Goal: Task Accomplishment & Management: Manage account settings

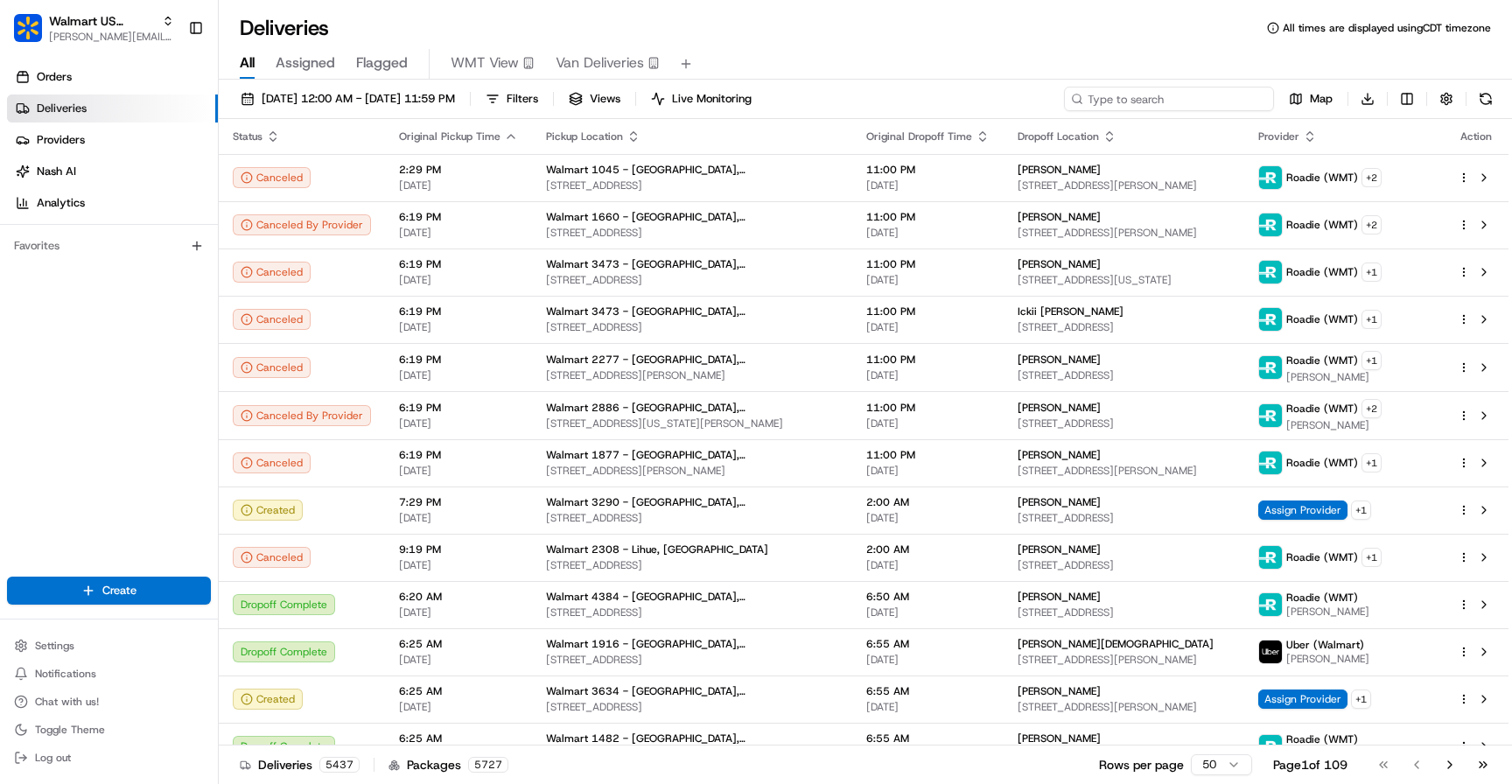
click at [1155, 95] on input at bounding box center [1170, 99] width 210 height 24
paste input "200013718908984"
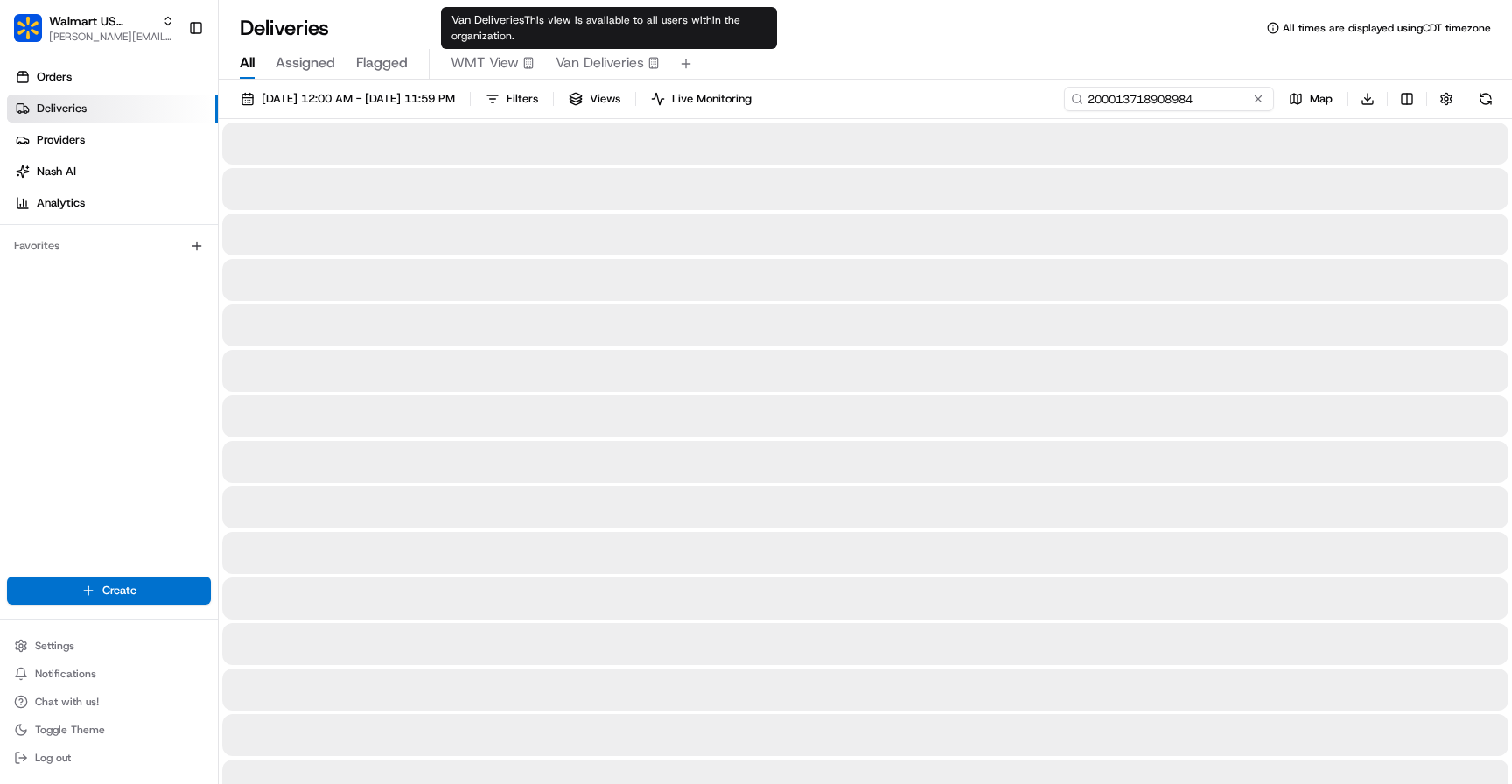
type input "200013718908984"
click at [642, 59] on span "Van Deliveries" at bounding box center [599, 62] width 88 height 21
click at [636, 64] on span "Van Deliveries" at bounding box center [599, 62] width 88 height 21
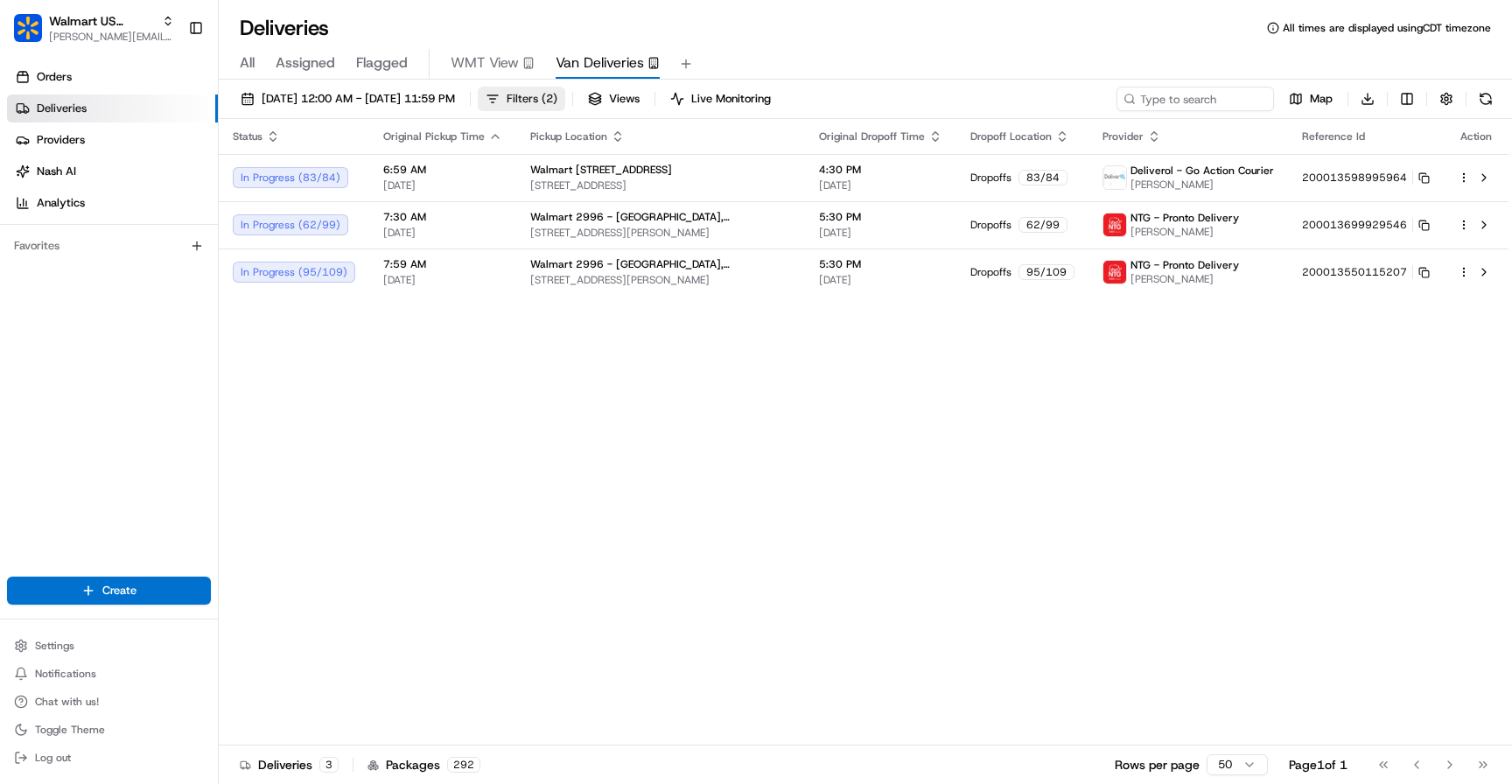
click at [557, 103] on span "Filters ( 2 )" at bounding box center [531, 99] width 51 height 16
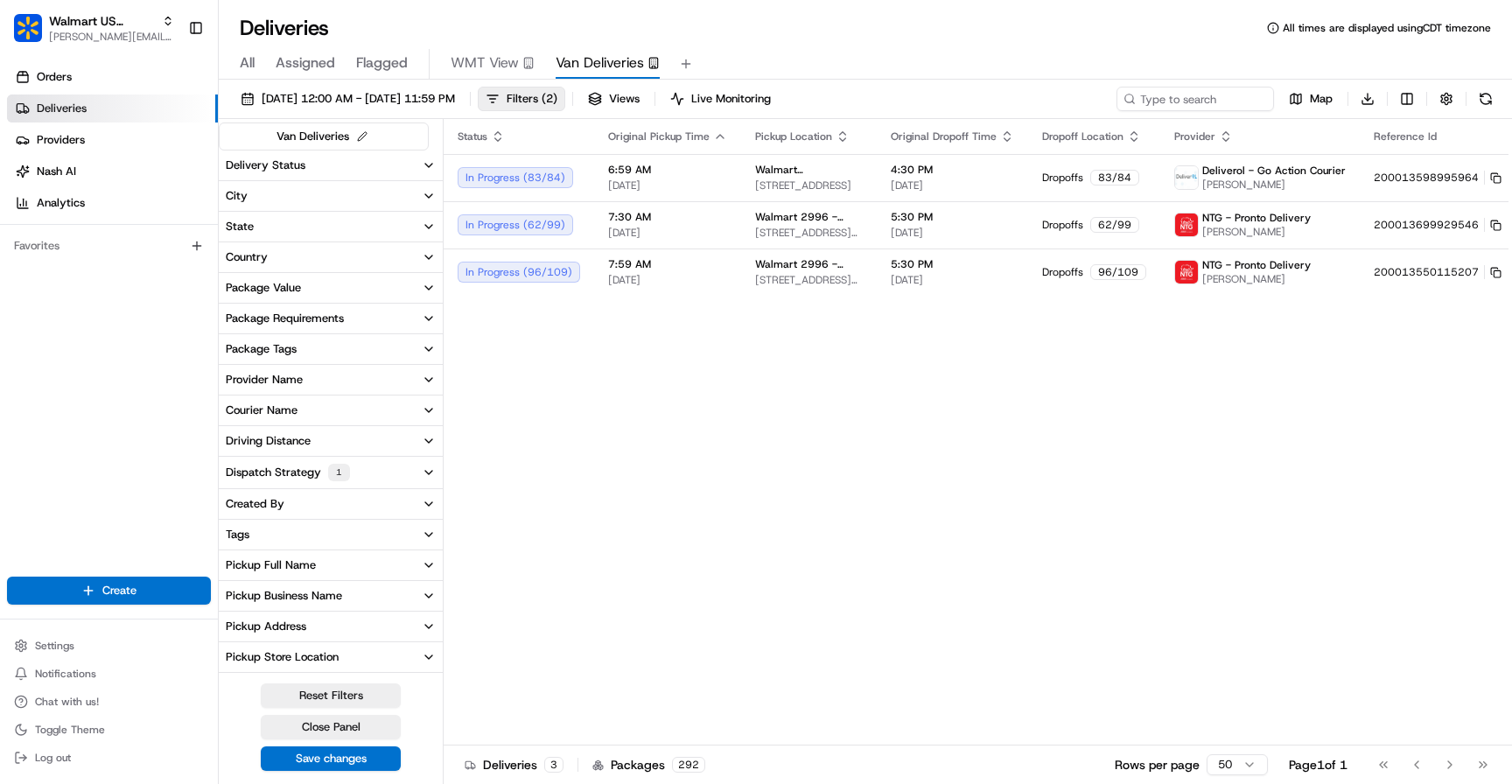
click at [377, 166] on button "Delivery Status" at bounding box center [330, 166] width 224 height 30
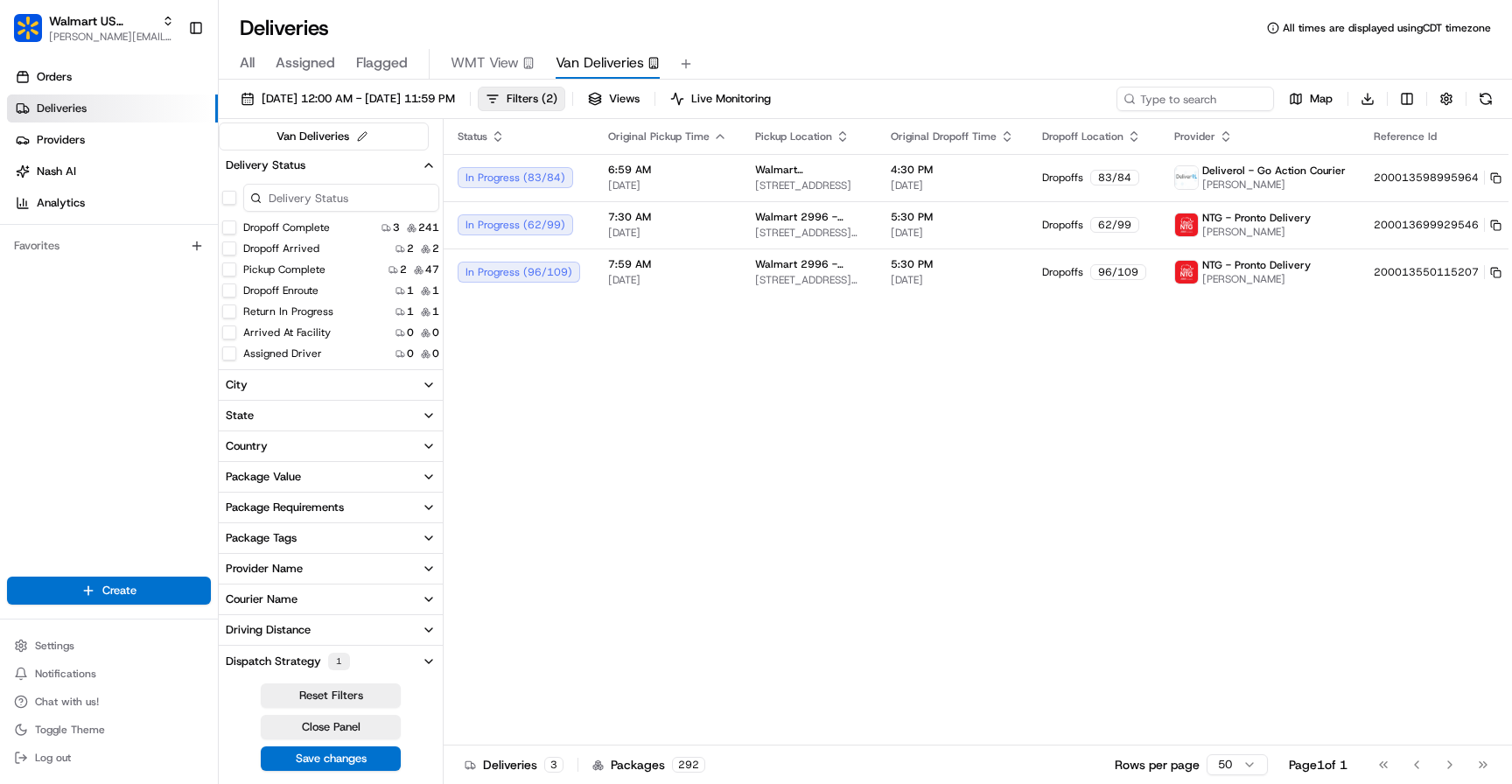
click at [227, 199] on button "button" at bounding box center [229, 197] width 14 height 14
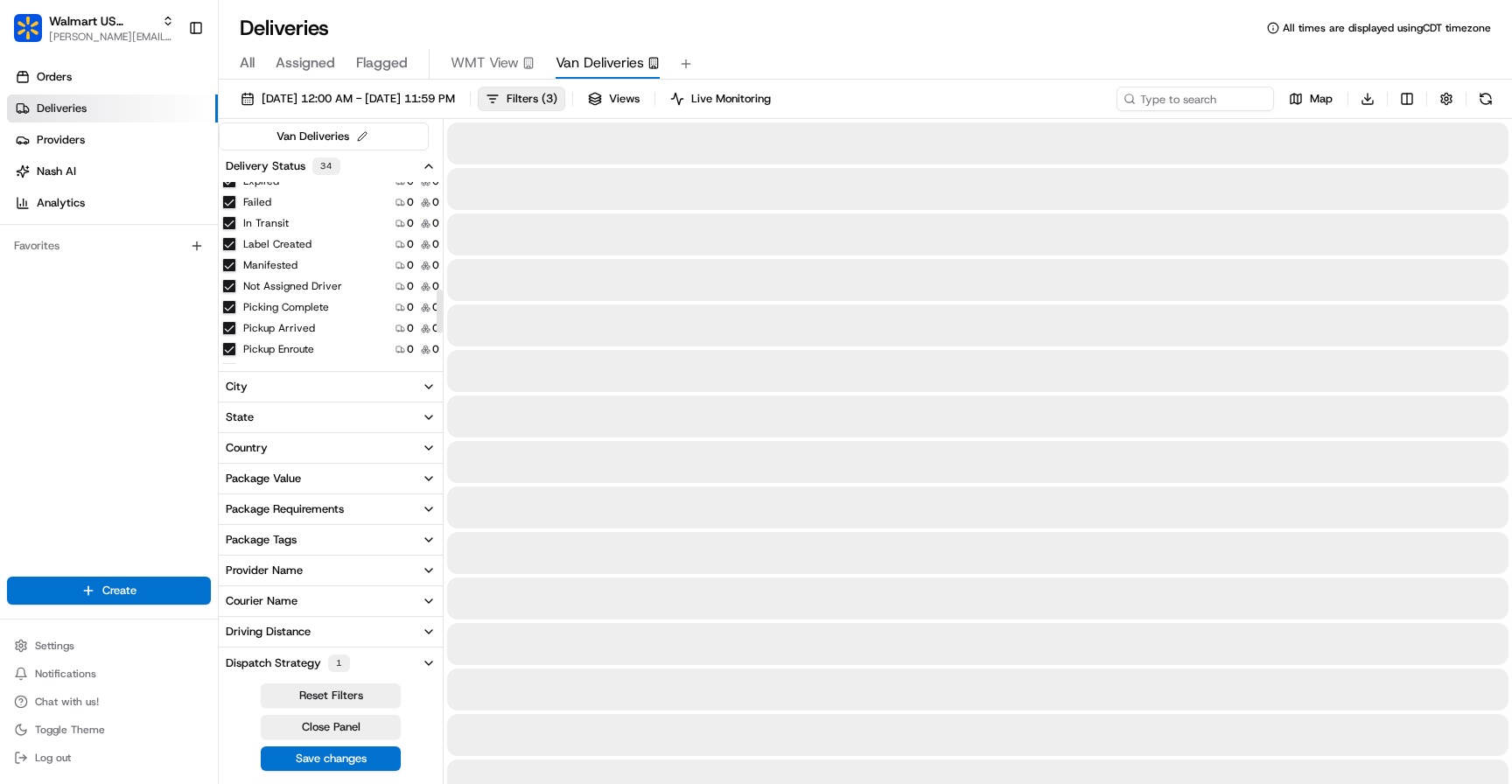
scroll to position [451, 0]
click at [231, 189] on div "In Transit 0 0" at bounding box center [330, 197] width 224 height 18
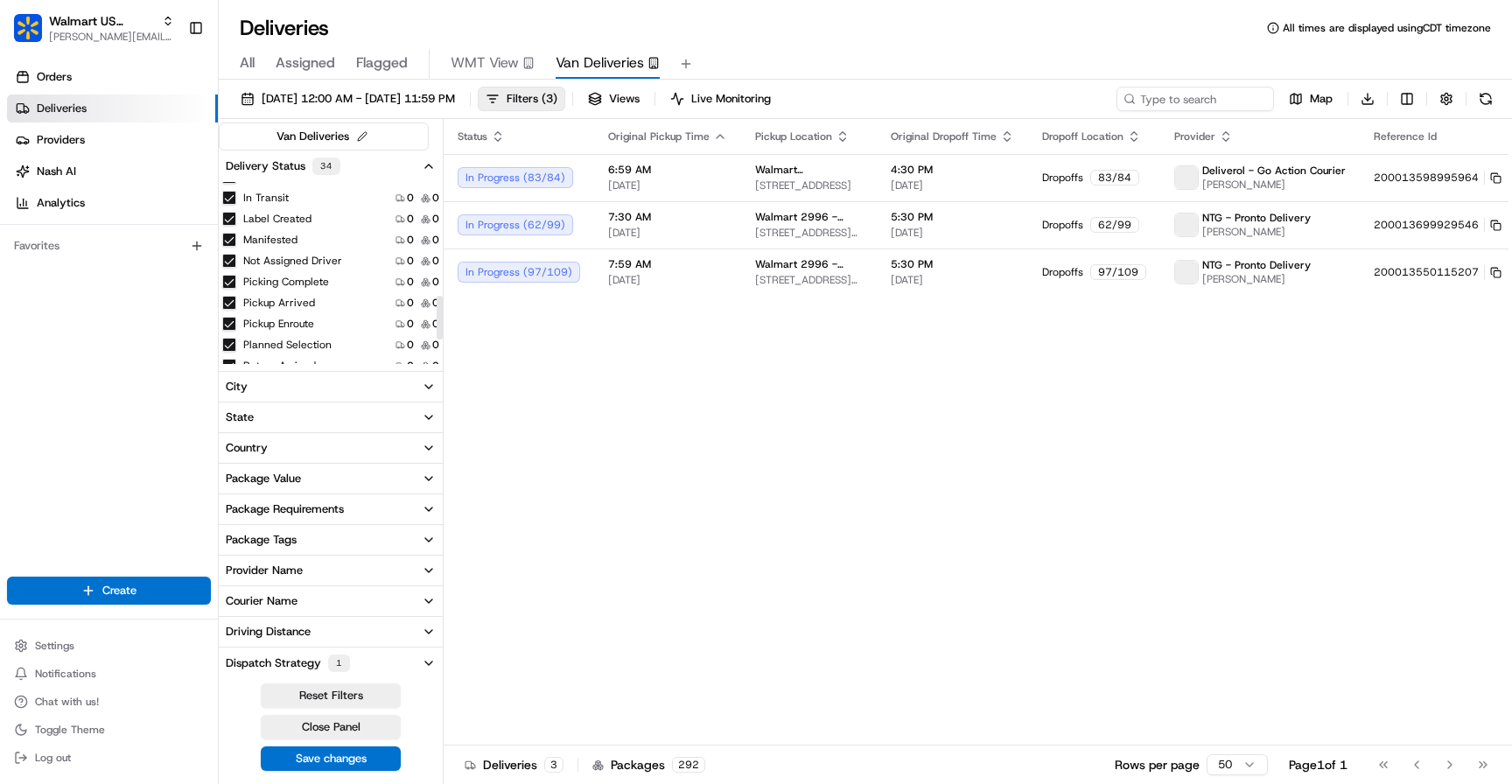
scroll to position [0, 0]
click at [321, 394] on button "City" at bounding box center [330, 387] width 224 height 30
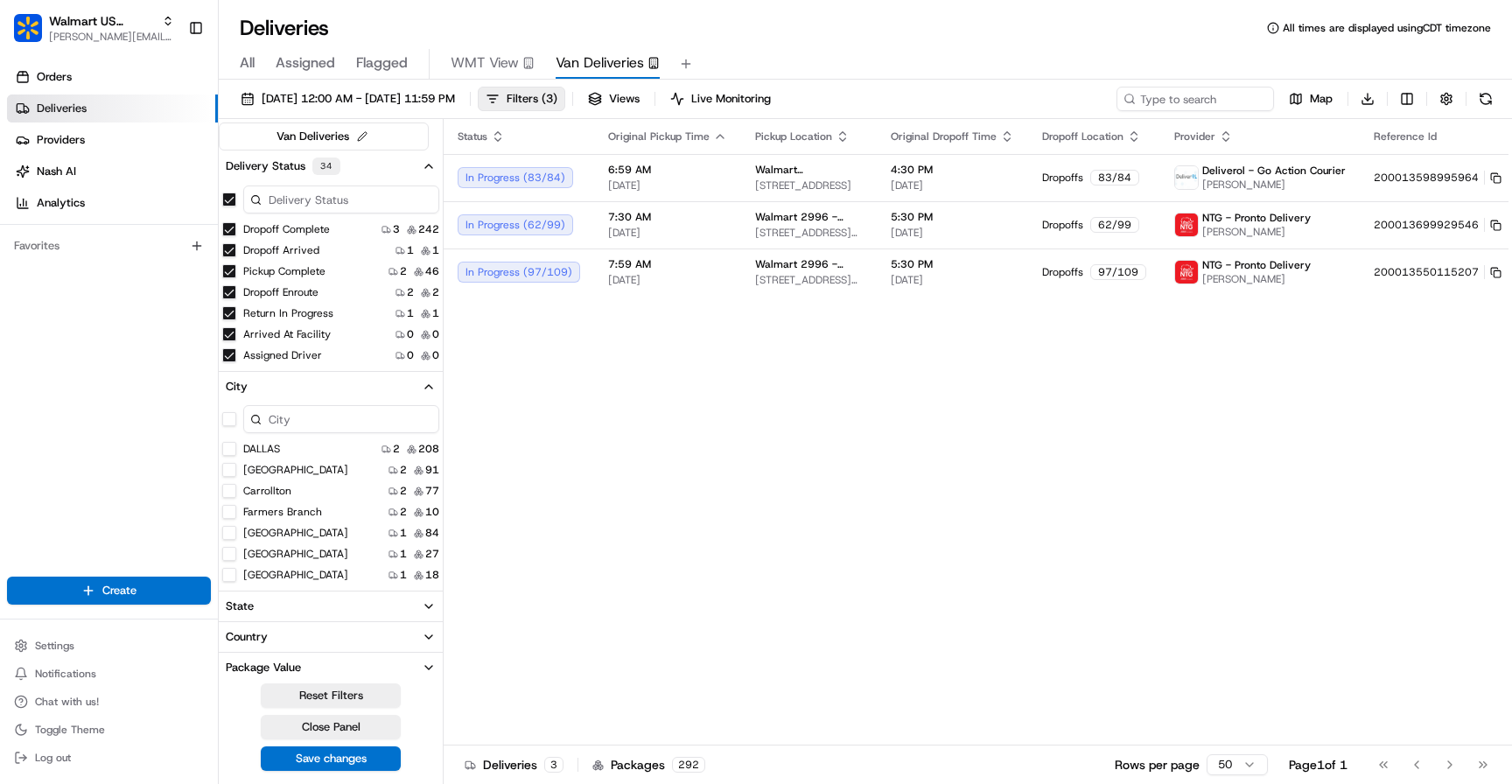
click at [424, 394] on button "City" at bounding box center [330, 387] width 224 height 30
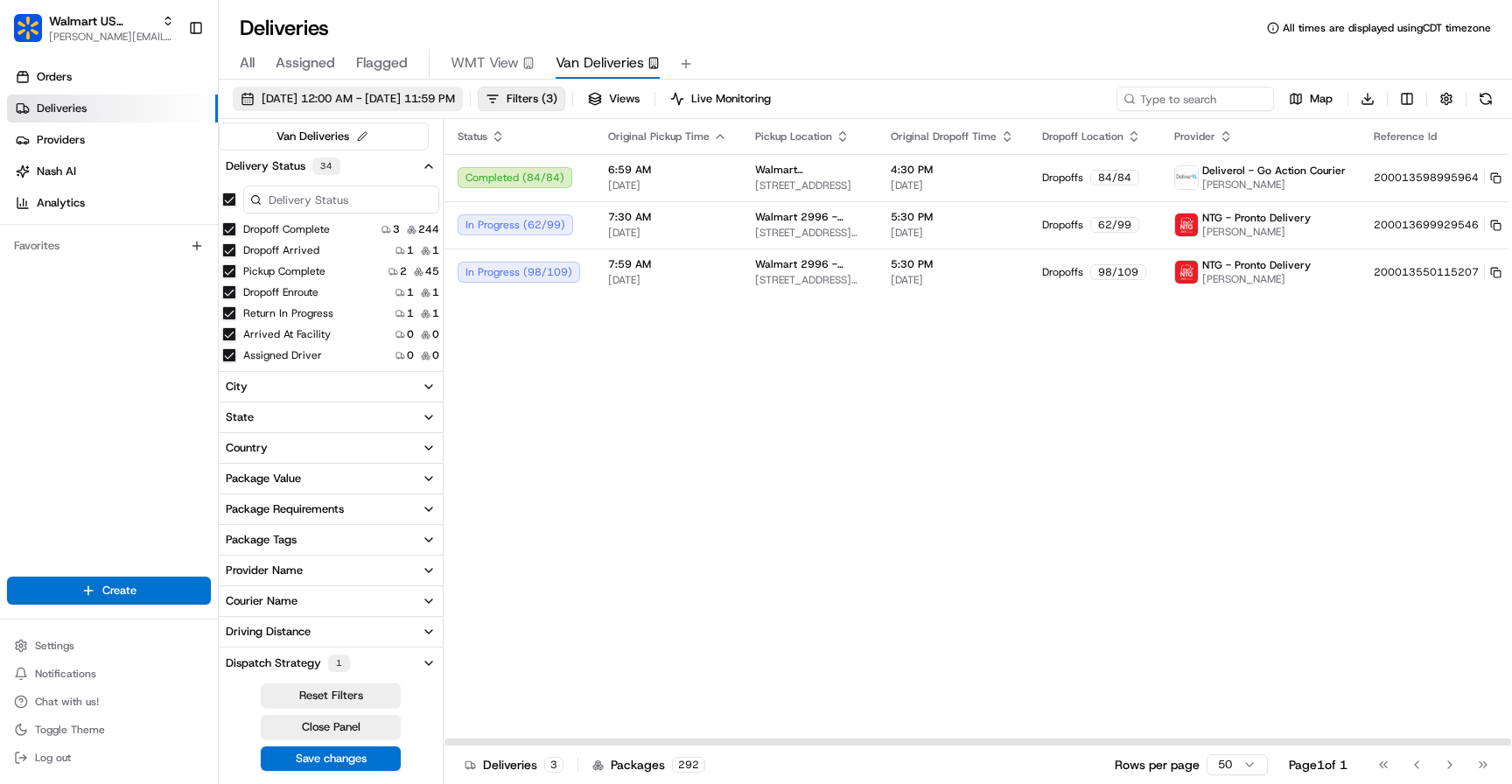
click at [331, 98] on span "[DATE] 12:00 AM - [DATE] 11:59 PM" at bounding box center [358, 99] width 194 height 16
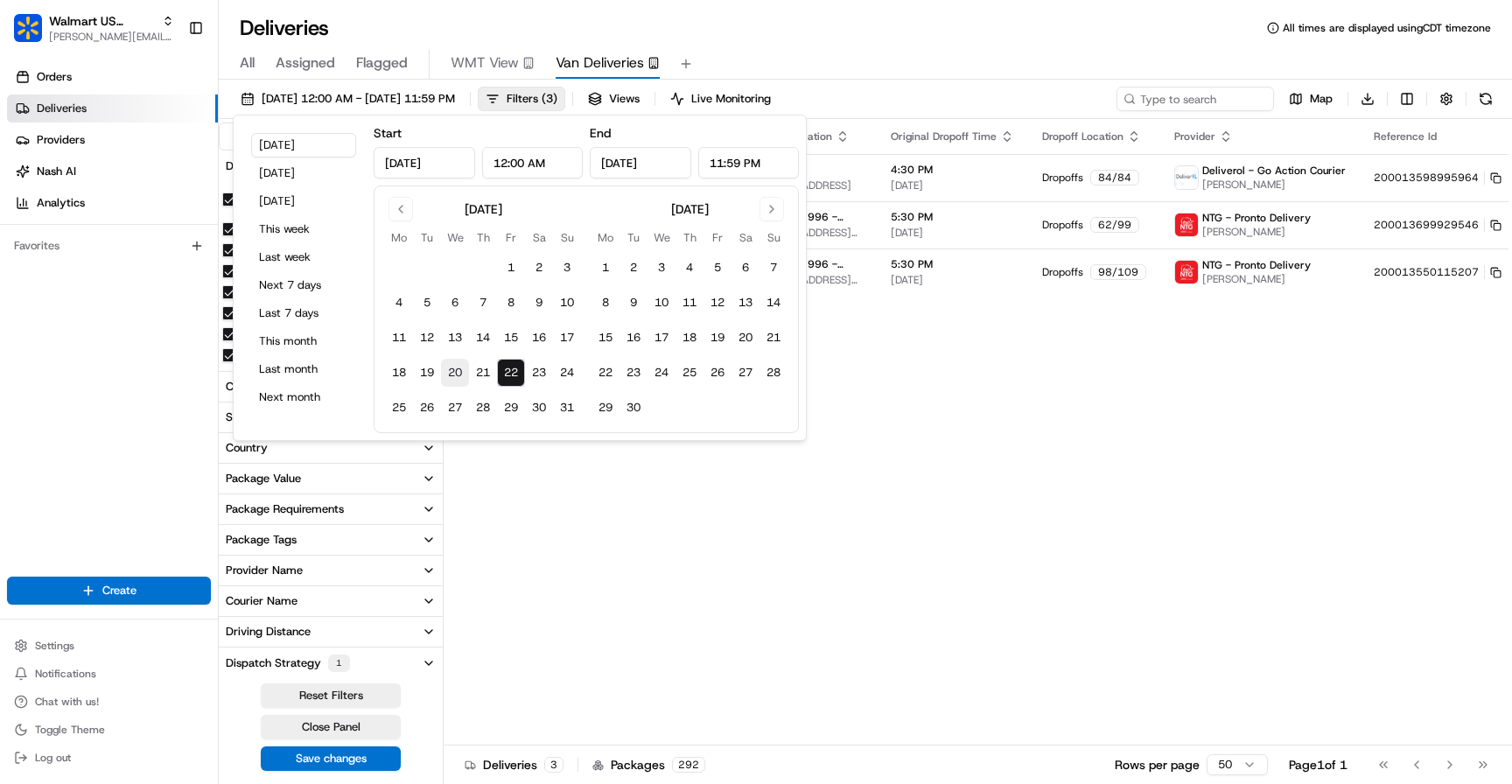
click at [454, 378] on button "20" at bounding box center [455, 373] width 28 height 28
type input "[DATE]"
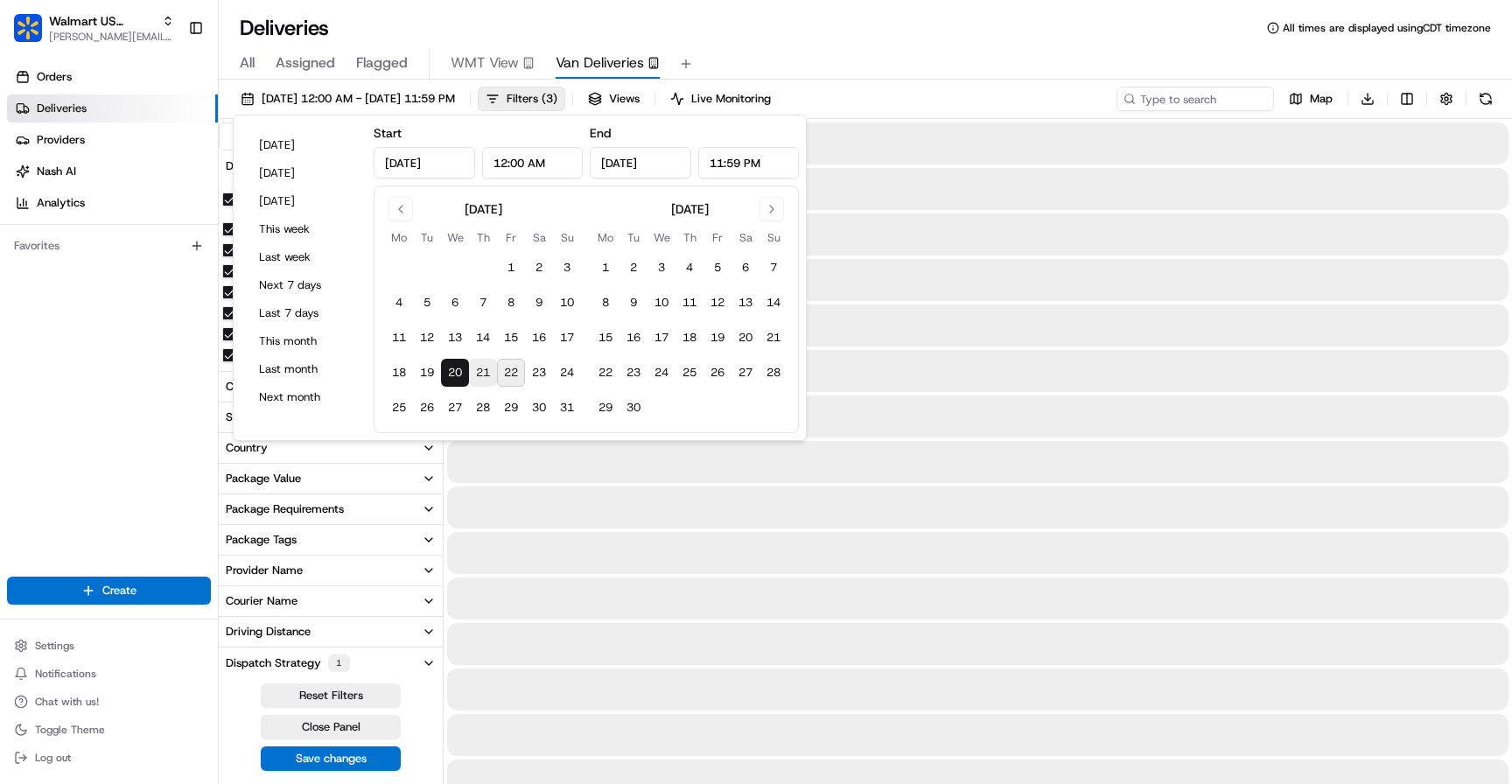
click at [473, 373] on button "21" at bounding box center [483, 373] width 28 height 28
click at [459, 368] on button "20" at bounding box center [455, 373] width 28 height 28
click at [513, 371] on button "22" at bounding box center [511, 373] width 28 height 28
type input "Aug 22, 2025"
click at [934, 78] on div "All Assigned Flagged WMT View Van Deliveries" at bounding box center [865, 64] width 1293 height 31
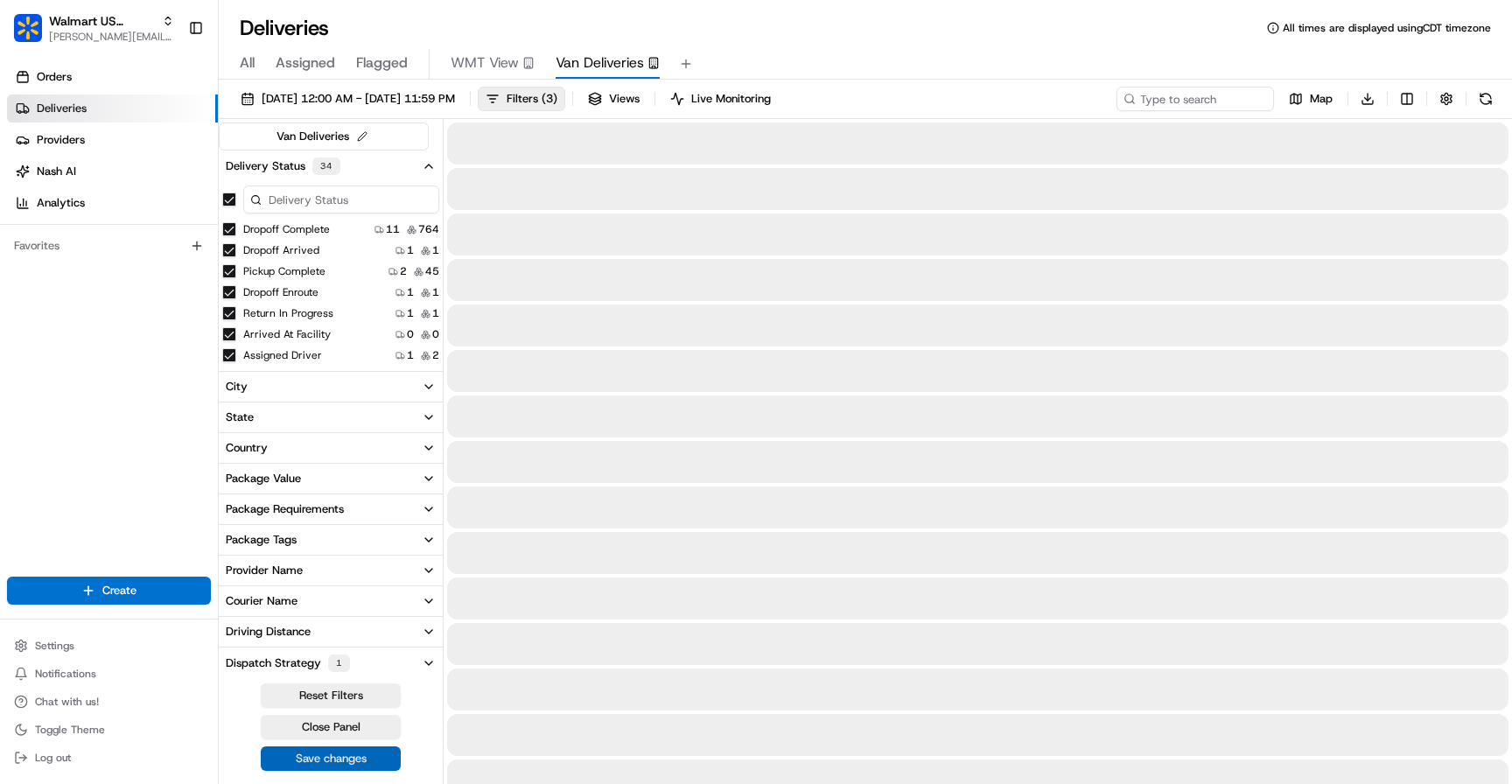
click at [341, 758] on button "Save changes" at bounding box center [330, 758] width 140 height 24
click at [341, 758] on div "Reset Filters Close Panel" at bounding box center [330, 727] width 224 height 89
click at [433, 165] on icon "button" at bounding box center [428, 166] width 14 height 14
click at [422, 164] on icon "button" at bounding box center [428, 166] width 14 height 14
click at [557, 96] on span "Filters ( 3 )" at bounding box center [531, 99] width 51 height 16
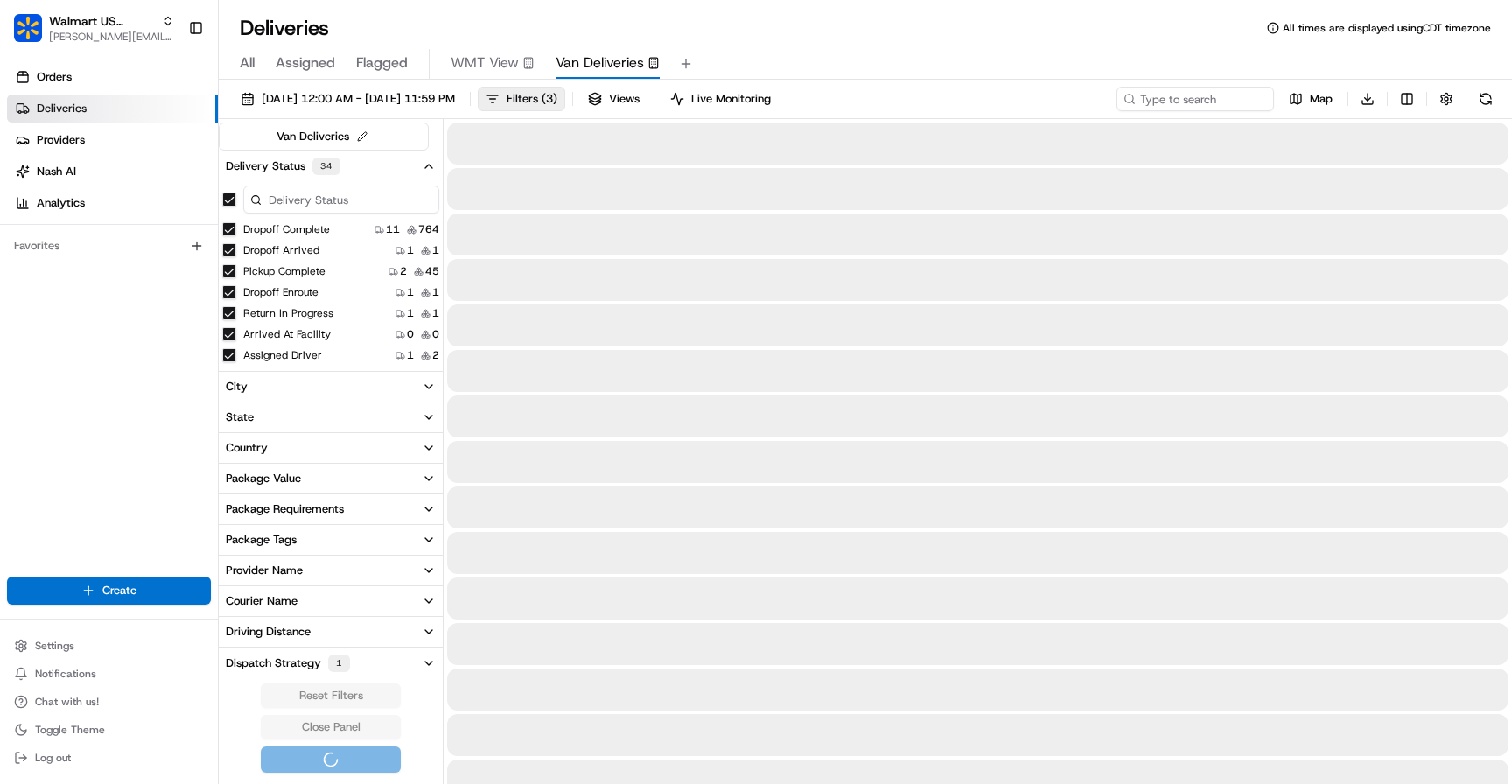
click at [557, 96] on span "Filters ( 3 )" at bounding box center [531, 99] width 51 height 16
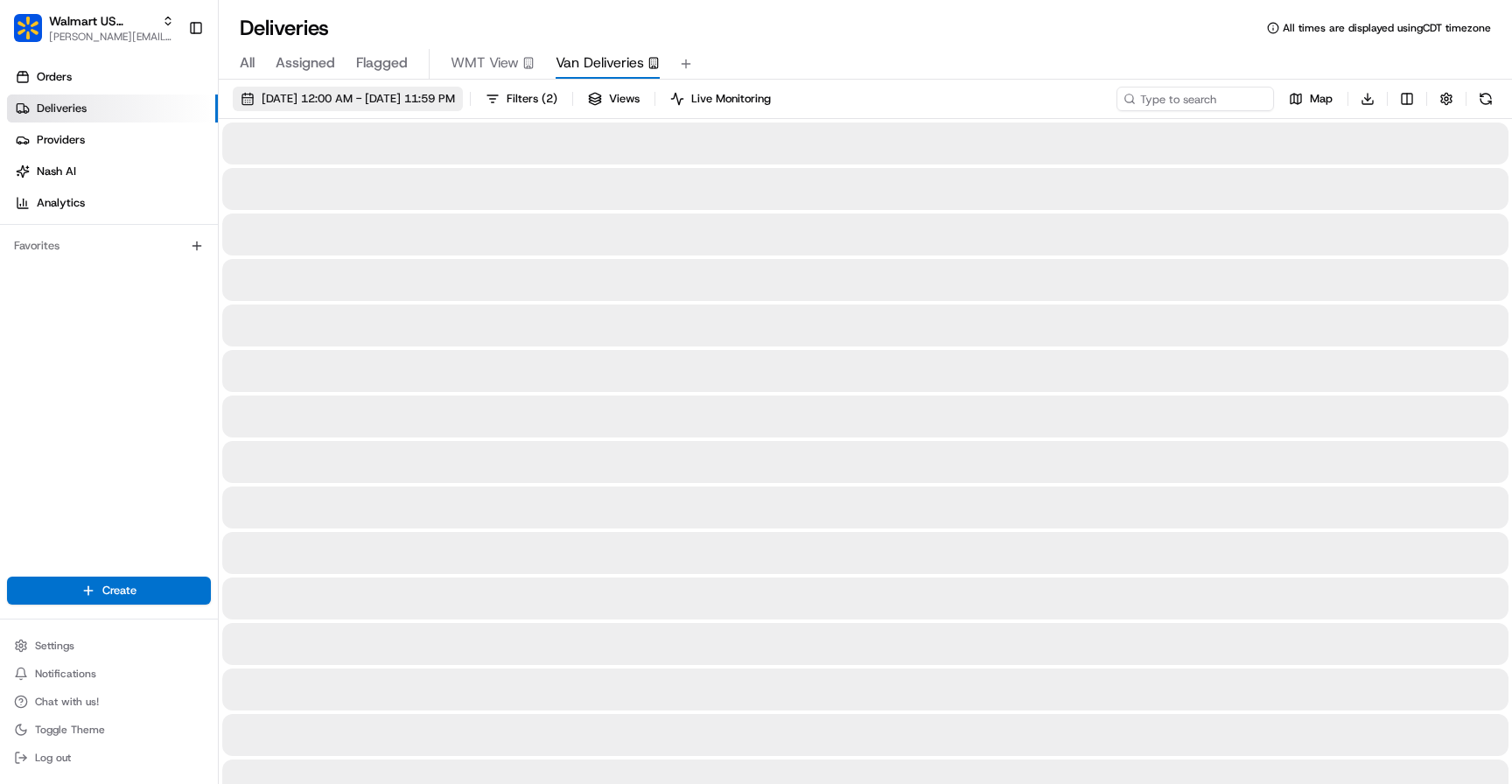
click at [314, 96] on span "08/20/2025 12:00 AM - 08/22/2025 11:59 PM" at bounding box center [358, 99] width 194 height 16
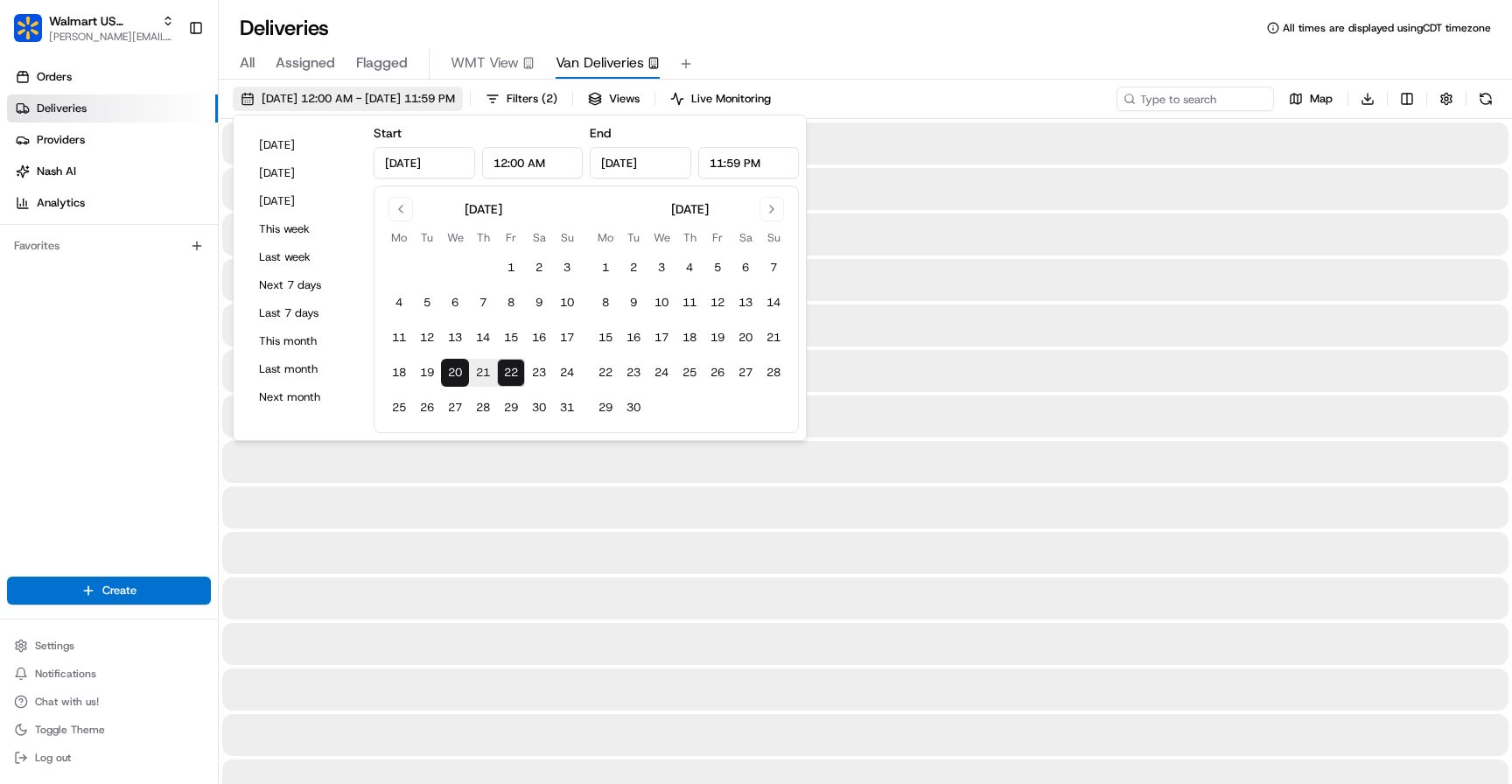
click at [314, 96] on span "08/20/2025 12:00 AM - 08/22/2025 11:59 PM" at bounding box center [358, 99] width 194 height 16
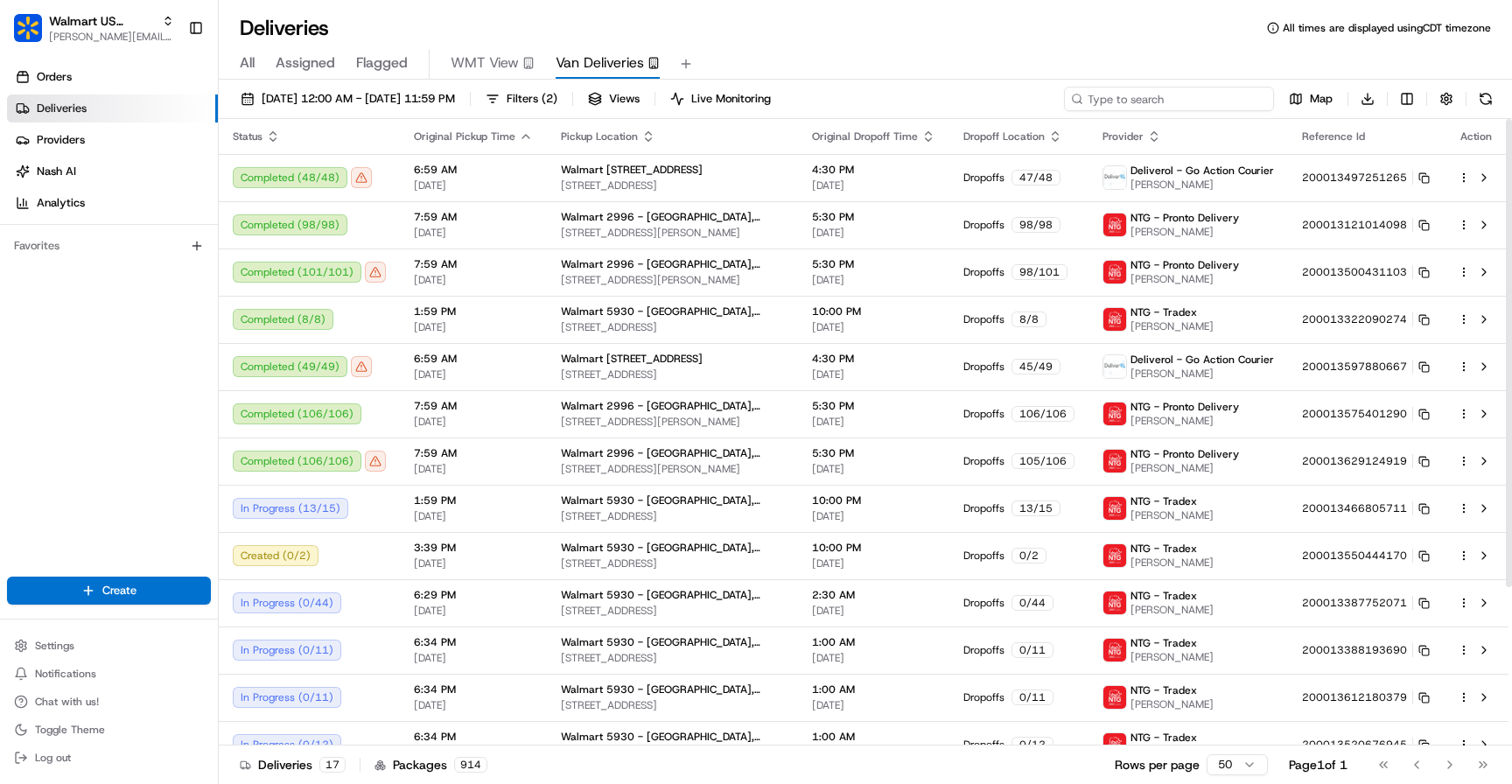
click at [1204, 96] on input at bounding box center [1170, 99] width 210 height 24
click at [557, 96] on span "Filters ( 2 )" at bounding box center [531, 99] width 51 height 16
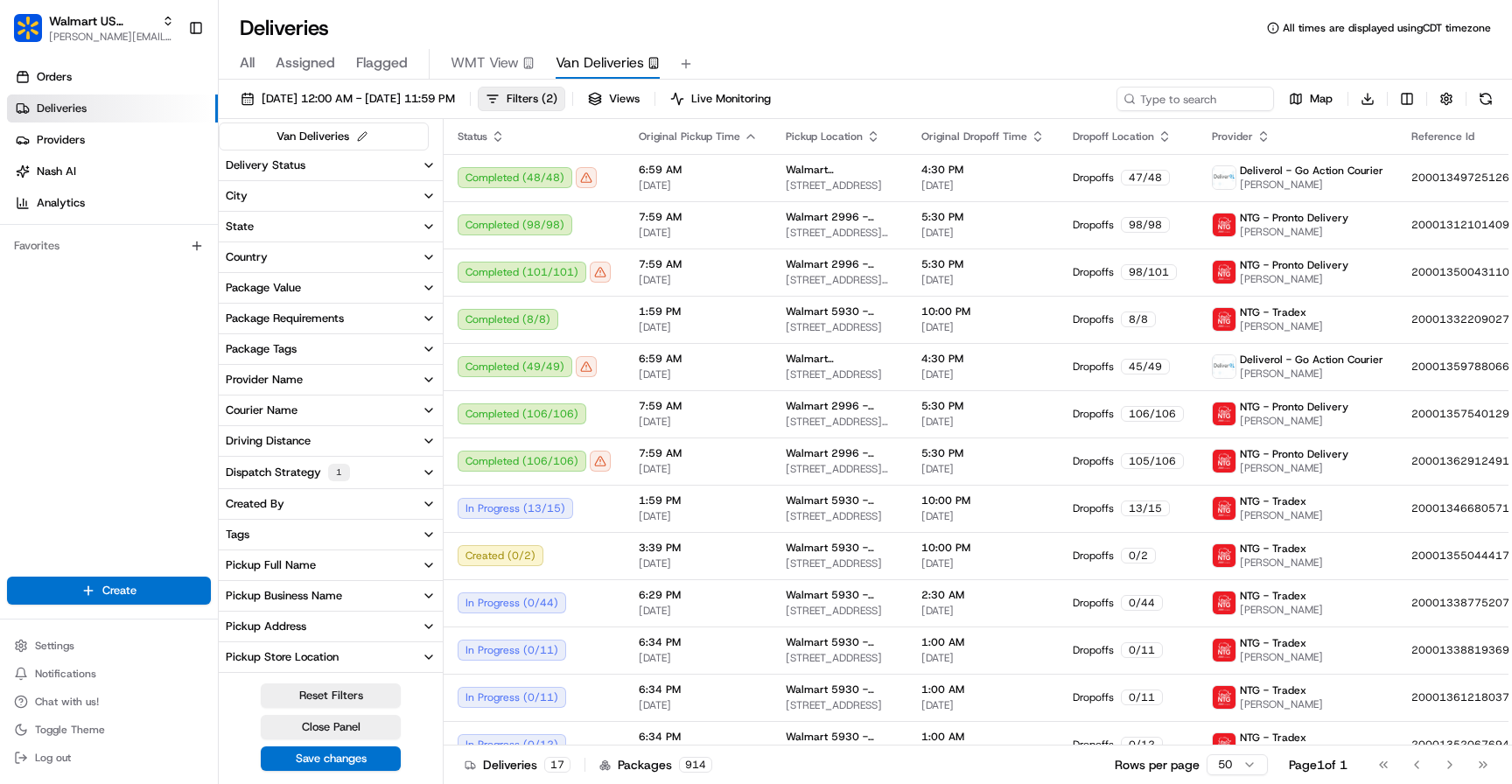
click at [306, 173] on button "Delivery Status" at bounding box center [330, 166] width 224 height 30
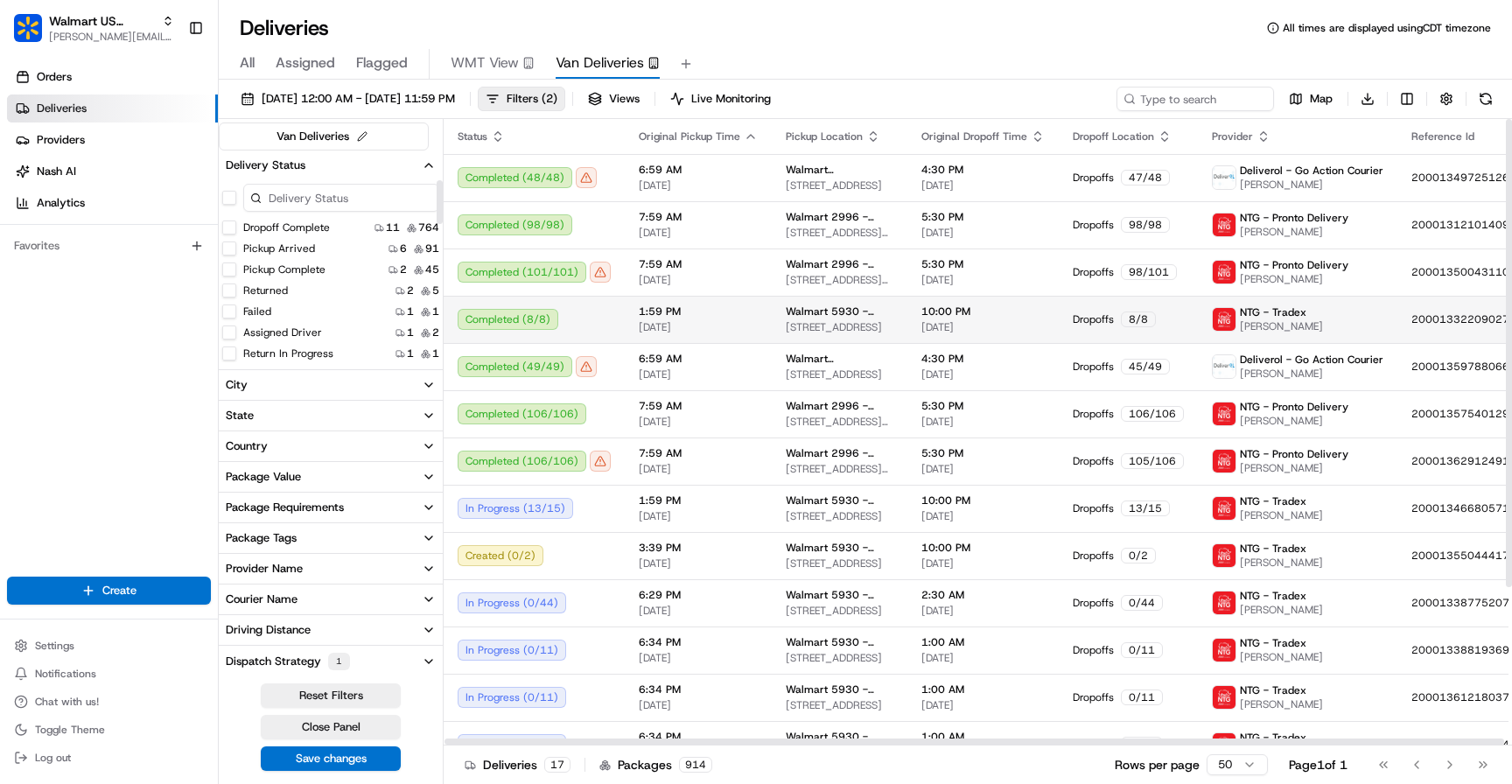
click at [849, 72] on div "All Assigned Flagged WMT View Van Deliveries" at bounding box center [865, 64] width 1293 height 31
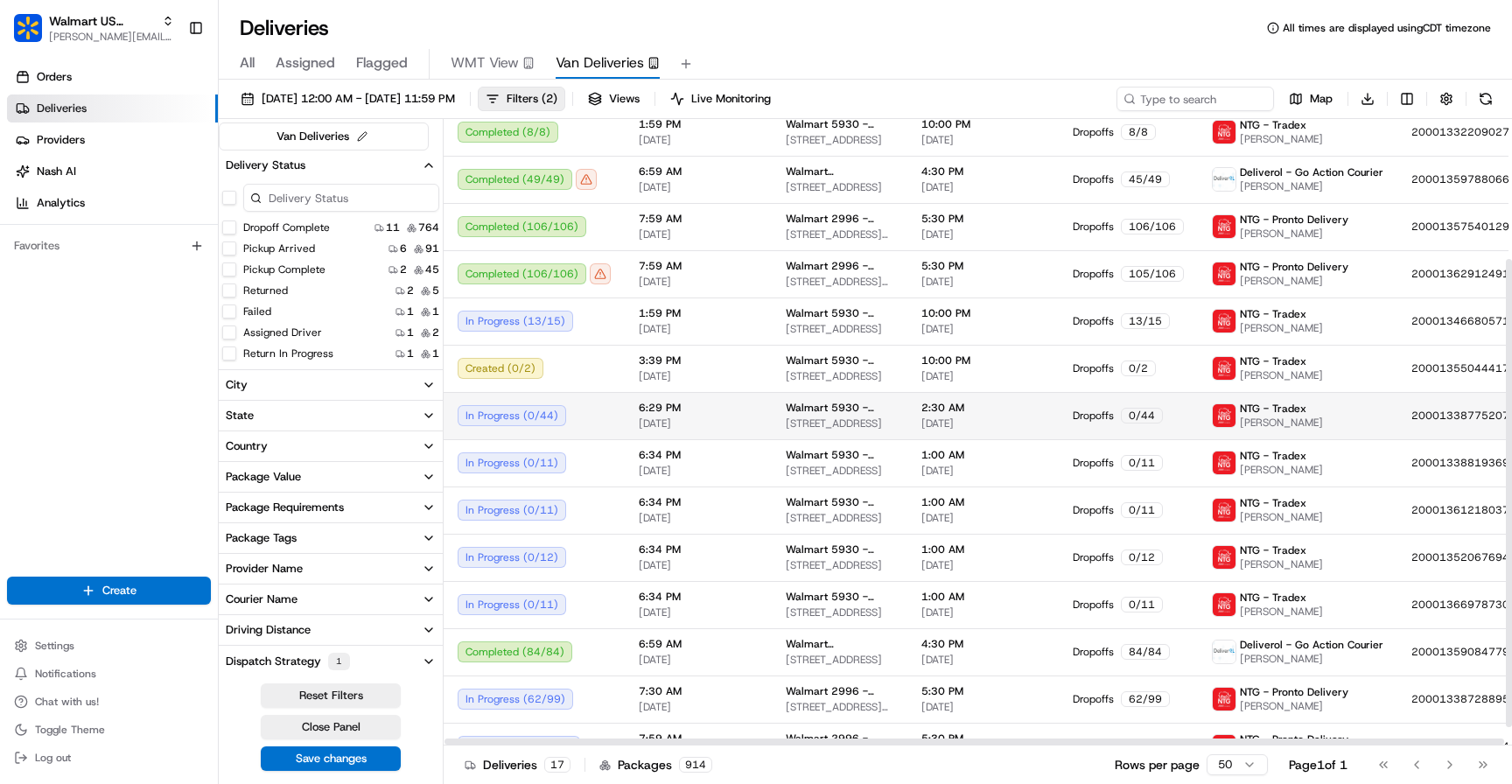
click at [524, 419] on div "In Progress ( 0 / 44 )" at bounding box center [534, 415] width 154 height 21
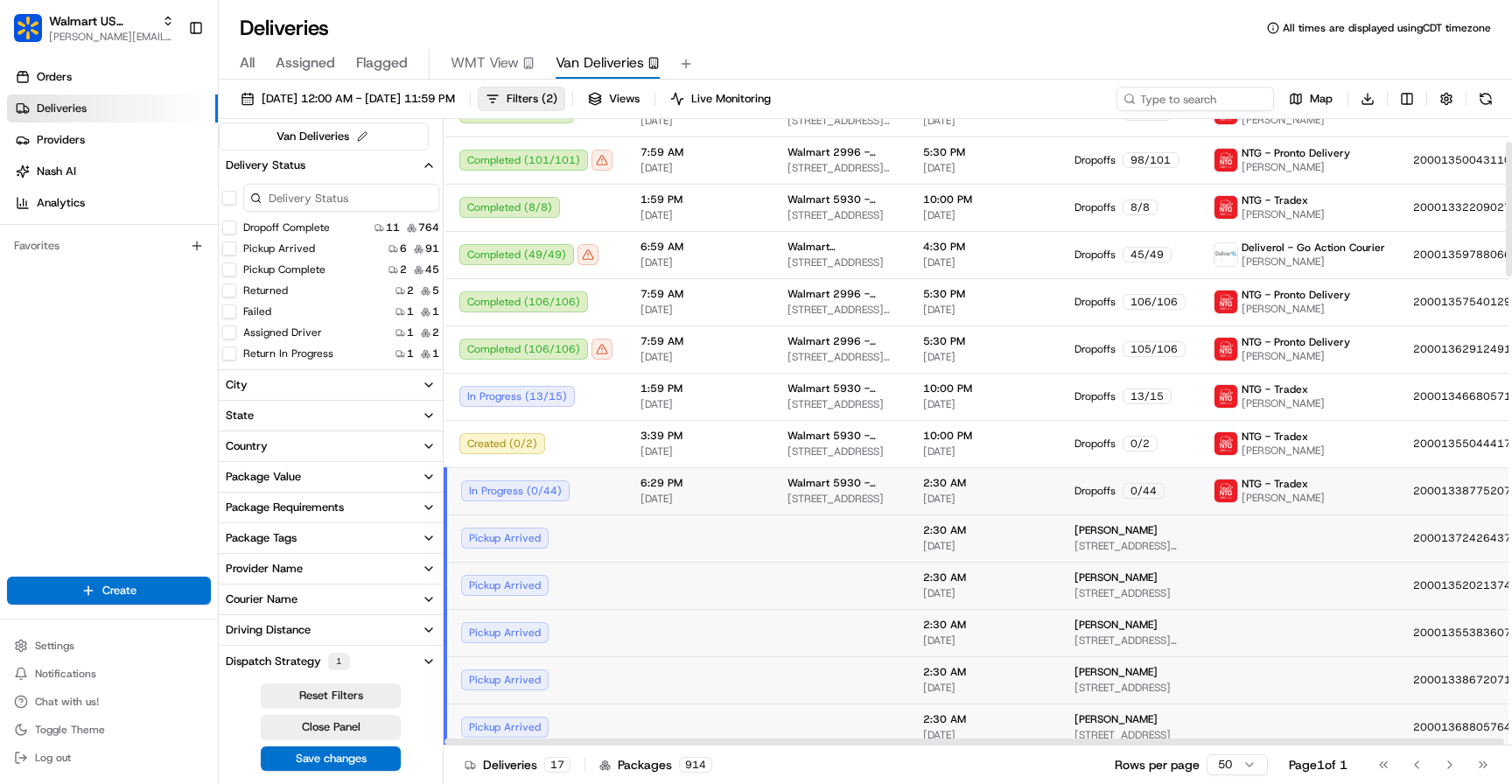
scroll to position [96, 0]
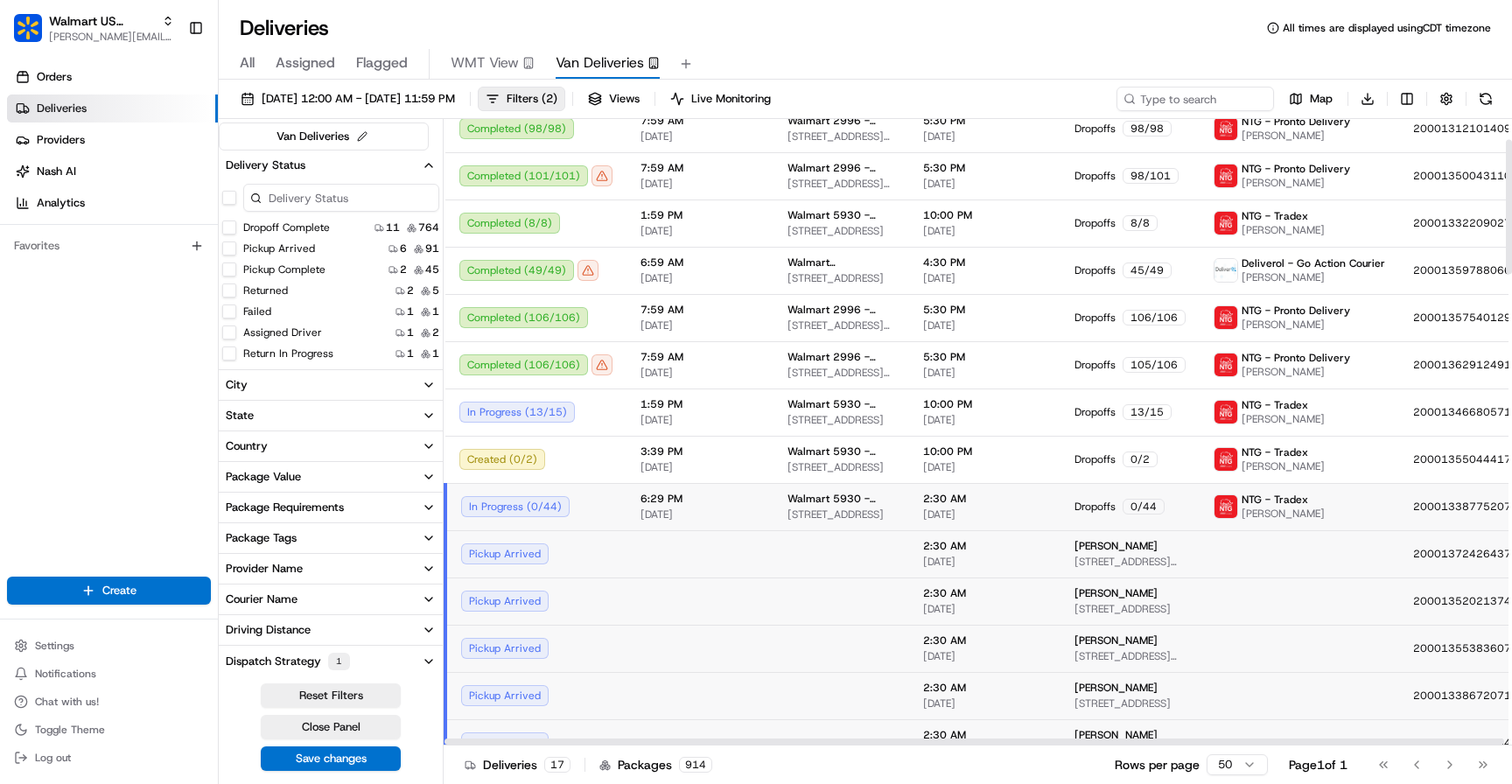
click at [540, 508] on div "In Progress ( 0 / 44 )" at bounding box center [537, 506] width 152 height 21
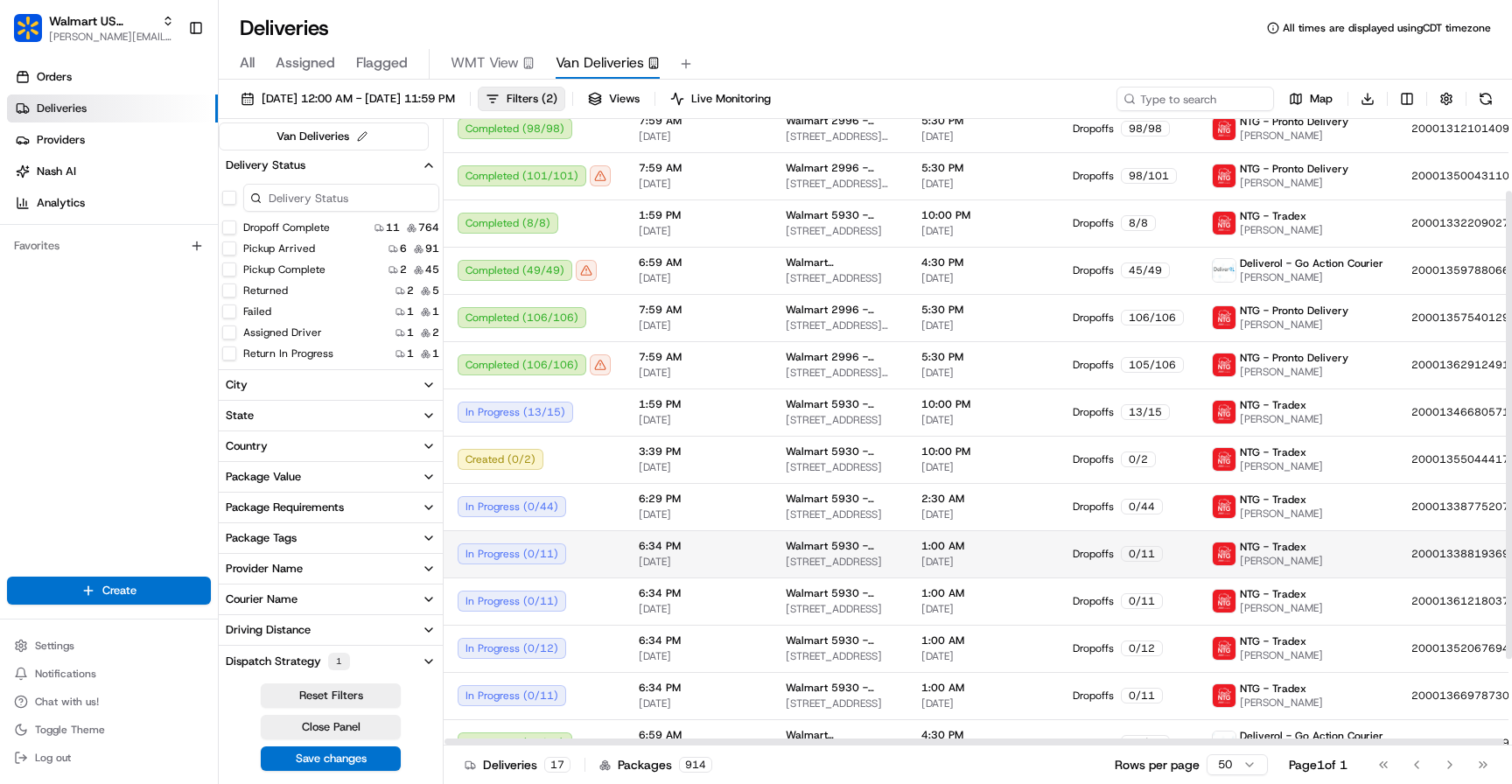
click at [541, 558] on div "In Progress ( 0 / 11 )" at bounding box center [534, 553] width 154 height 21
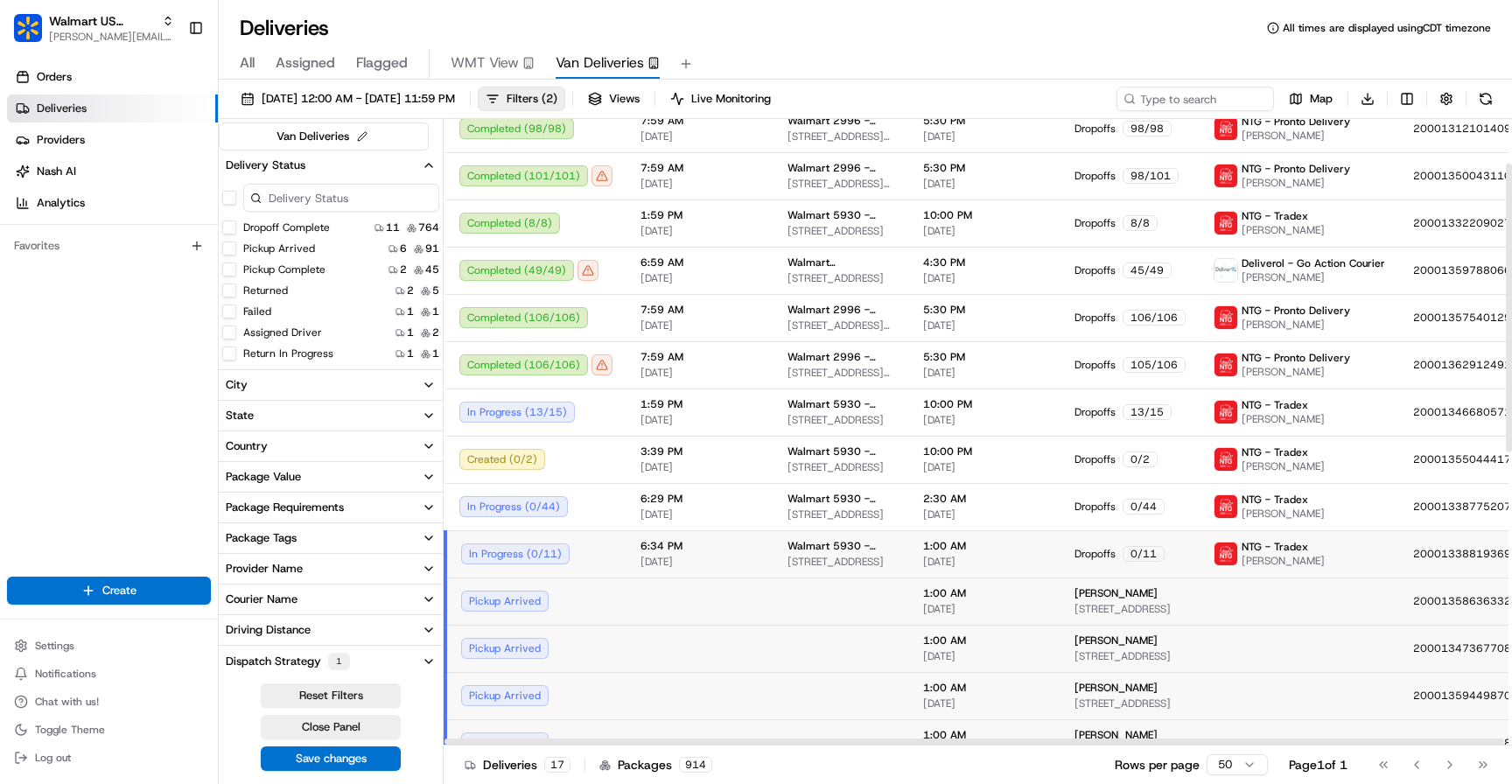
click at [541, 558] on div "In Progress ( 0 / 11 )" at bounding box center [537, 553] width 152 height 21
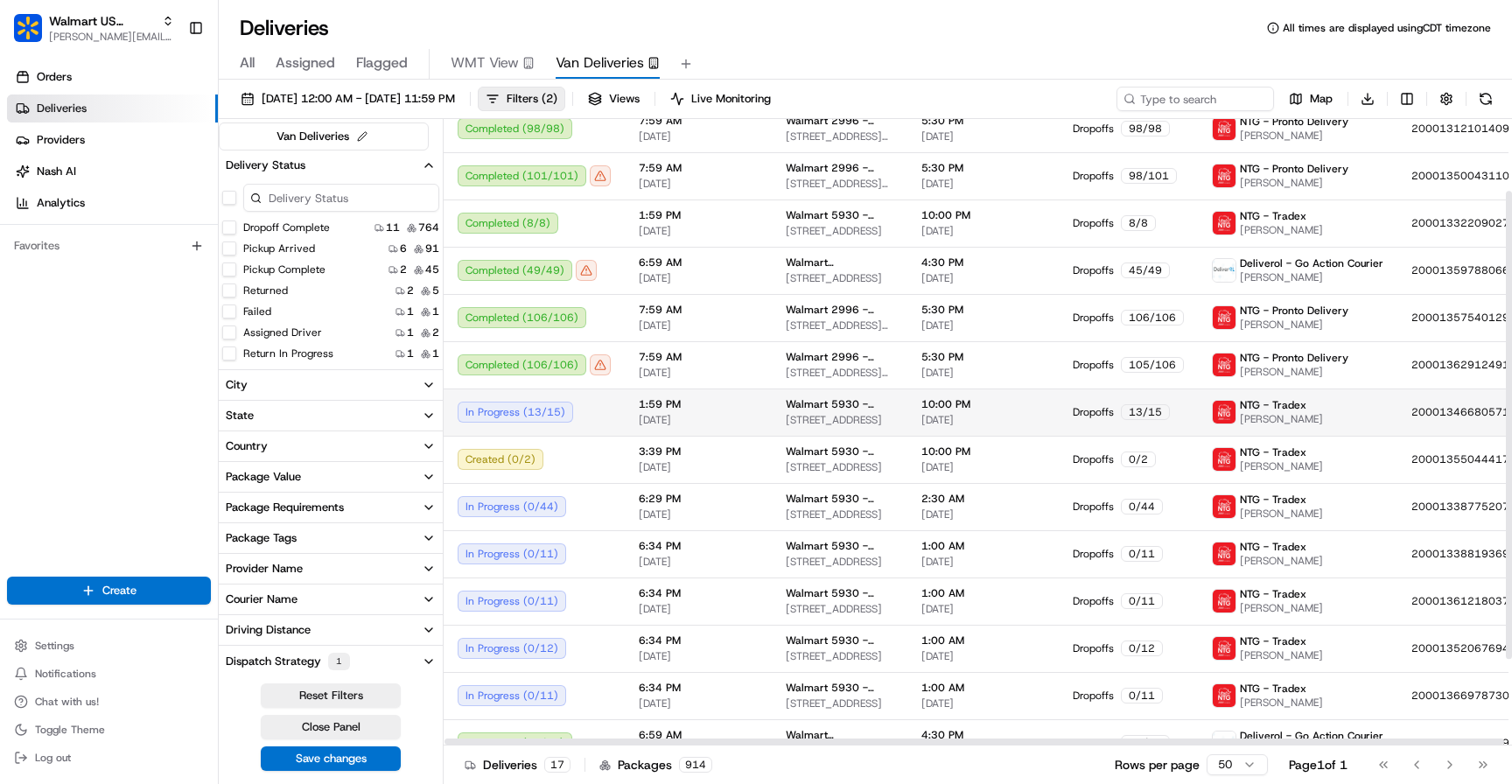
click at [533, 414] on div "In Progress ( 13 / 15 )" at bounding box center [534, 412] width 154 height 21
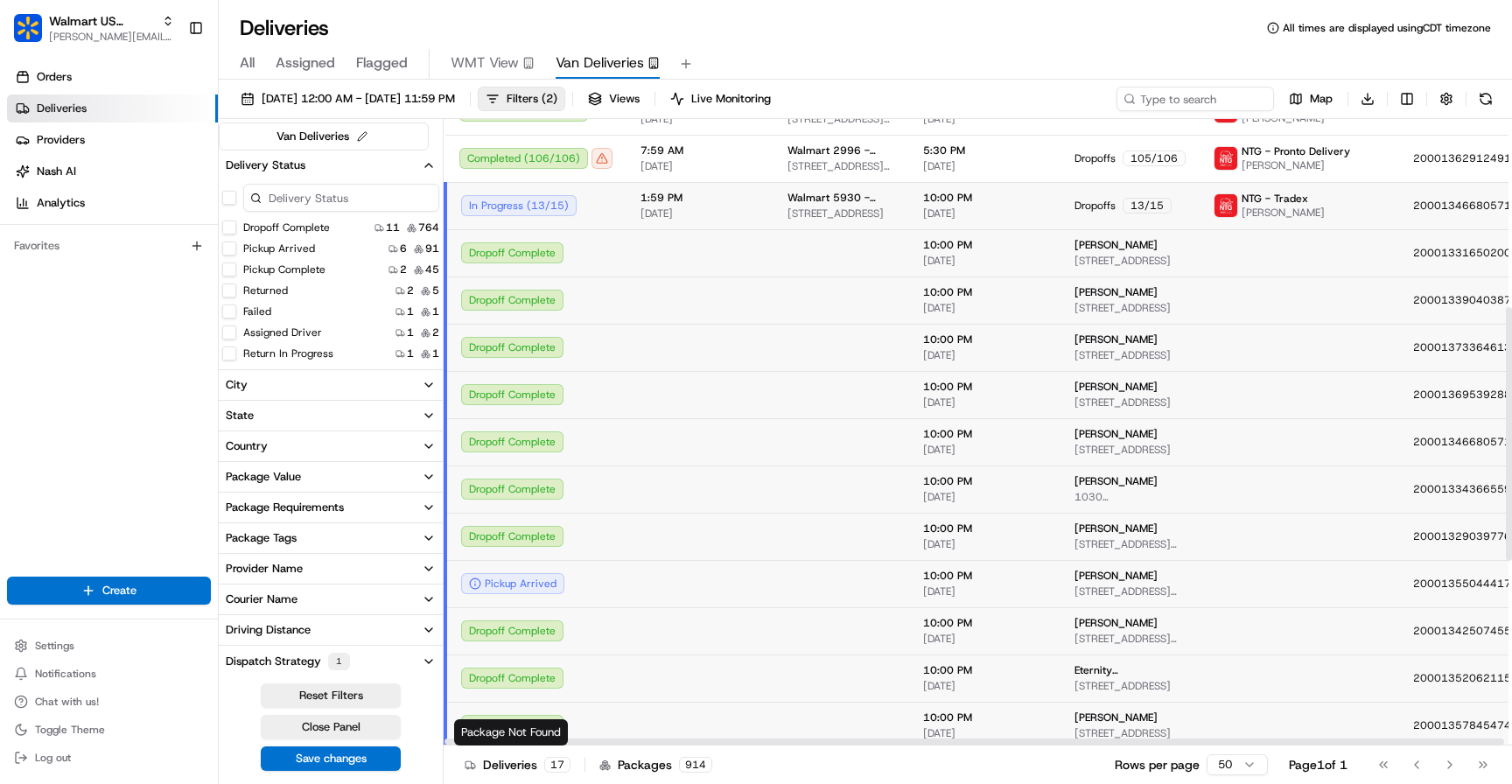
scroll to position [0, 0]
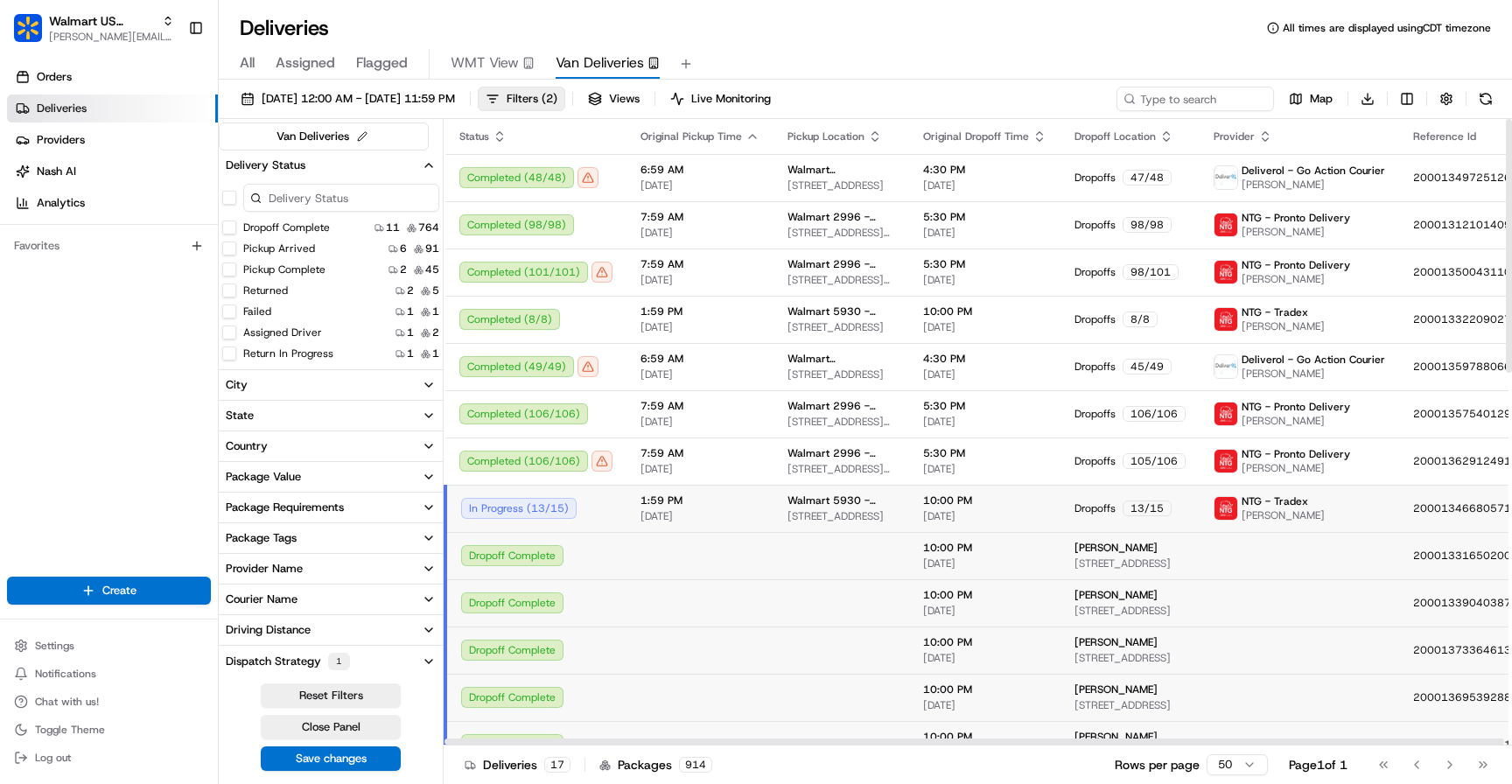
click at [503, 500] on div "In Progress ( 13 / 15 )" at bounding box center [537, 508] width 152 height 21
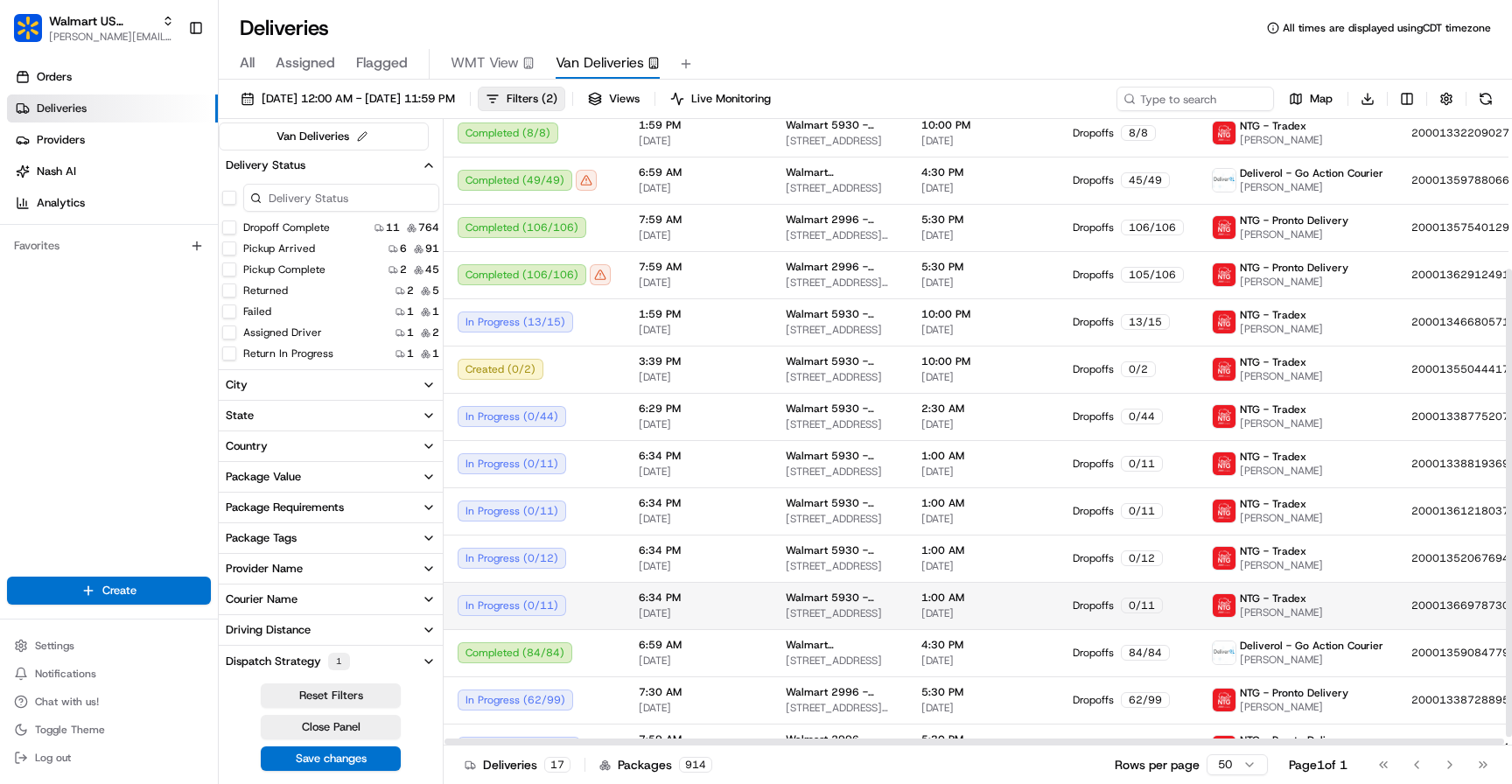
scroll to position [212, 0]
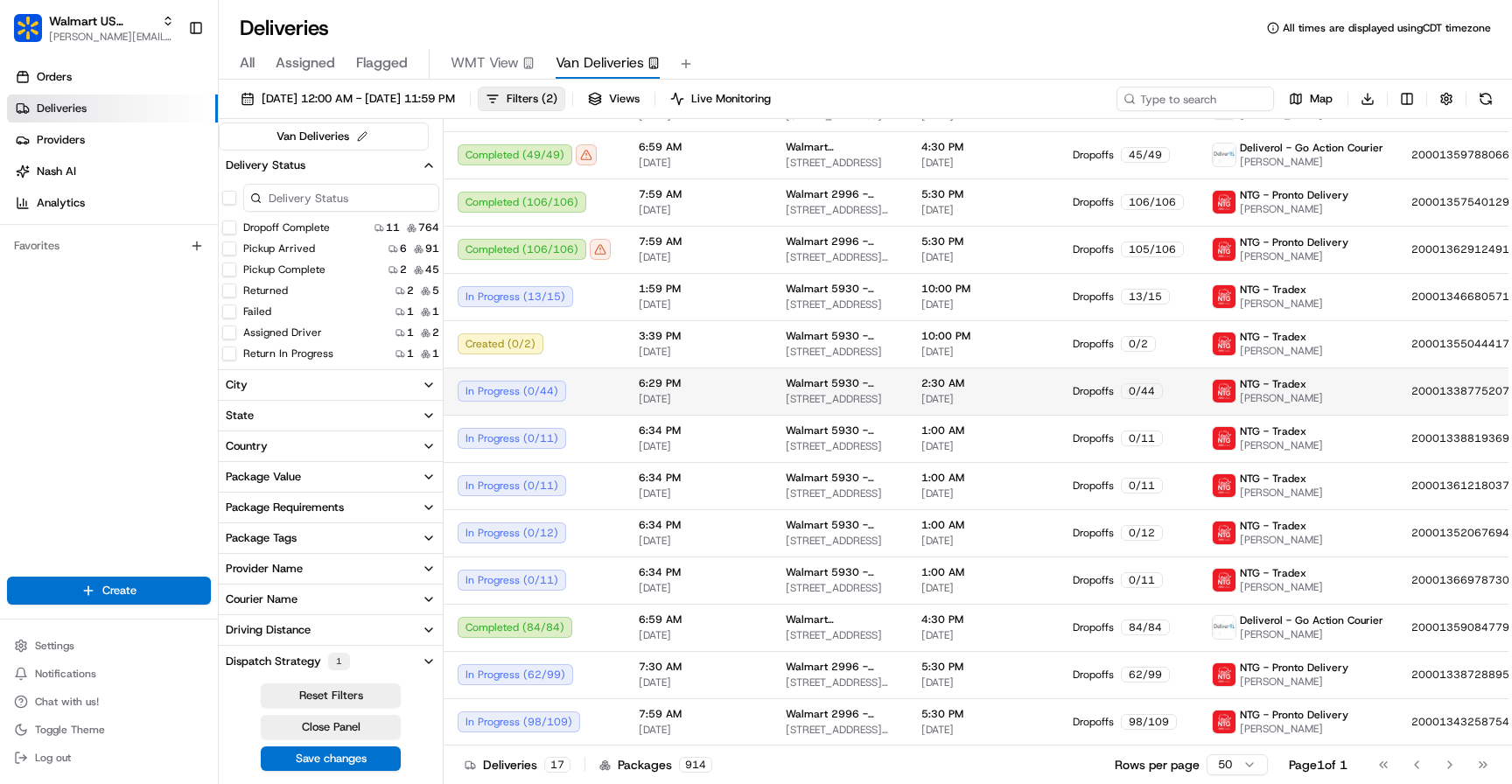
click at [529, 391] on div "In Progress ( 0 / 44 )" at bounding box center [534, 391] width 154 height 21
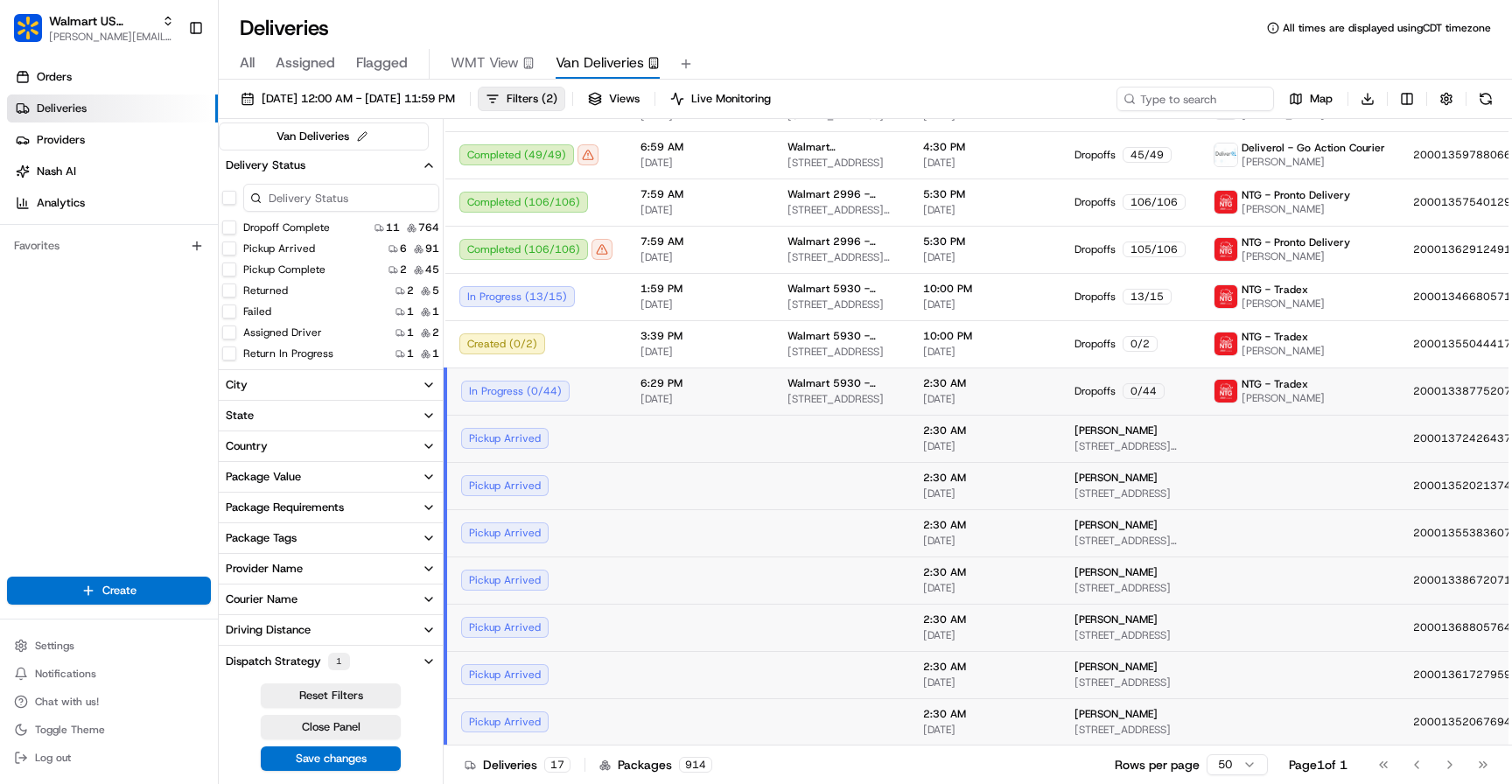
click at [633, 388] on td "6:29 PM [DATE]" at bounding box center [700, 391] width 147 height 47
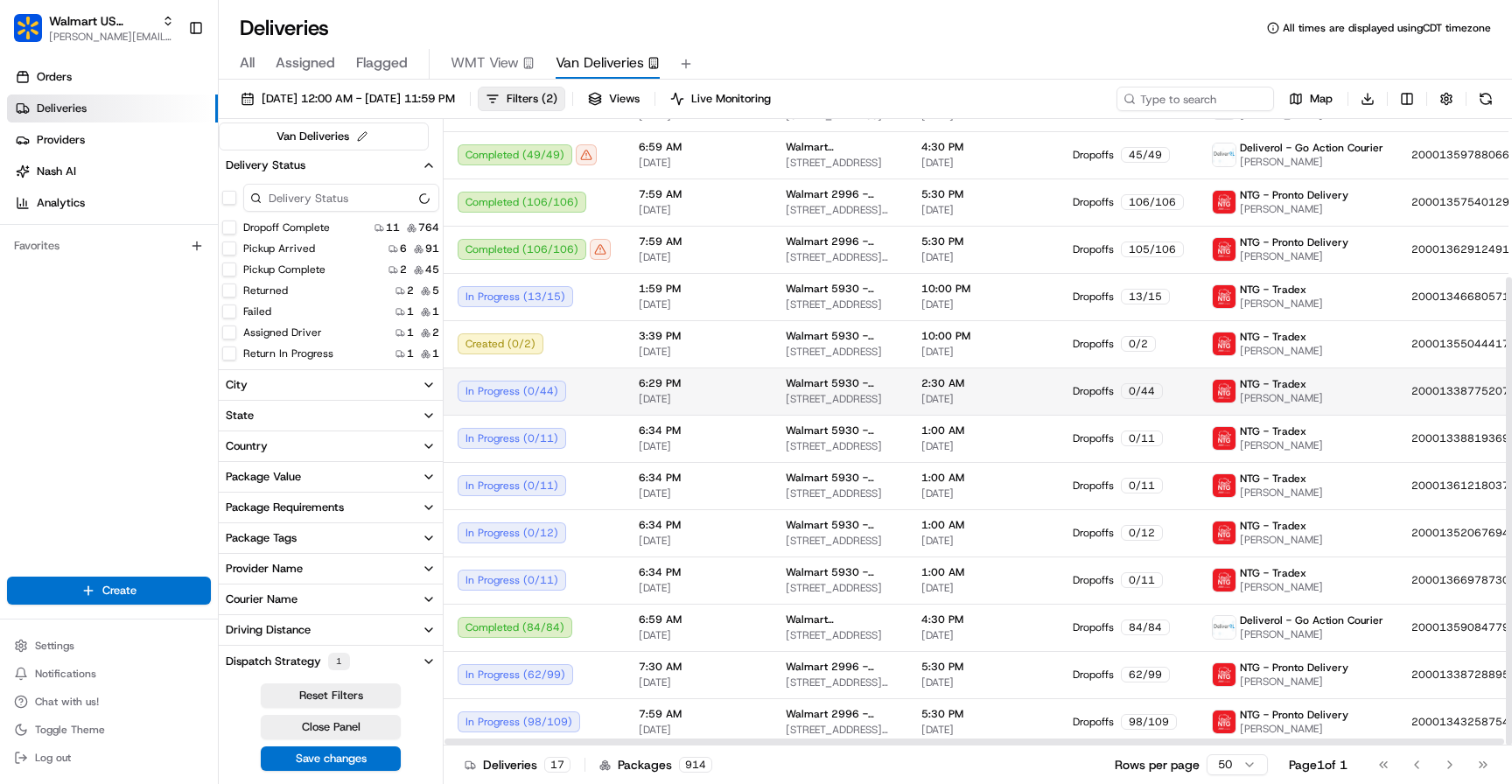
click at [633, 388] on td "6:29 PM [DATE]" at bounding box center [698, 391] width 147 height 47
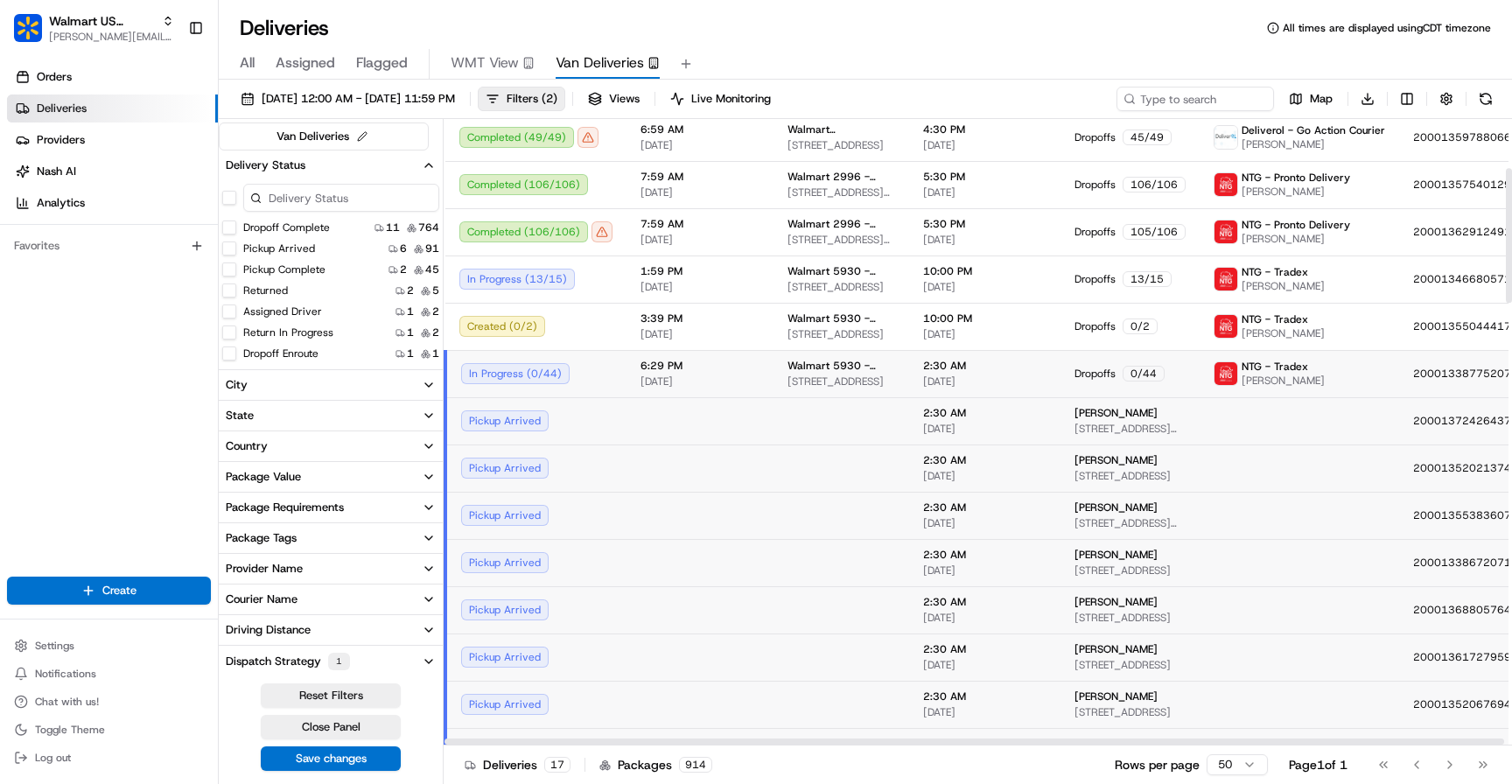
click at [597, 361] on td "In Progress ( 0 / 44 )" at bounding box center [536, 373] width 181 height 47
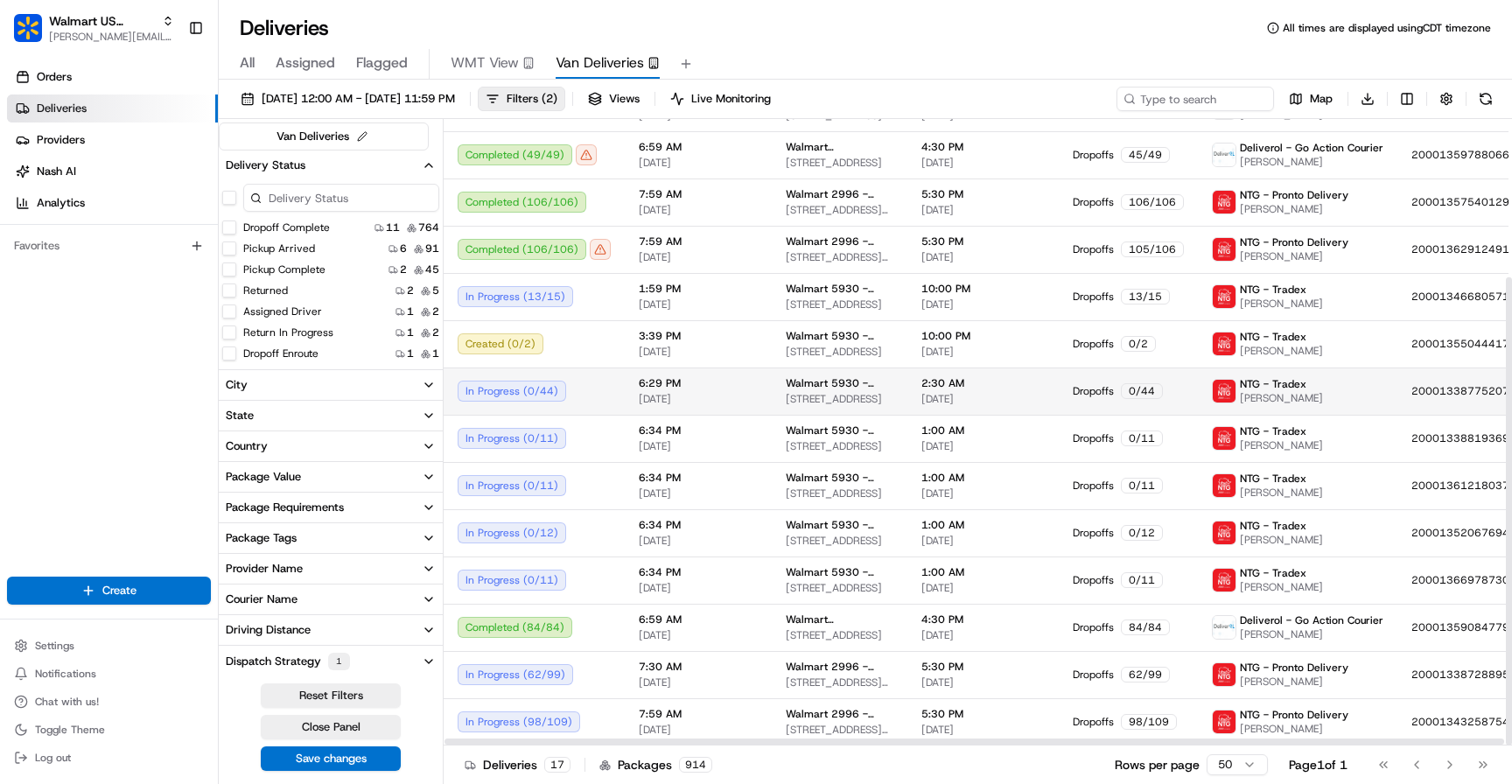
click at [785, 385] on span "Walmart 5930 - [GEOGRAPHIC_DATA], [GEOGRAPHIC_DATA]" at bounding box center [839, 382] width 108 height 14
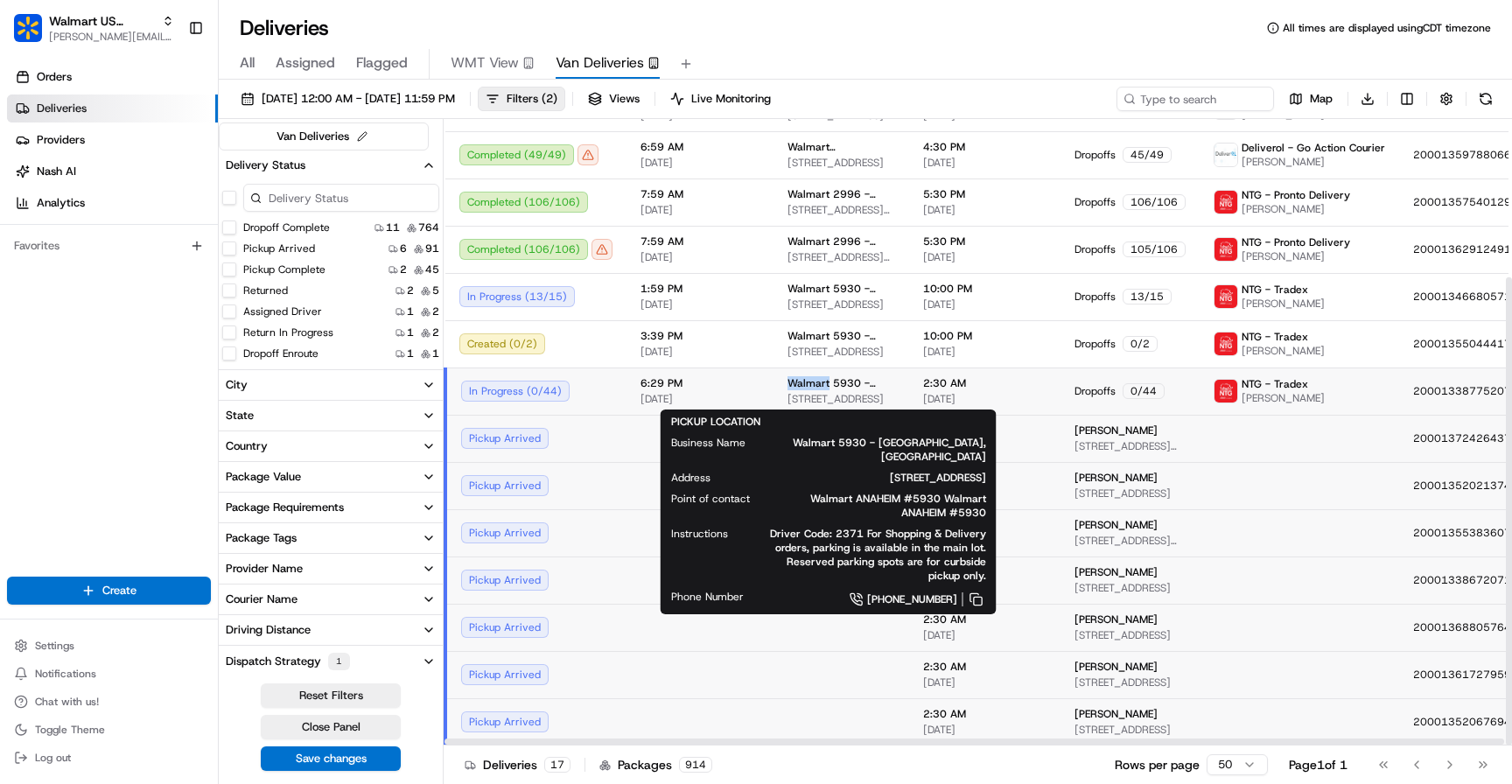
click at [781, 385] on td "Walmart 5930 - Anaheim, CA 88 E ORANGETHORPE AVE, ANAHEIM, CA 92801, US" at bounding box center [841, 391] width 136 height 47
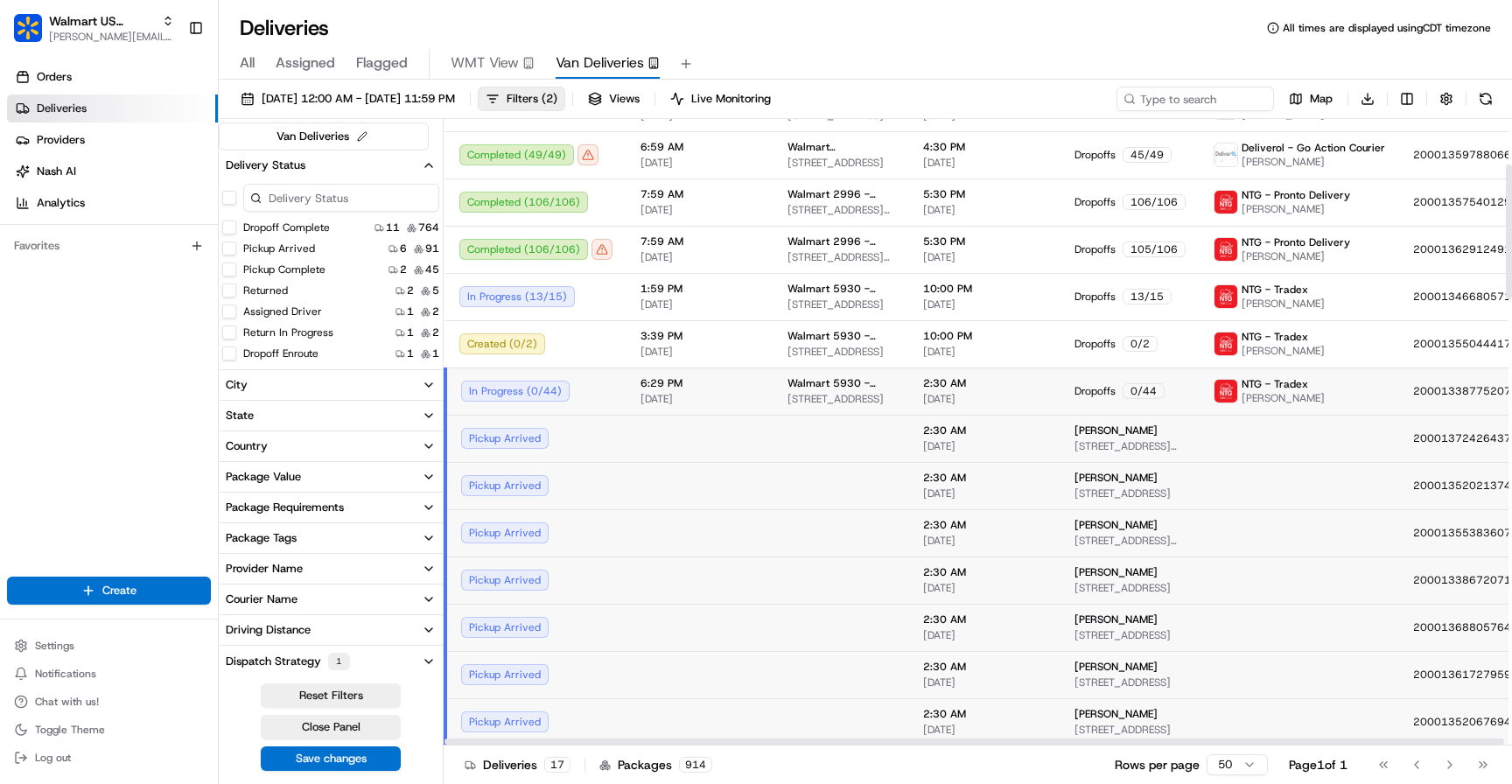
click at [669, 388] on span "6:29 PM" at bounding box center [700, 382] width 119 height 14
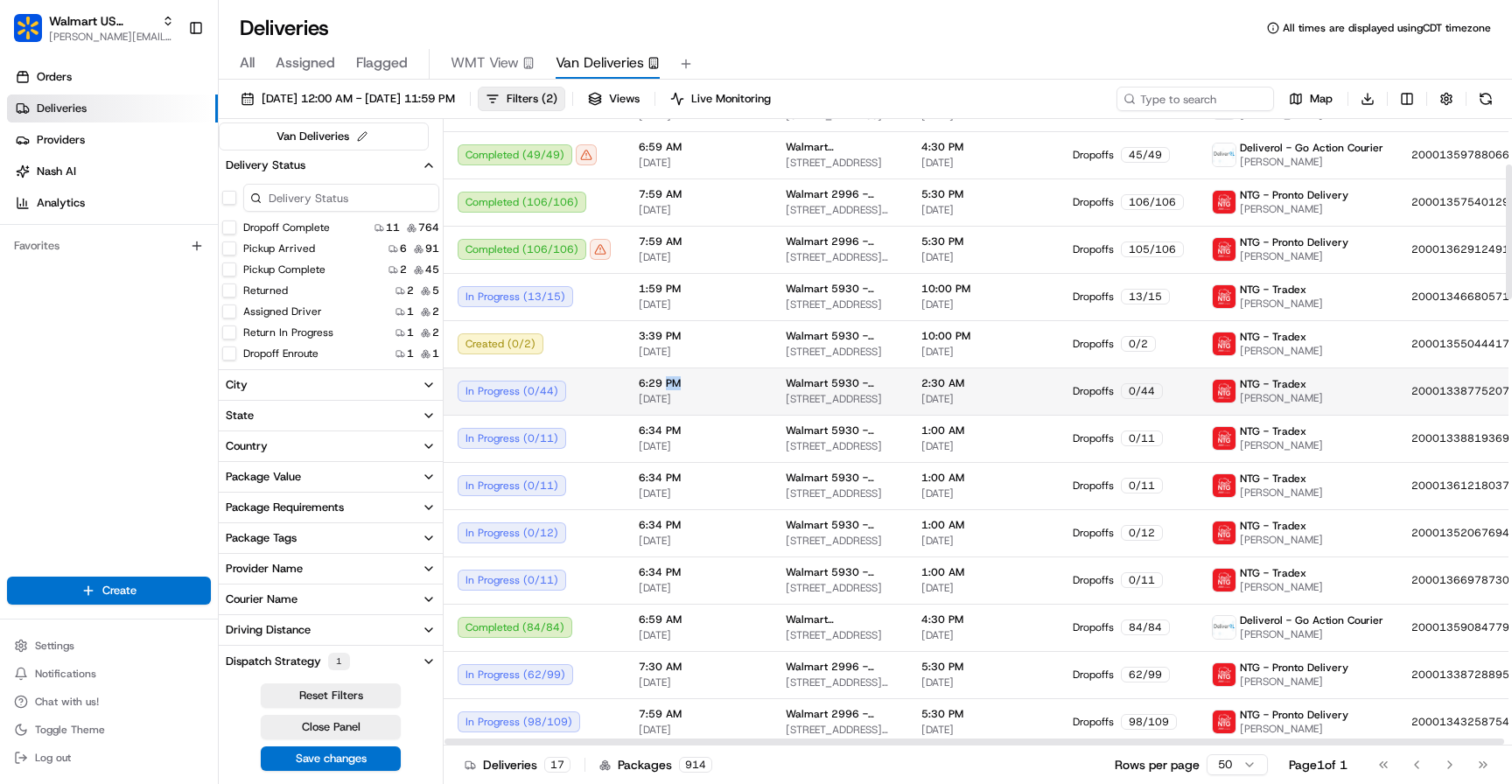
click at [669, 388] on span "6:29 PM" at bounding box center [698, 382] width 119 height 14
click at [538, 393] on div "In Progress ( 0 / 44 )" at bounding box center [534, 391] width 154 height 21
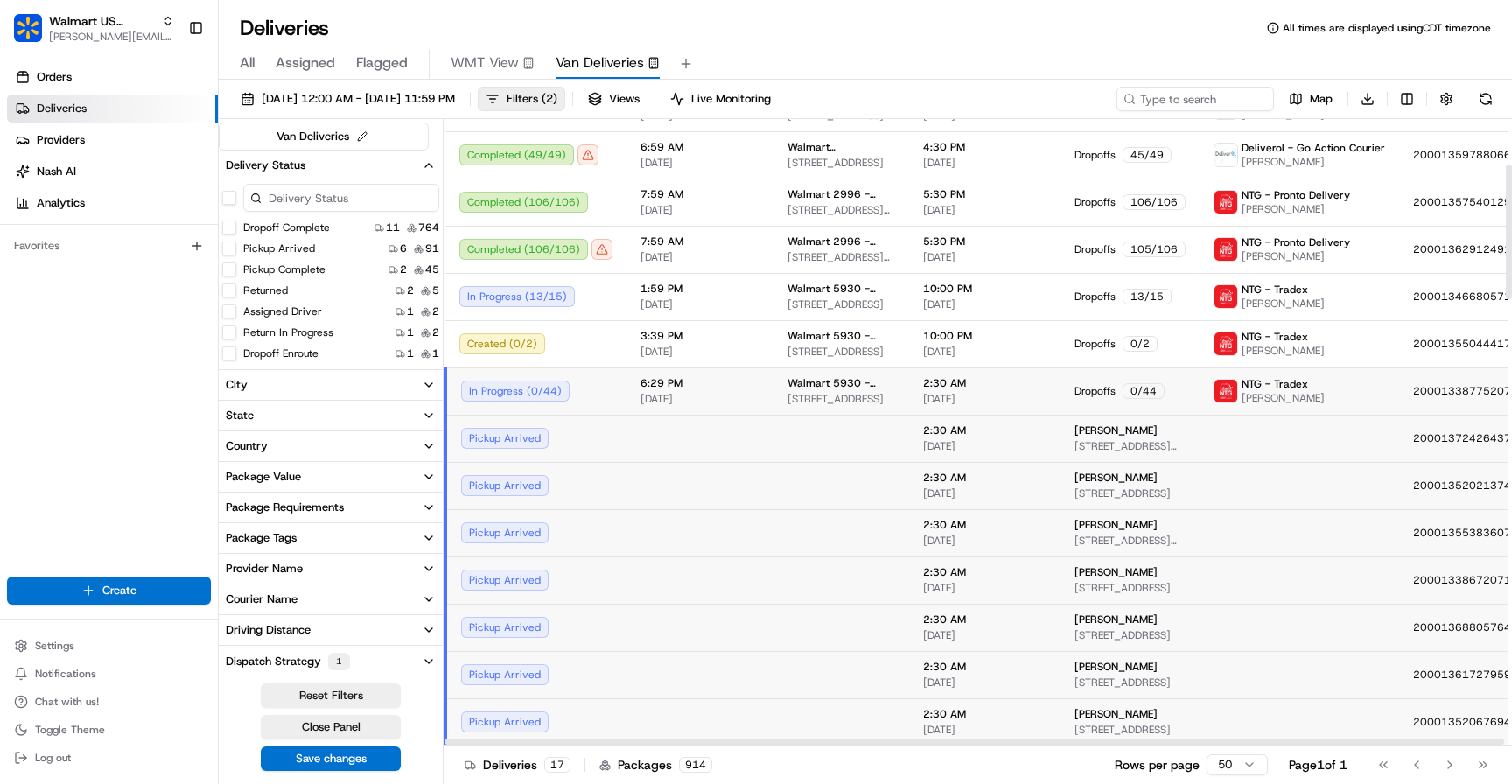
click at [538, 393] on div "In Progress ( 0 / 44 )" at bounding box center [537, 391] width 152 height 21
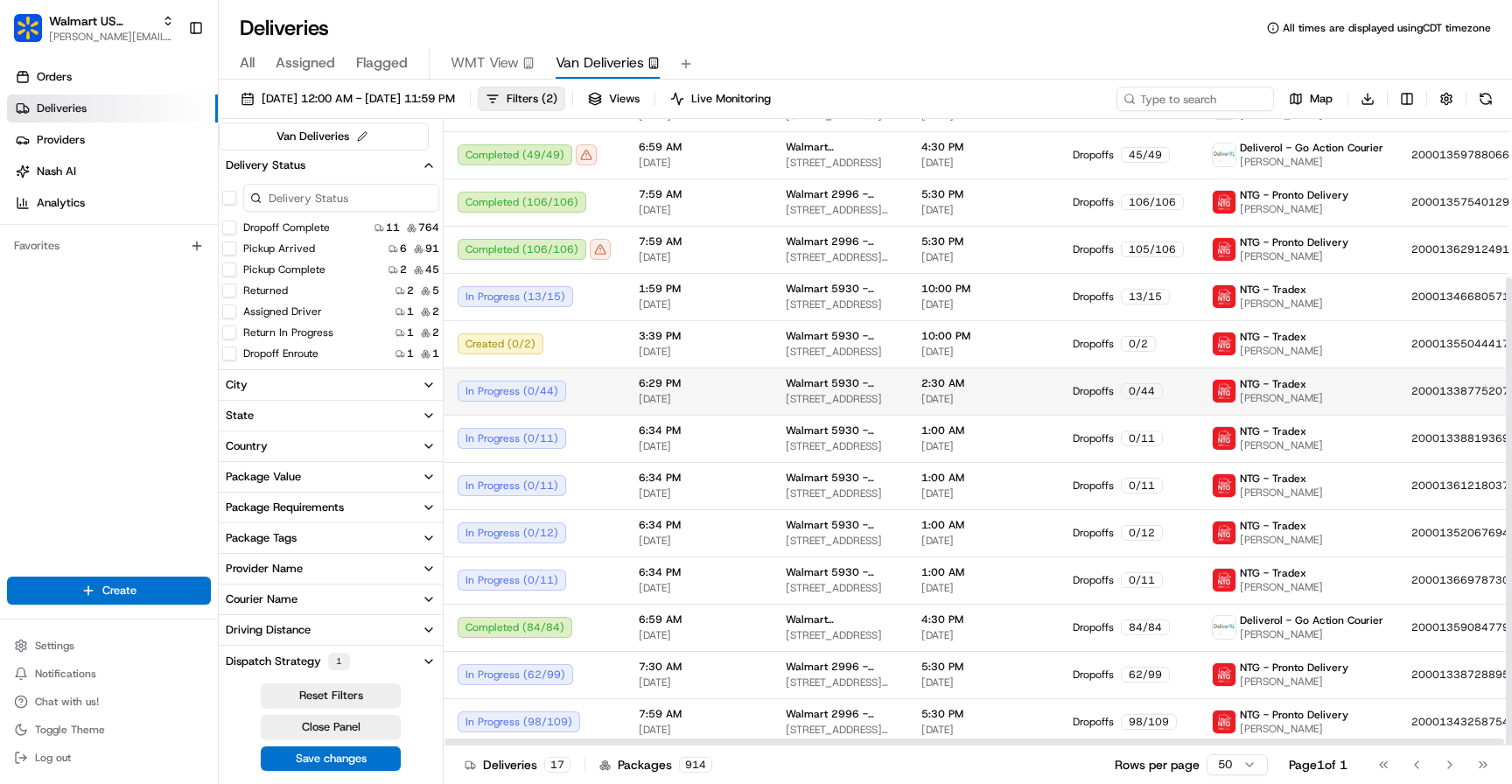
click at [595, 380] on div "In Progress ( 0 / 44 )" at bounding box center [534, 391] width 154 height 21
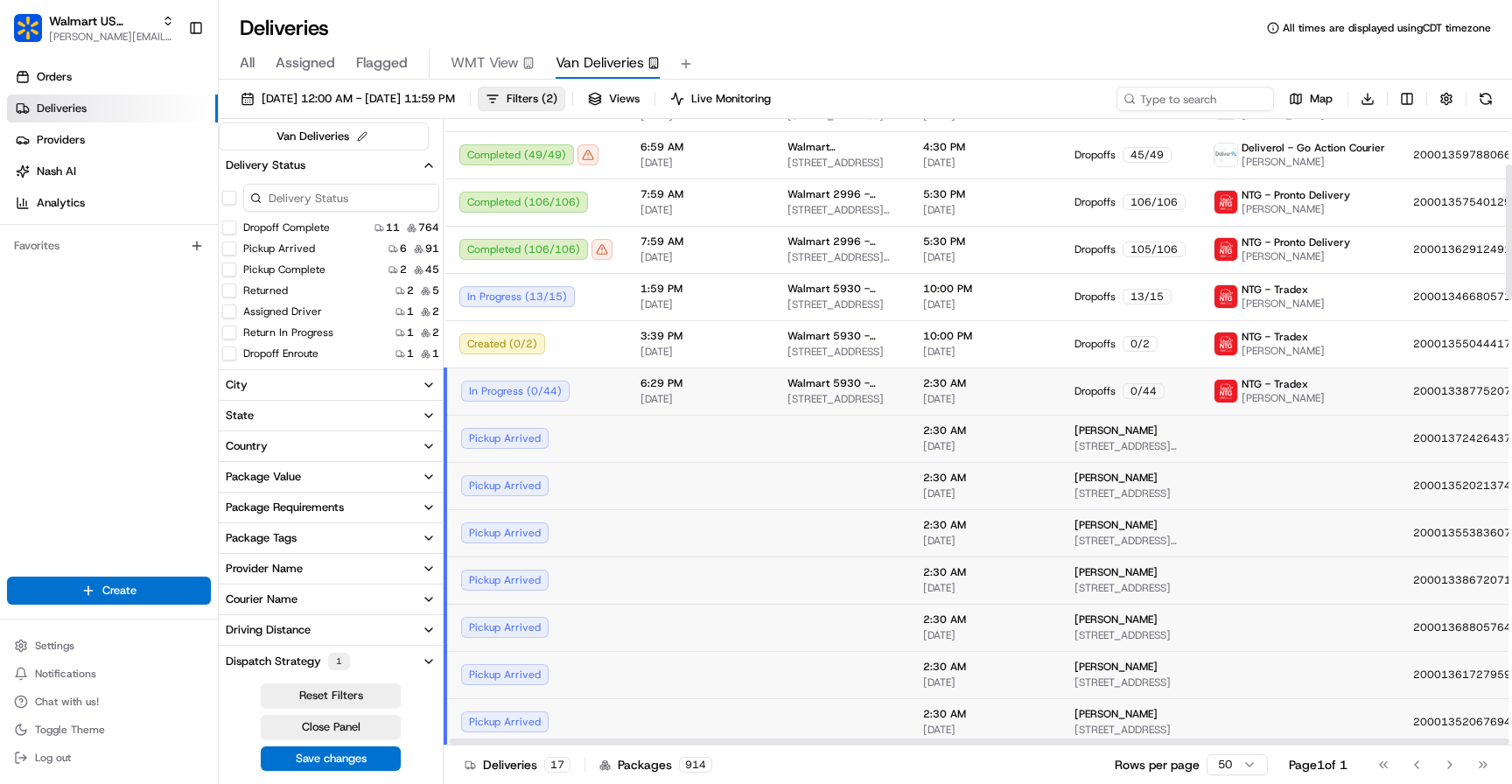
scroll to position [212, 66]
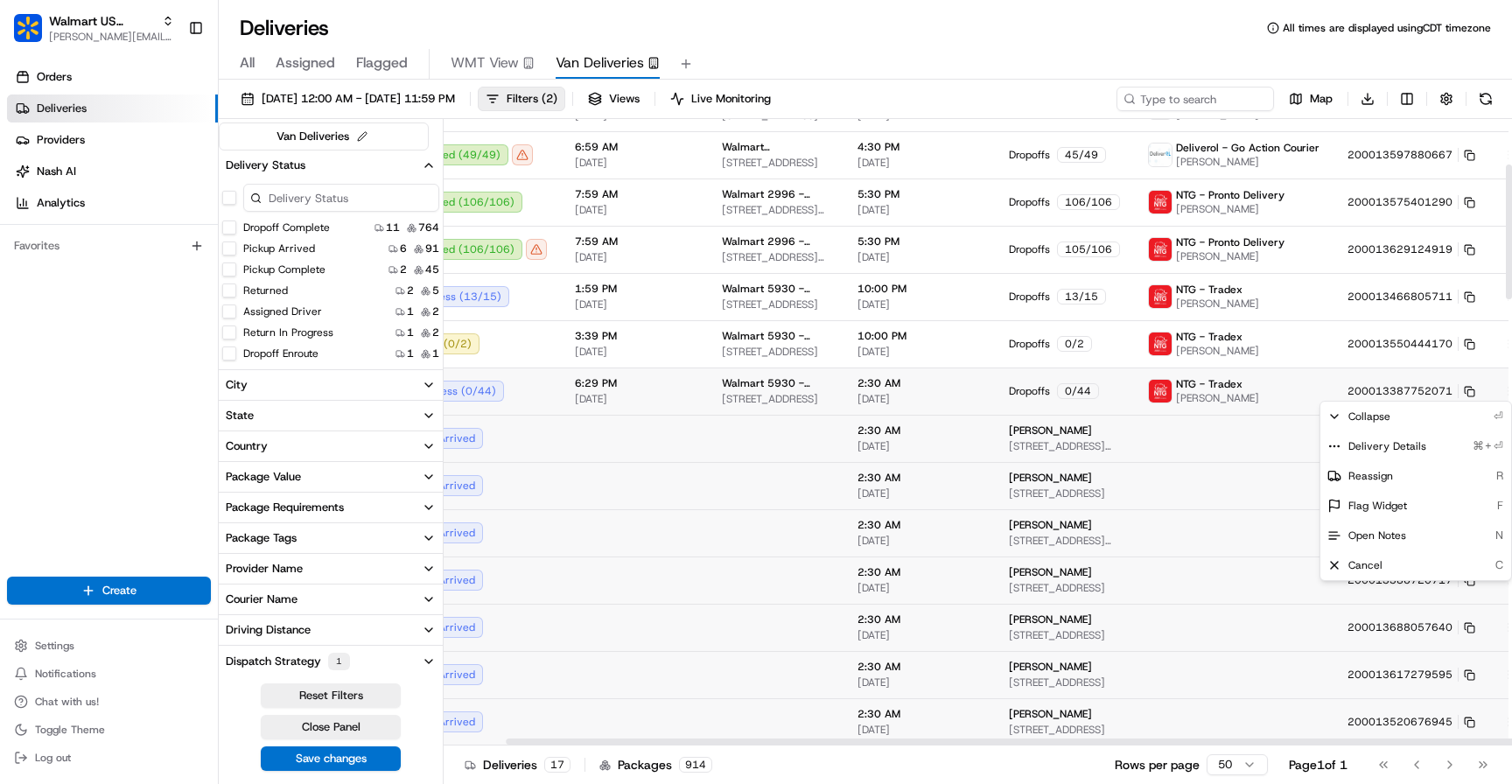
click at [1462, 391] on html "Walmart US Stores vaishnavi.patti0@walmart.com Toggle Sidebar Orders Deliveries…" at bounding box center [756, 392] width 1512 height 784
click at [1425, 449] on div "Delivery Details ⌘+⏎" at bounding box center [1415, 446] width 191 height 30
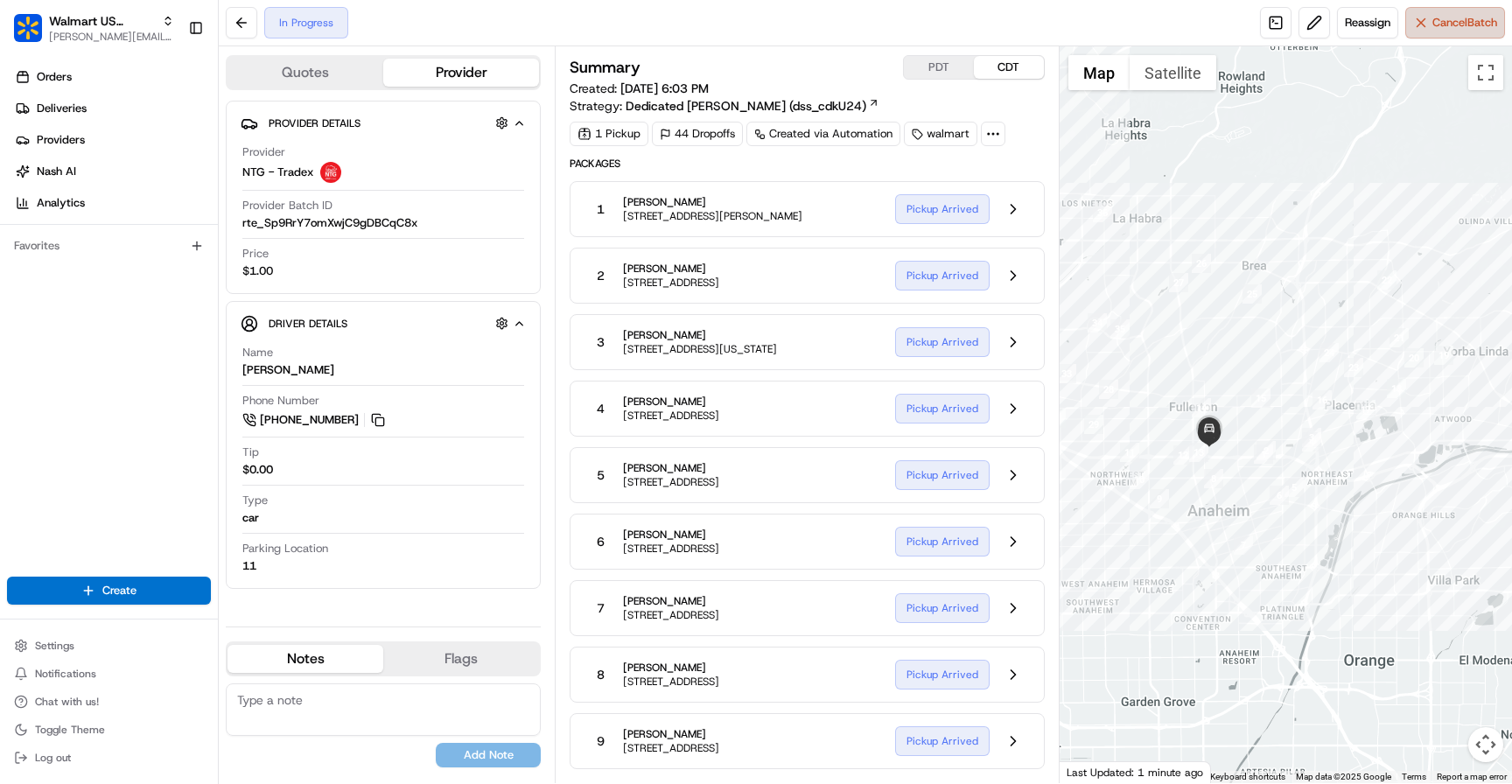
click at [1443, 27] on span "Cancel Batch" at bounding box center [1465, 22] width 65 height 16
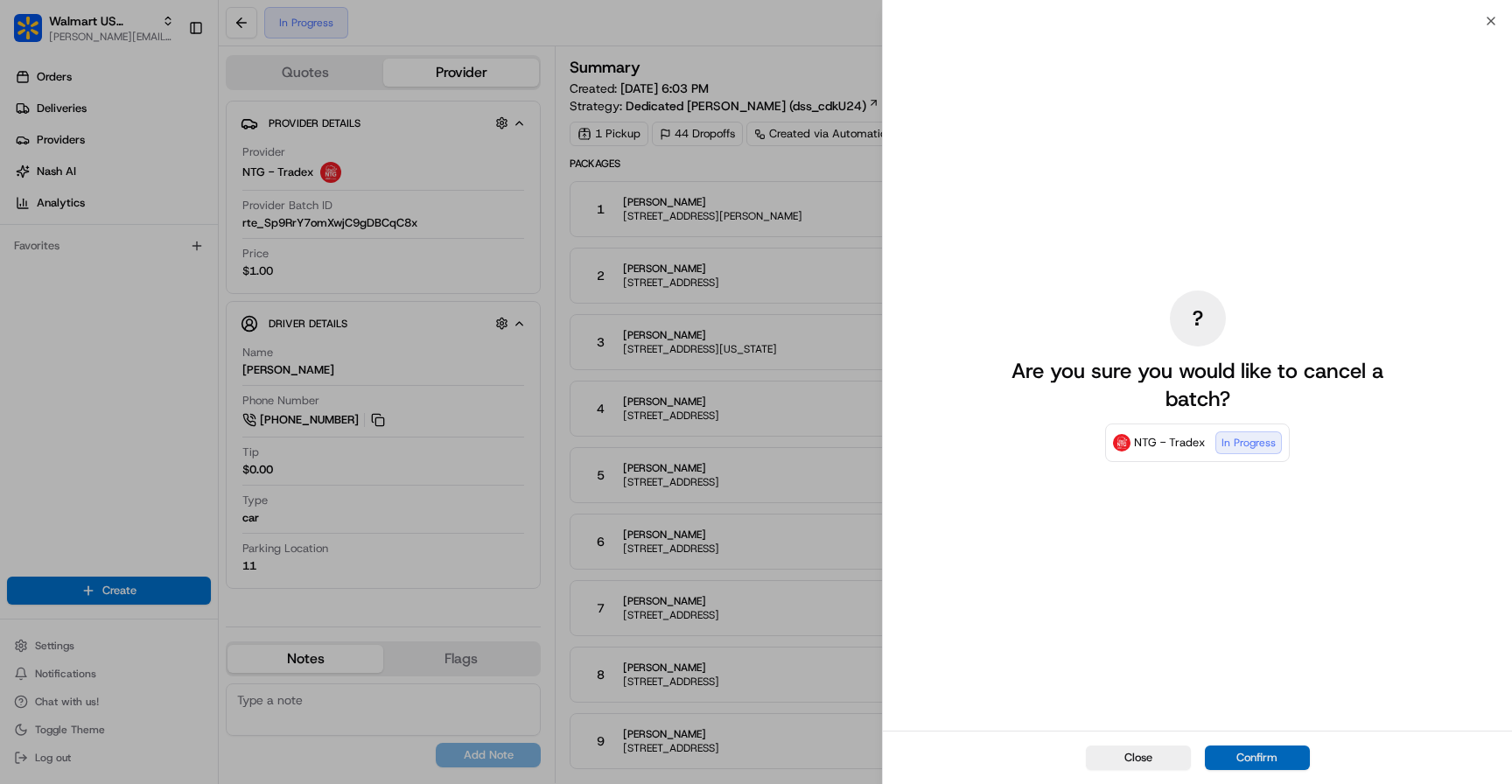
click at [1267, 761] on button "Confirm" at bounding box center [1257, 757] width 105 height 24
click at [1123, 609] on div "? Are you sure you would like to cancel a batch? NTG - Tradex In Progress" at bounding box center [1198, 375] width 392 height 702
click at [1133, 752] on button "Close" at bounding box center [1138, 757] width 105 height 24
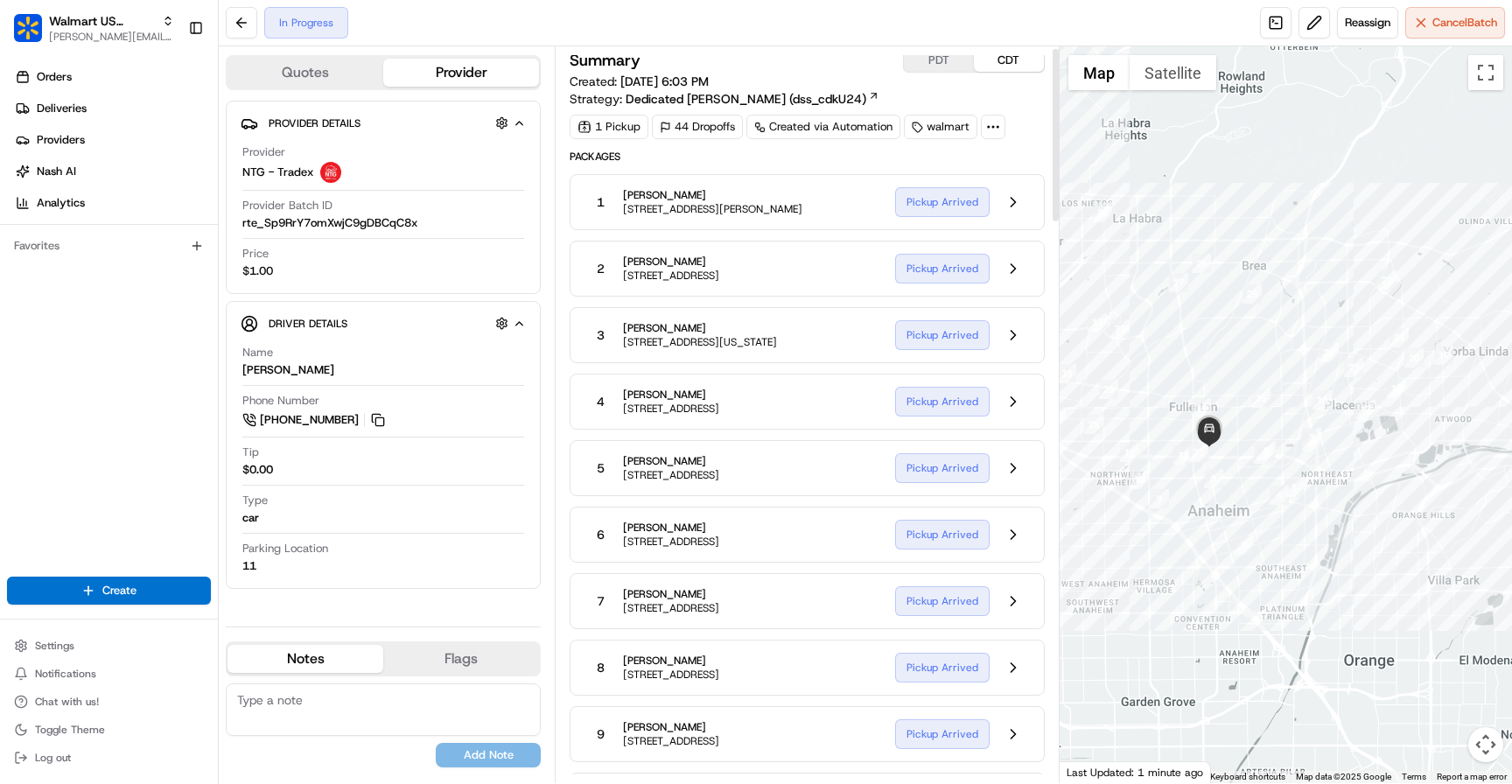
scroll to position [9, 0]
click at [243, 21] on button at bounding box center [242, 23] width 32 height 32
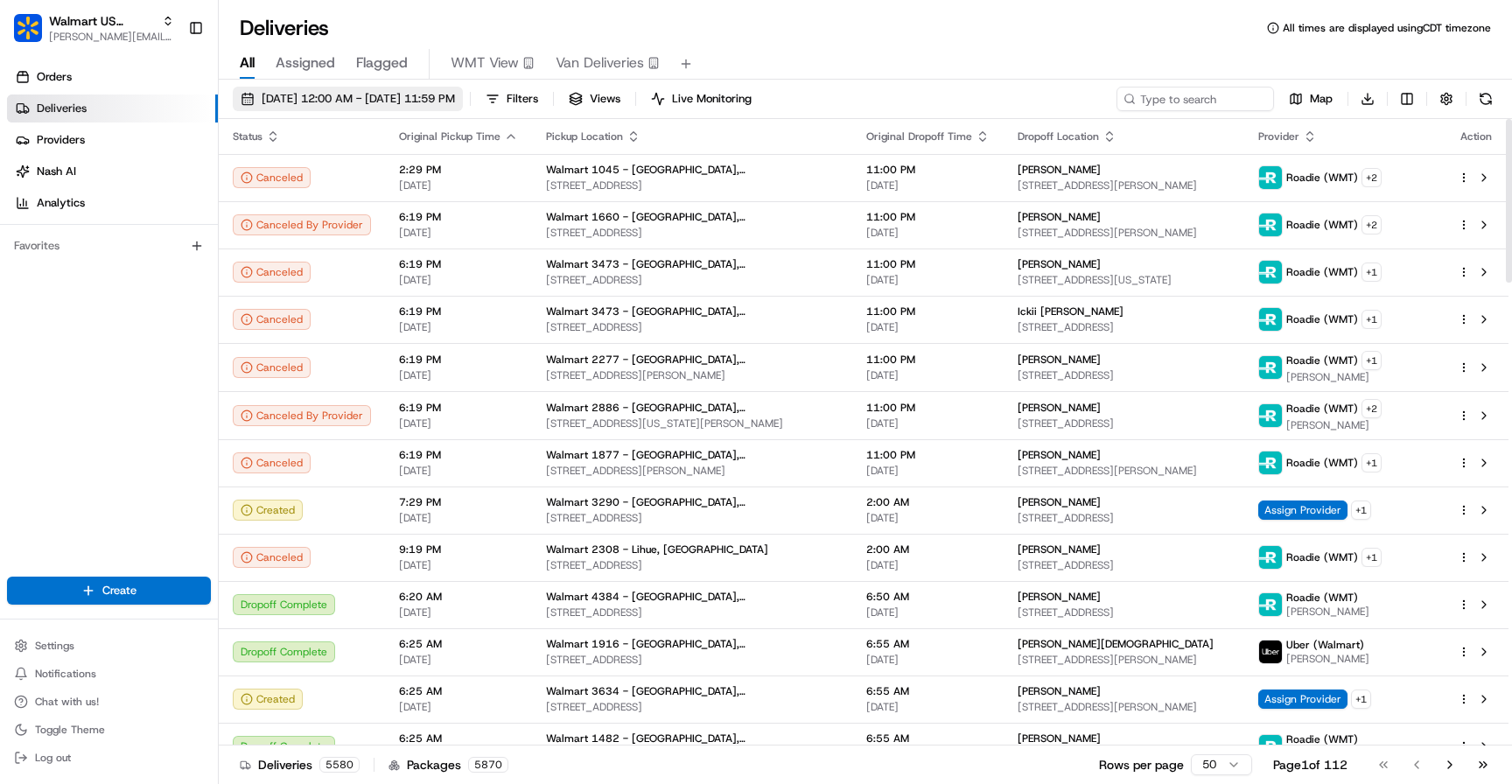
click at [378, 100] on span "[DATE] 12:00 AM - [DATE] 11:59 PM" at bounding box center [358, 99] width 194 height 16
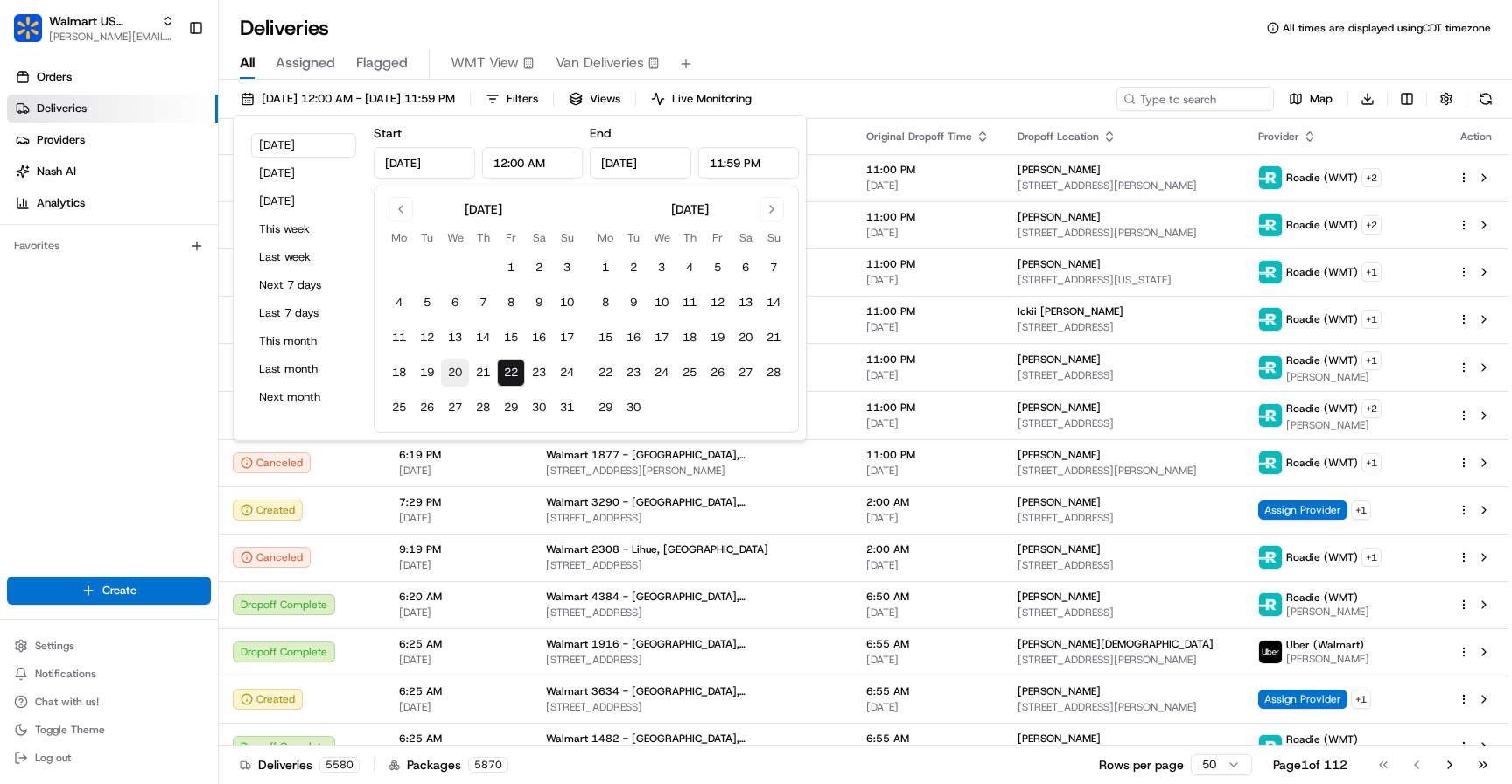
click at [453, 370] on button "20" at bounding box center [455, 373] width 28 height 28
type input "[DATE]"
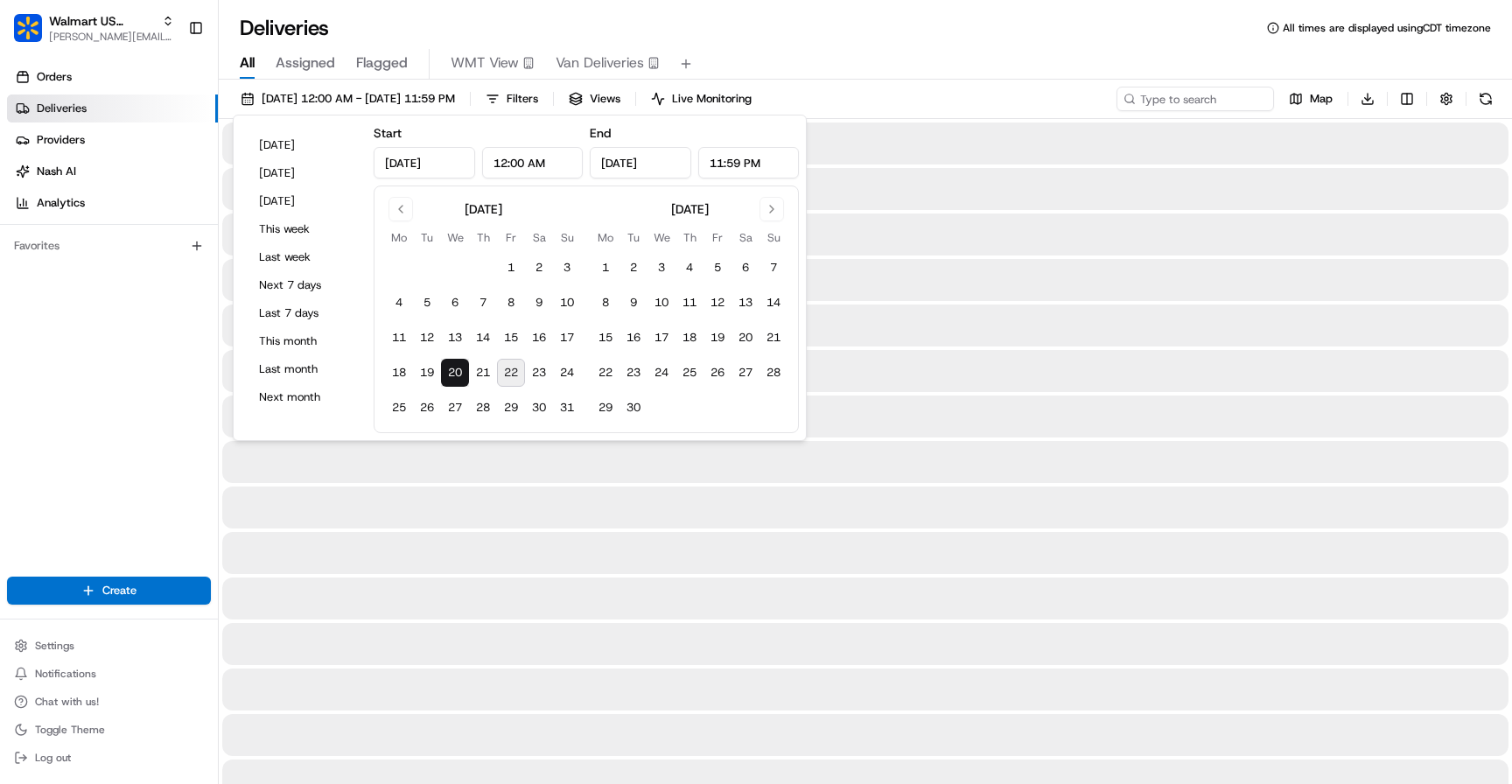
click at [514, 374] on button "22" at bounding box center [511, 373] width 28 height 28
type input "[DATE]"
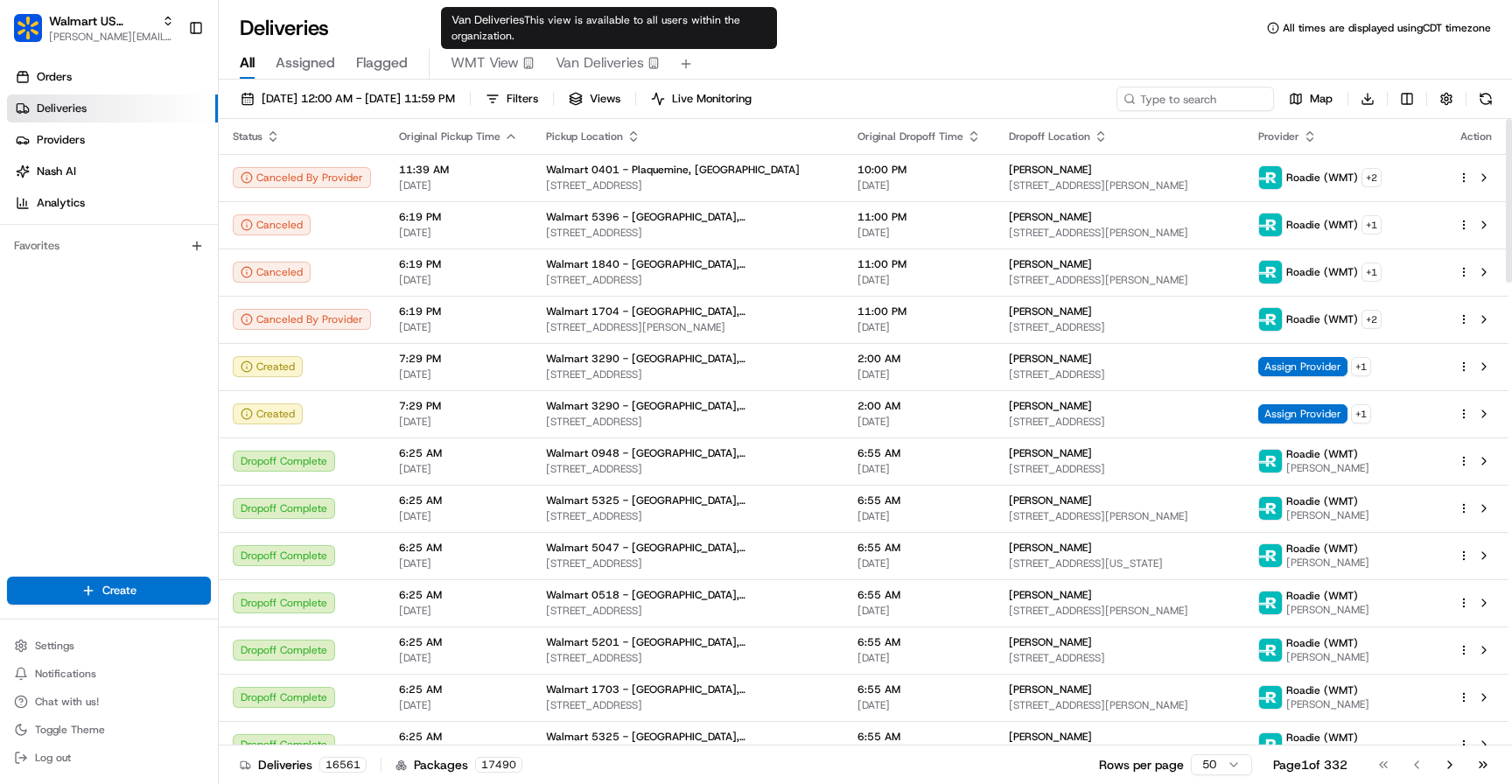
click at [595, 65] on span "Van Deliveries" at bounding box center [599, 62] width 88 height 21
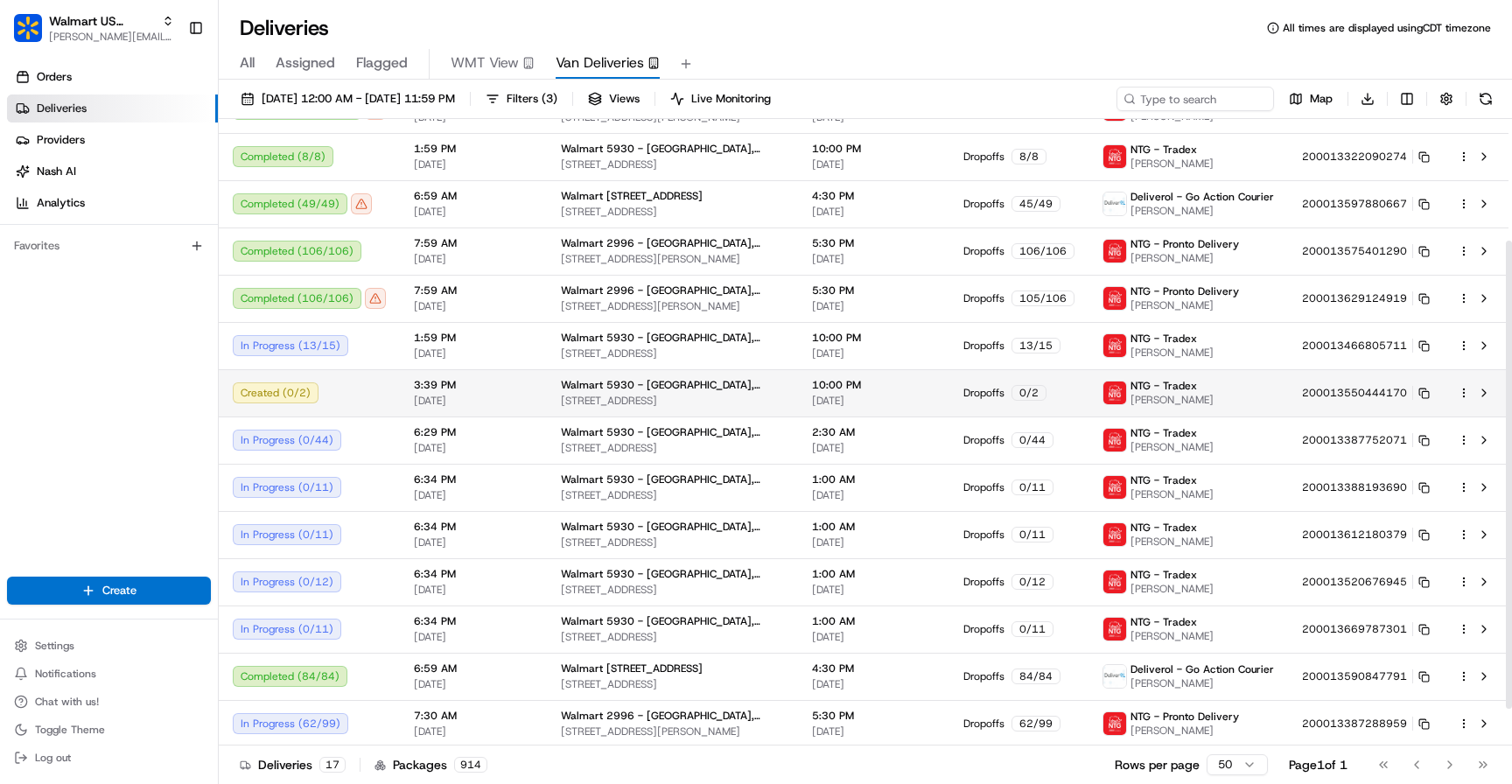
scroll to position [165, 0]
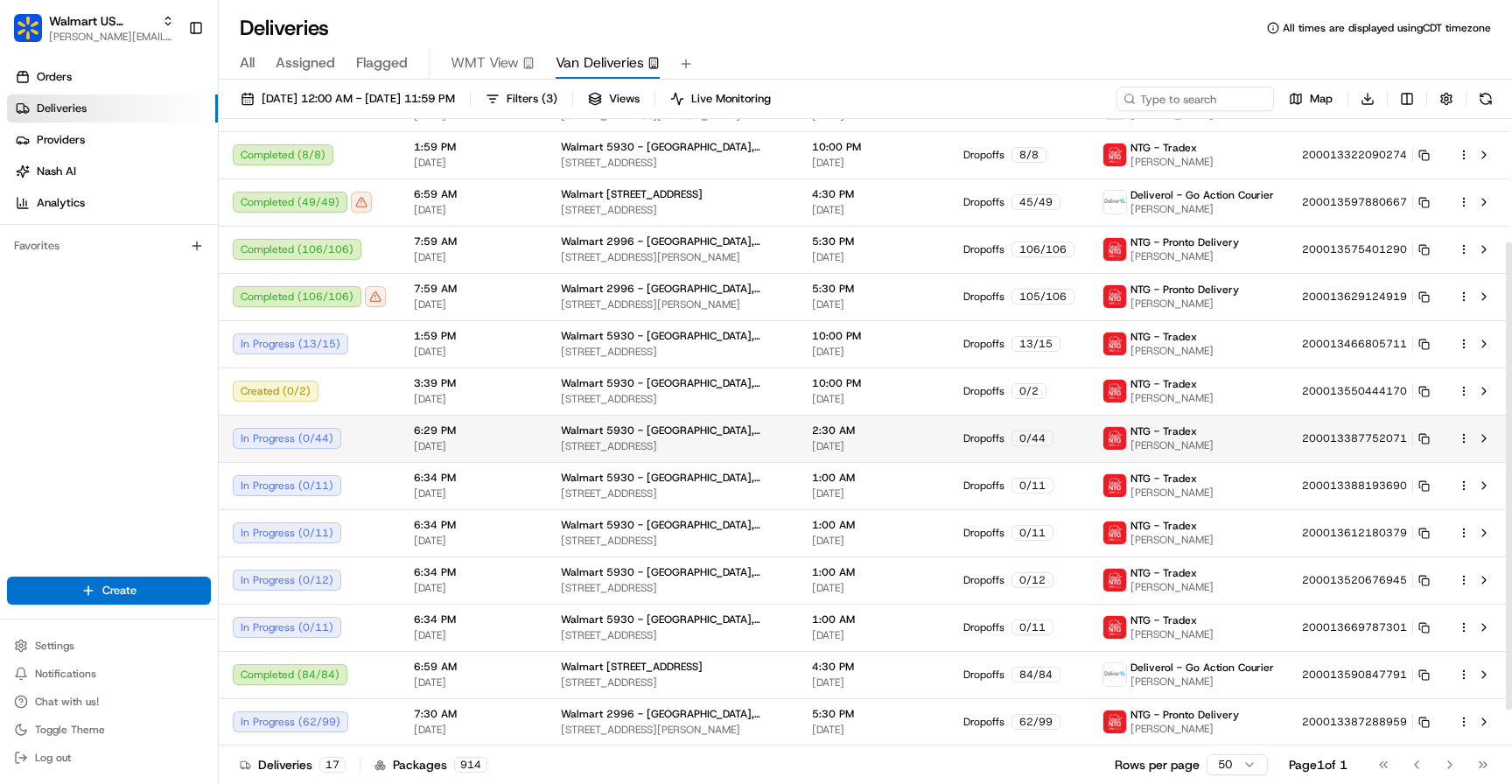
click at [1463, 435] on html "Walmart US Stores vaishnavi.patti0@walmart.com Toggle Sidebar Orders Deliveries…" at bounding box center [756, 392] width 1512 height 784
click at [1412, 436] on html "Walmart US Stores vaishnavi.patti0@walmart.com Toggle Sidebar Orders Deliveries…" at bounding box center [756, 392] width 1512 height 784
click at [1421, 436] on icon at bounding box center [1424, 438] width 11 height 11
click at [1224, 445] on div "NTG - Tradex Javier Cortez" at bounding box center [1188, 438] width 171 height 28
click at [1253, 438] on div "NTG - Tradex Javier Cortez" at bounding box center [1188, 438] width 171 height 28
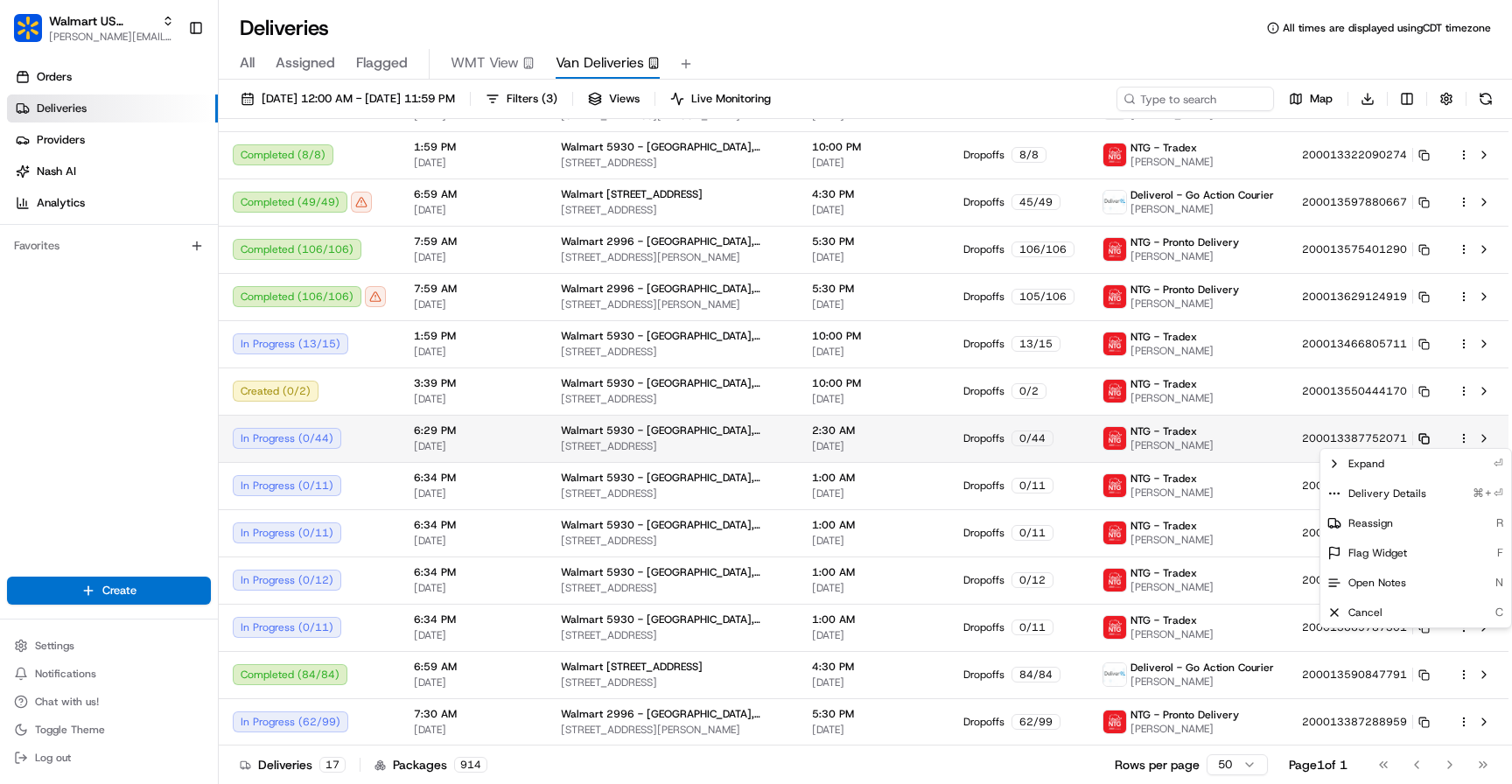
click at [1424, 436] on rect at bounding box center [1425, 440] width 7 height 7
click at [1464, 435] on html "Walmart US Stores vaishnavi.patti0@walmart.com Toggle Sidebar Orders Deliveries…" at bounding box center [756, 392] width 1512 height 784
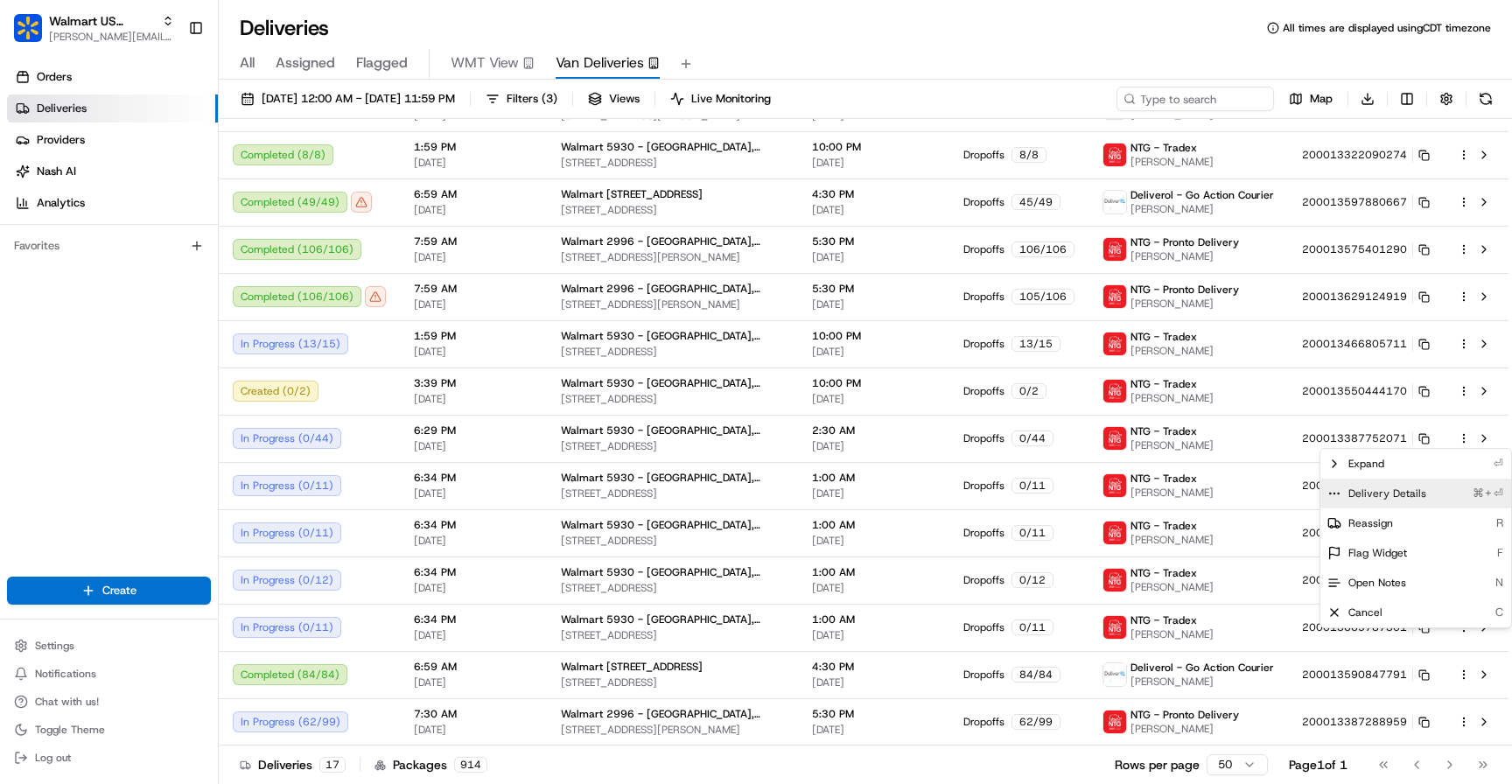
click at [1394, 492] on span "Delivery Details" at bounding box center [1387, 493] width 78 height 14
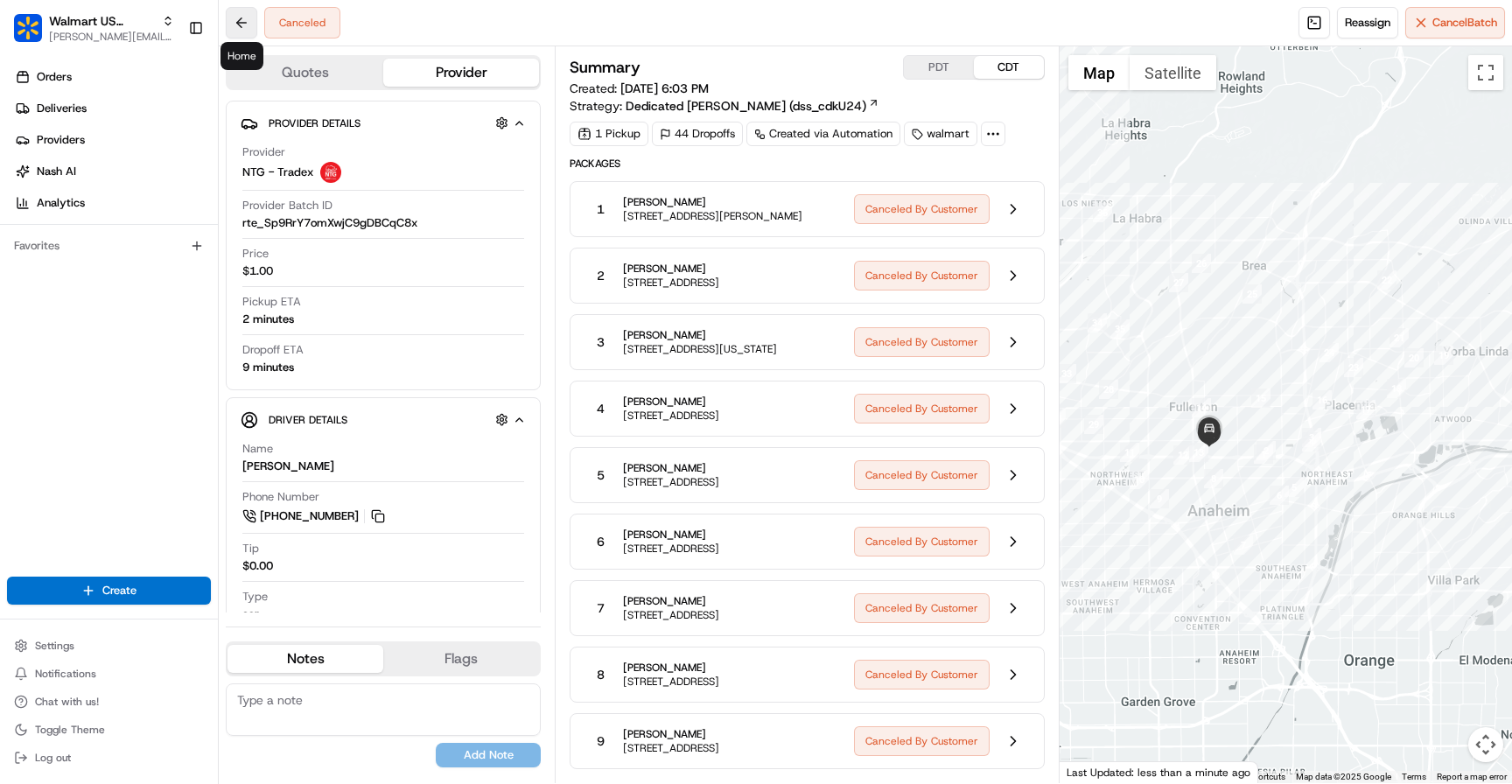
click at [242, 22] on button at bounding box center [242, 23] width 32 height 32
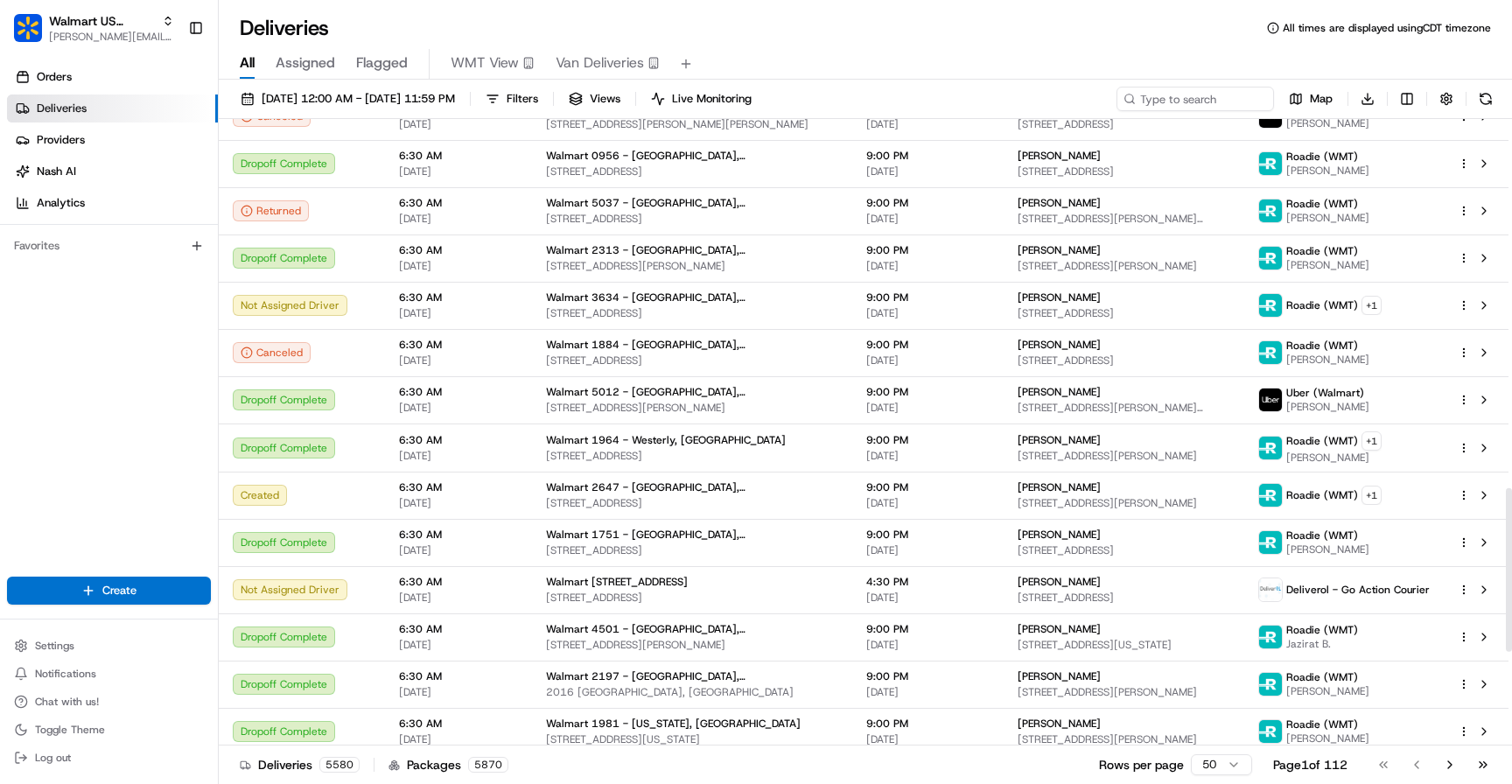
scroll to position [1415, 0]
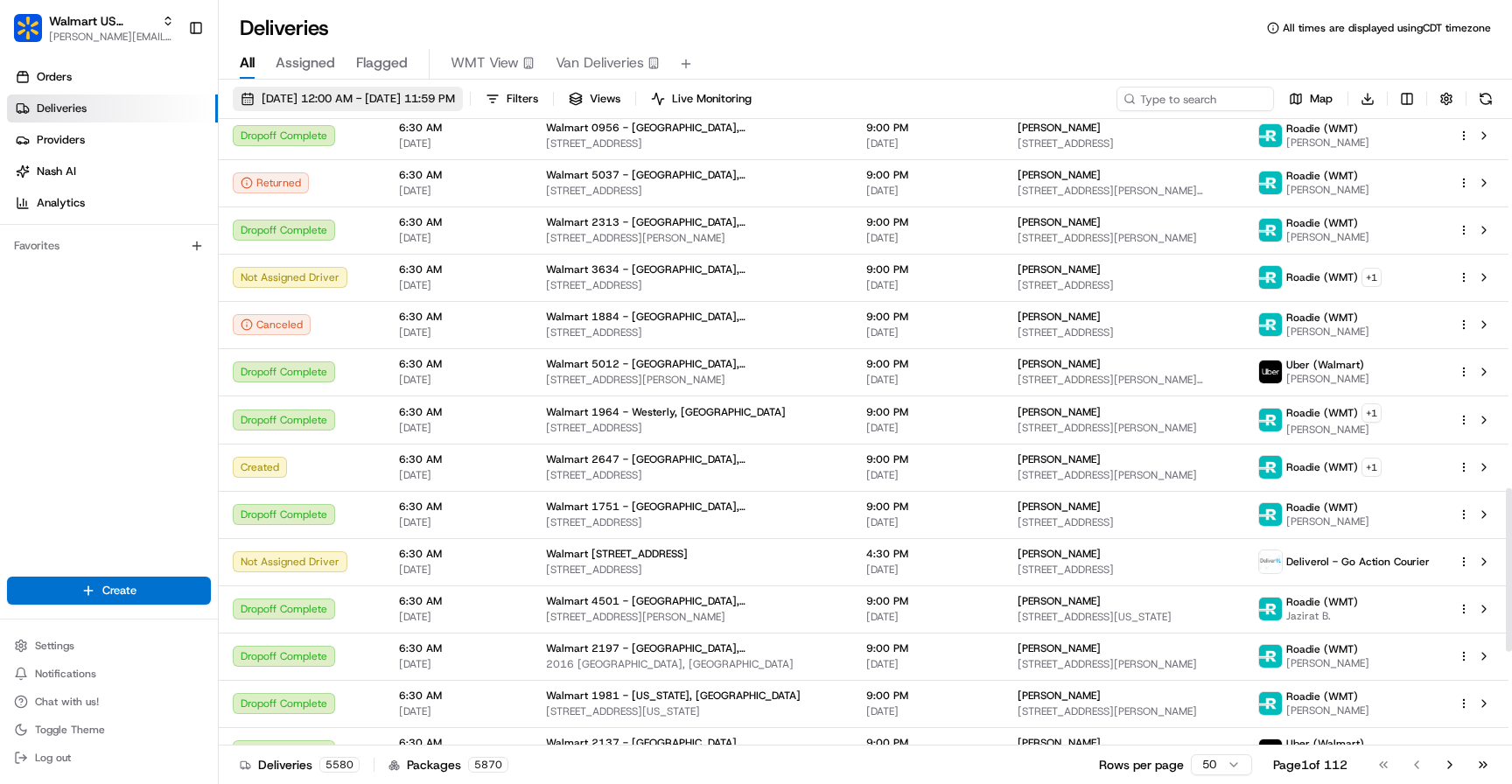
click at [315, 99] on span "[DATE] 12:00 AM - [DATE] 11:59 PM" at bounding box center [358, 99] width 194 height 16
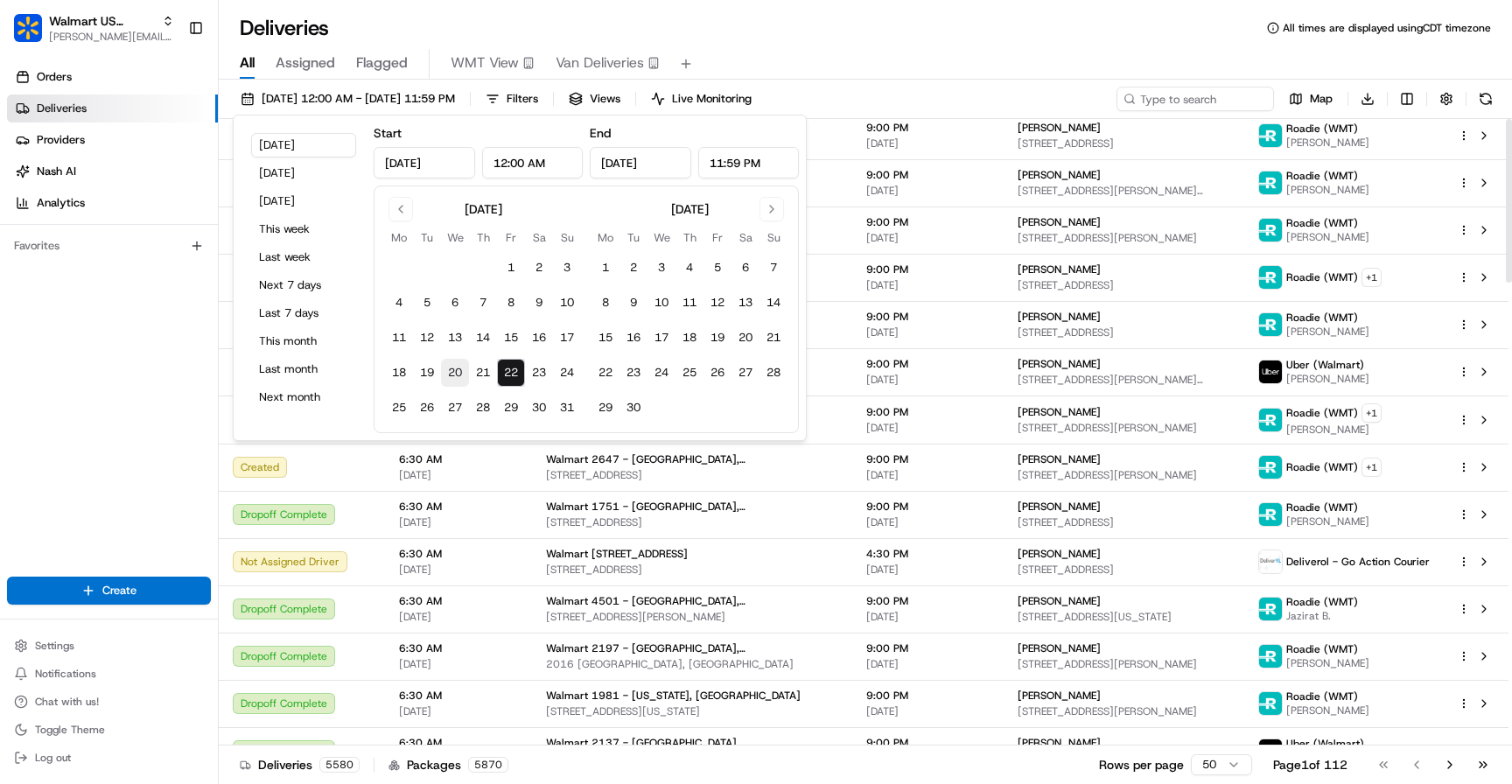
click at [450, 375] on button "20" at bounding box center [455, 373] width 28 height 28
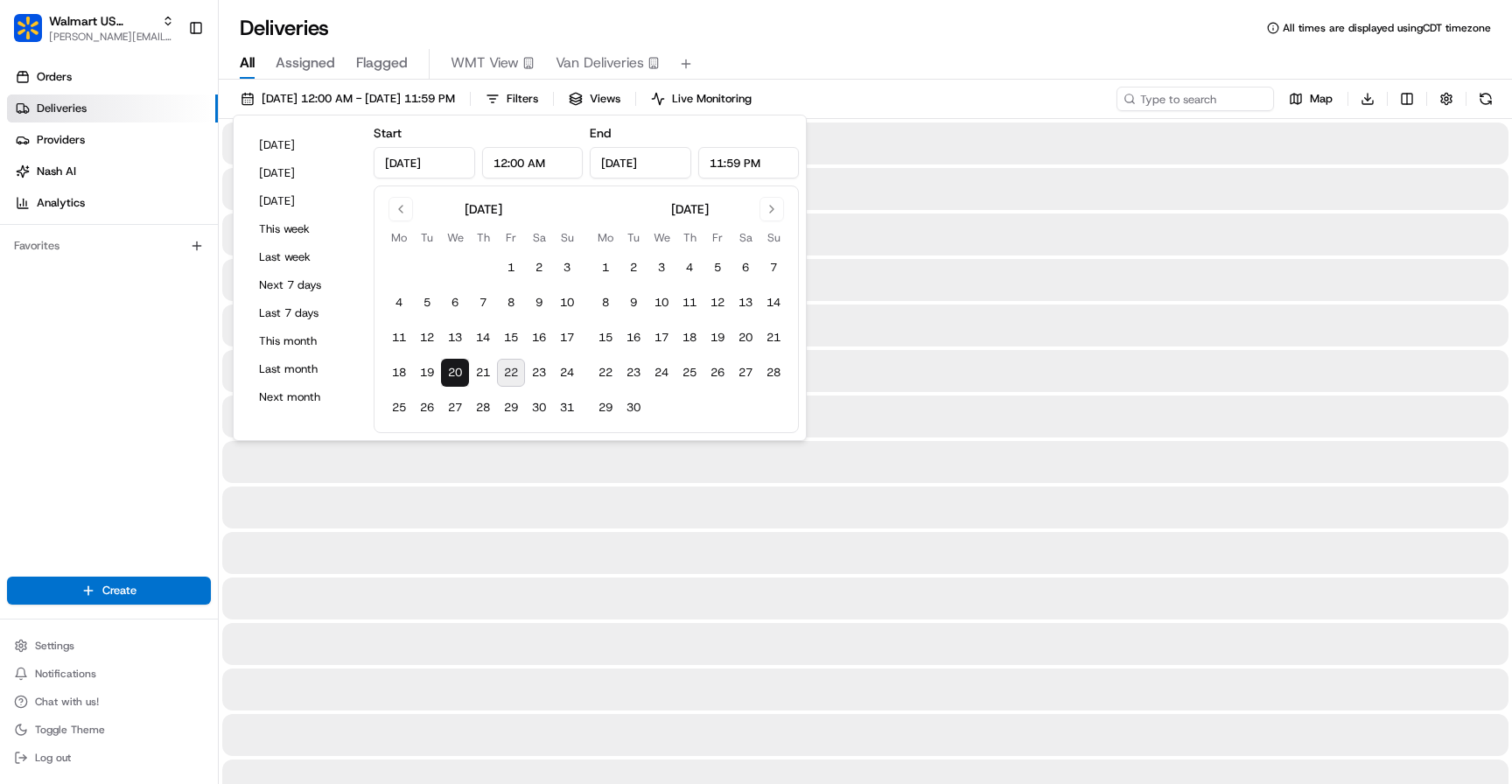
type input "[DATE]"
type input "12:00 AM"
type input "[DATE]"
type input "11:59 PM"
type input "[DATE]"
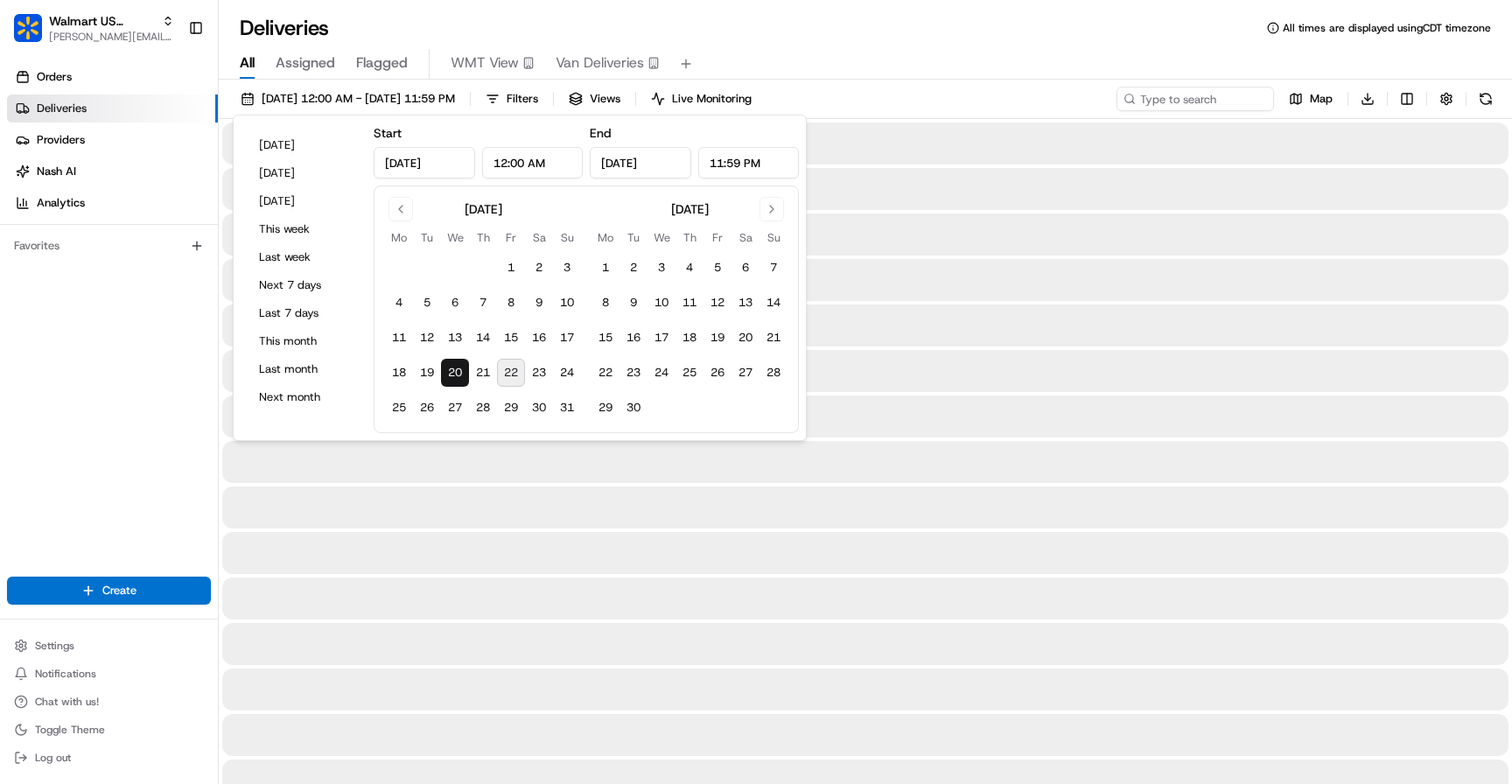
click at [517, 376] on button "22" at bounding box center [511, 373] width 28 height 28
type input "[DATE]"
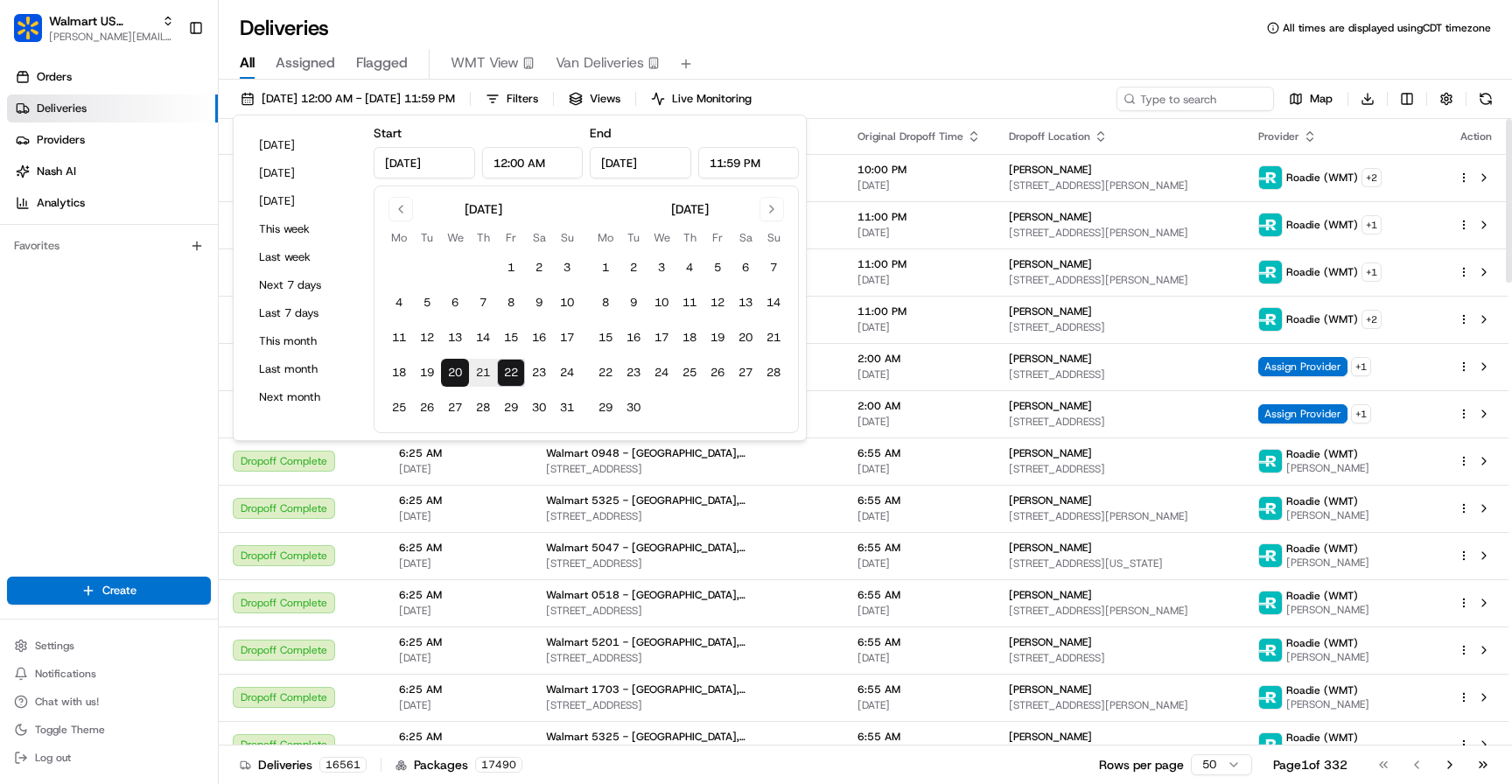
click at [964, 41] on div "Deliveries All times are displayed using CDT timezone" at bounding box center [865, 28] width 1293 height 28
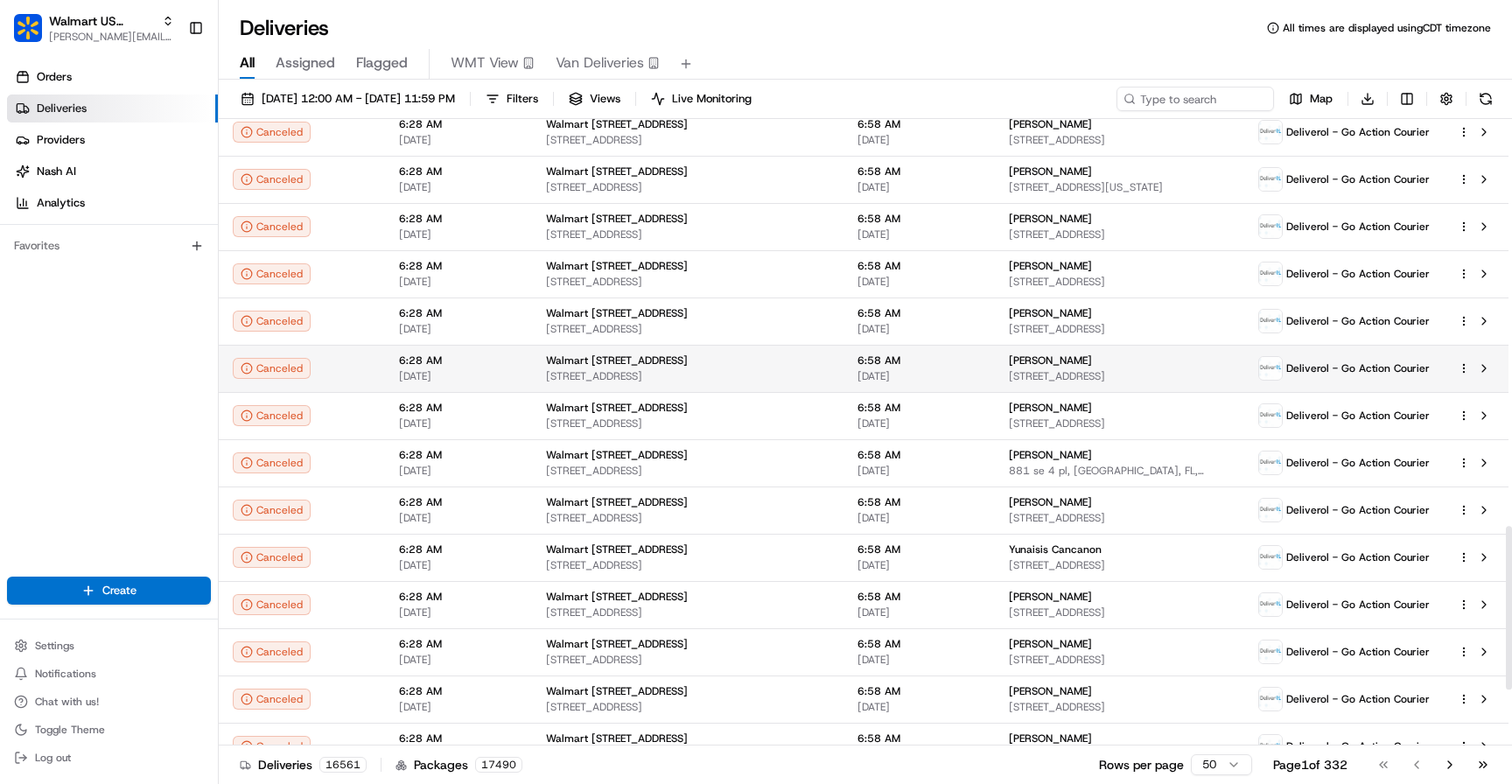
scroll to position [1770, 0]
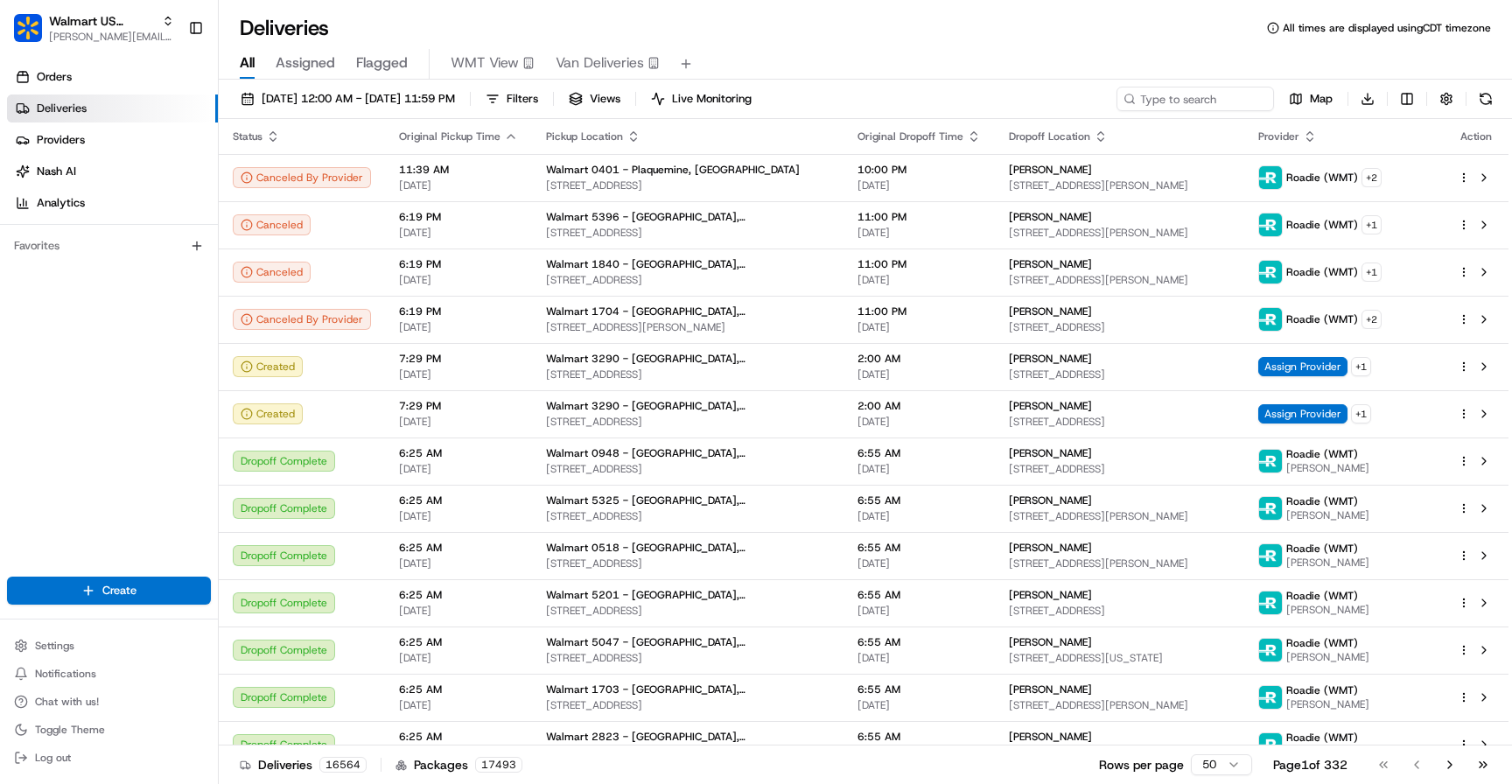
click at [600, 51] on body "Walmart US Stores [PERSON_NAME][EMAIL_ADDRESS][DOMAIN_NAME] Toggle Sidebar Orde…" at bounding box center [756, 392] width 1512 height 784
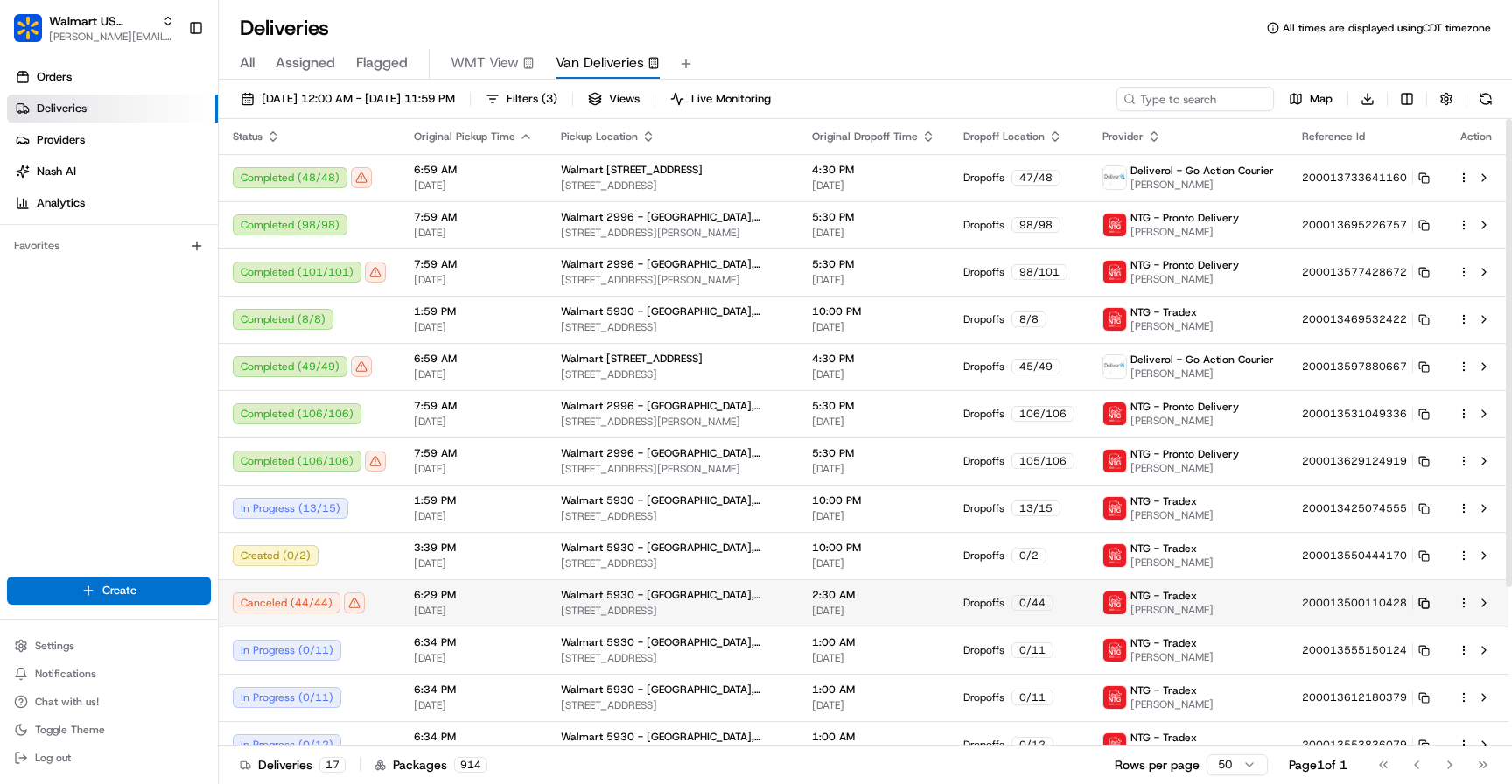
click at [1430, 604] on td "200013500110428" at bounding box center [1365, 603] width 155 height 47
click at [1485, 599] on button at bounding box center [1484, 603] width 21 height 21
click at [1423, 604] on icon at bounding box center [1424, 603] width 11 height 11
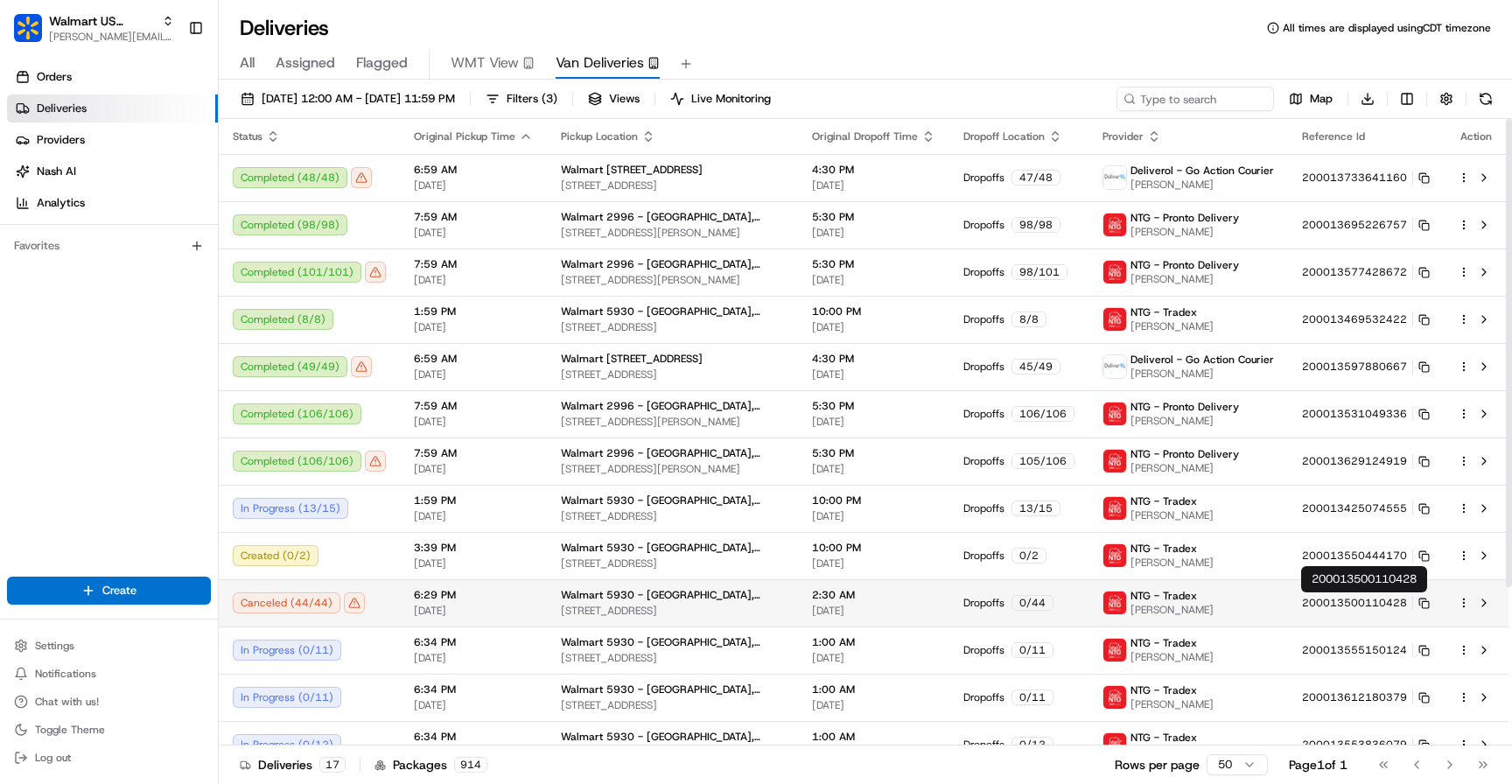
click at [1486, 602] on button at bounding box center [1484, 603] width 21 height 21
click at [481, 609] on span "[DATE]" at bounding box center [474, 610] width 119 height 14
click at [389, 611] on td "Canceled ( 44 / 44 )" at bounding box center [309, 603] width 181 height 47
click at [350, 605] on div "Canceled ( 44 / 44 )" at bounding box center [309, 603] width 154 height 21
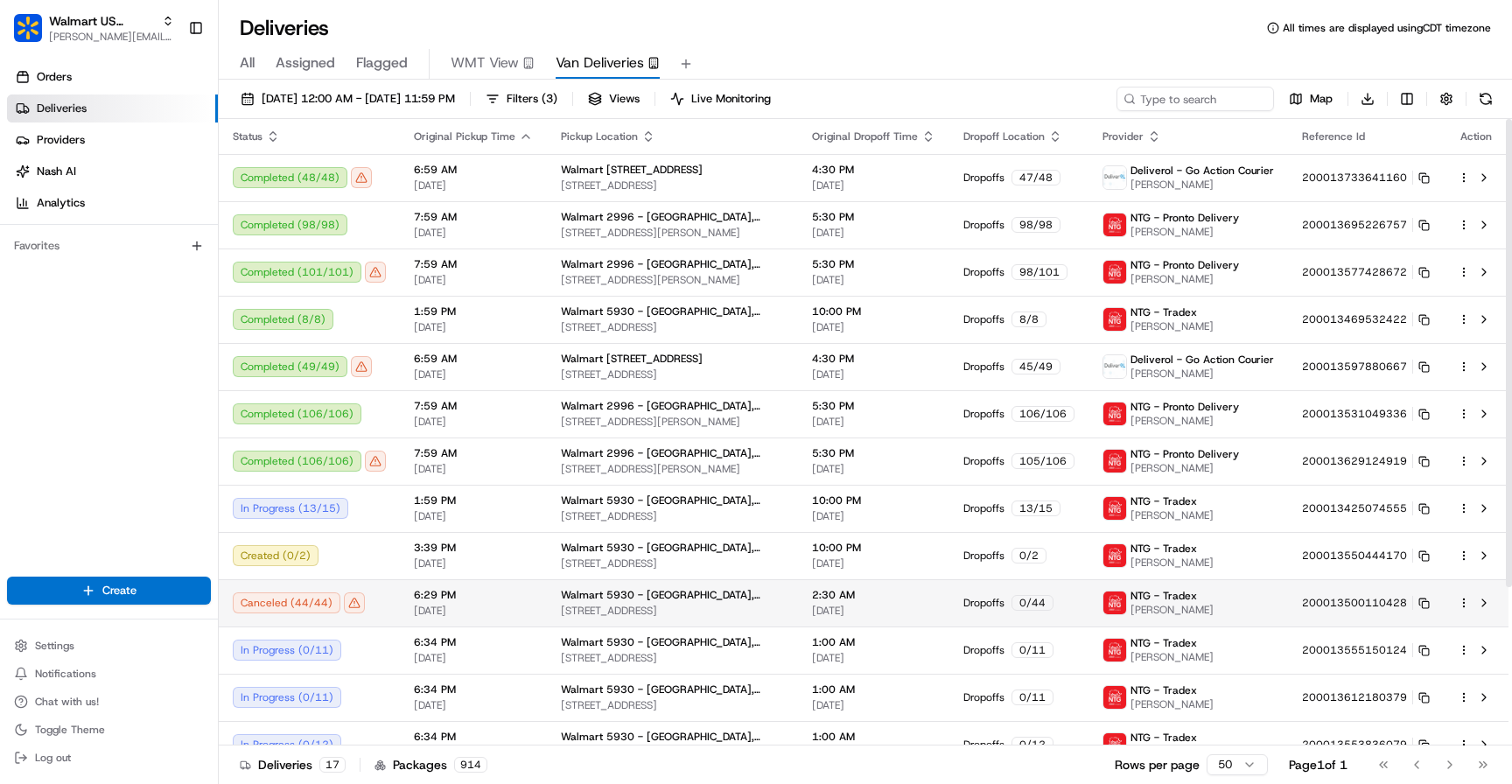
click at [403, 611] on td "6:29 PM [DATE]" at bounding box center [474, 603] width 147 height 47
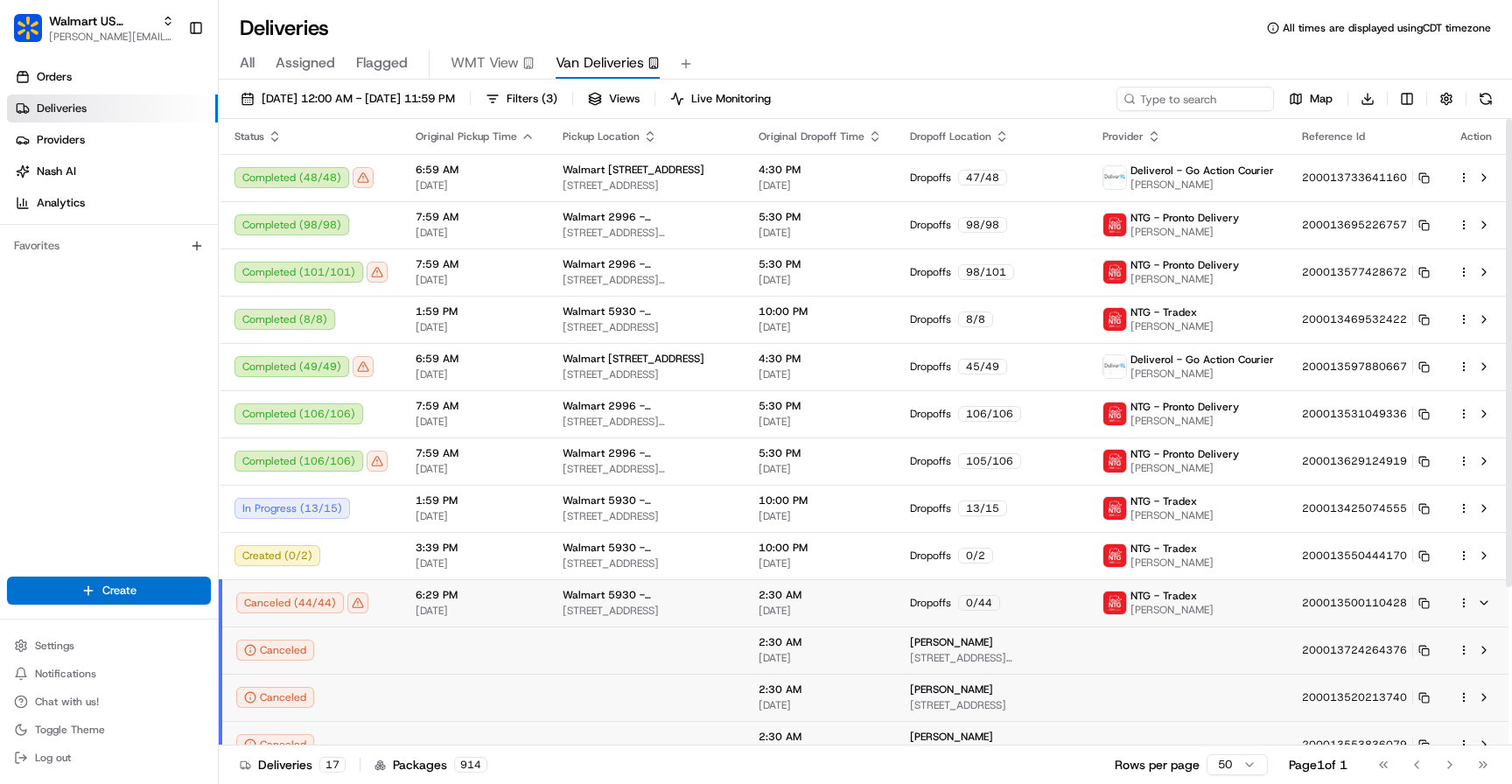
click at [403, 611] on td "6:29 PM [DATE]" at bounding box center [475, 603] width 147 height 47
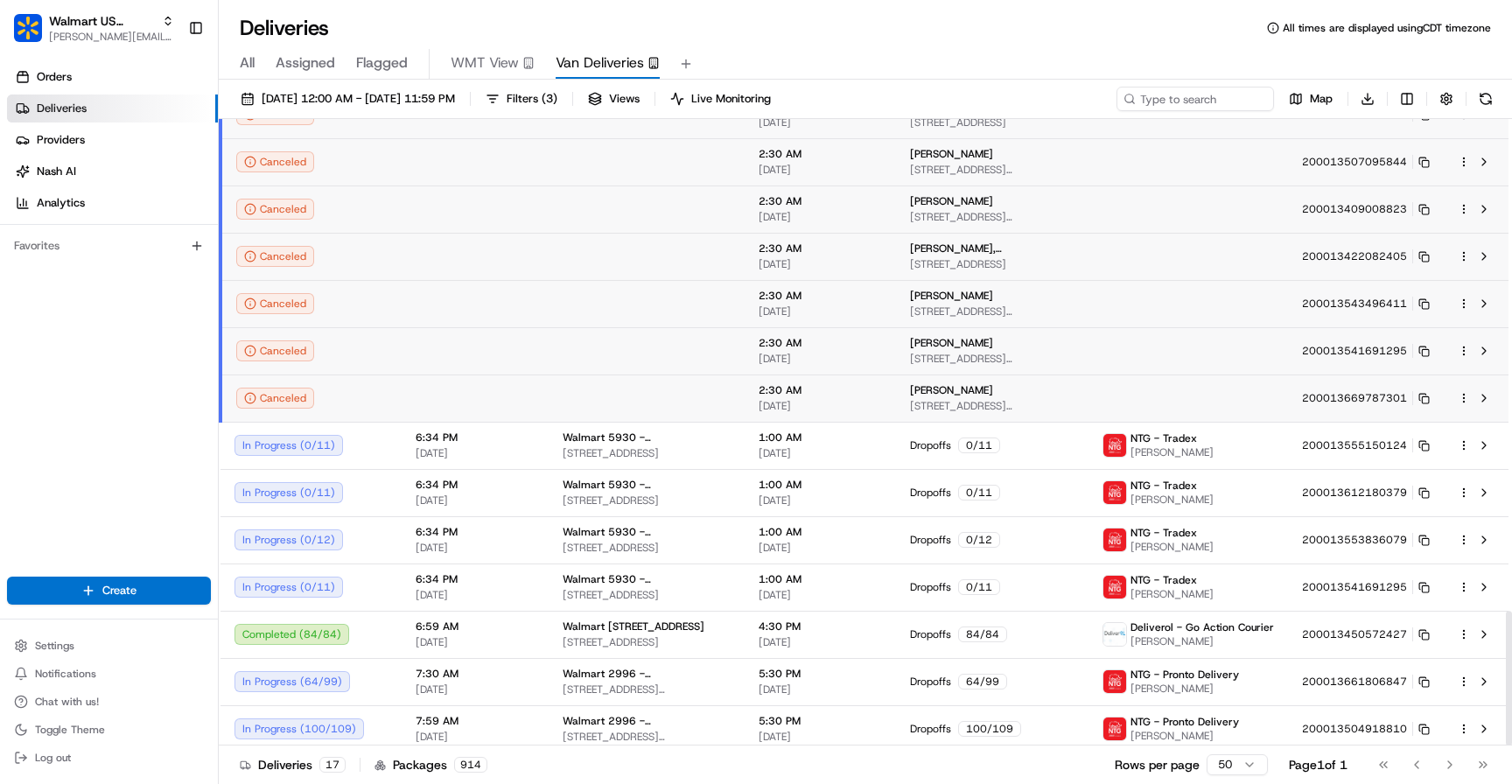
scroll to position [2290, 0]
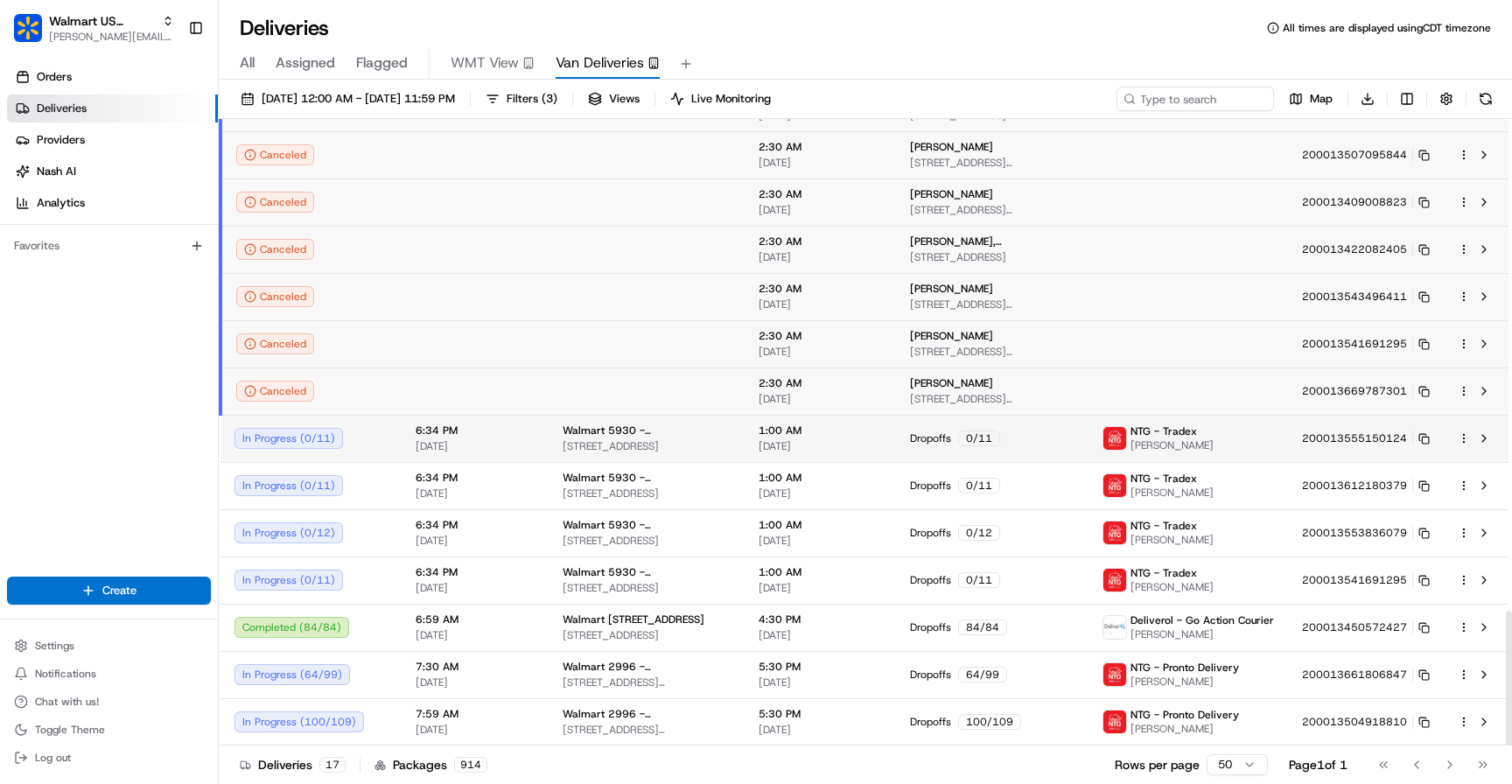
click at [409, 450] on td "6:34 PM [DATE]" at bounding box center [475, 438] width 147 height 47
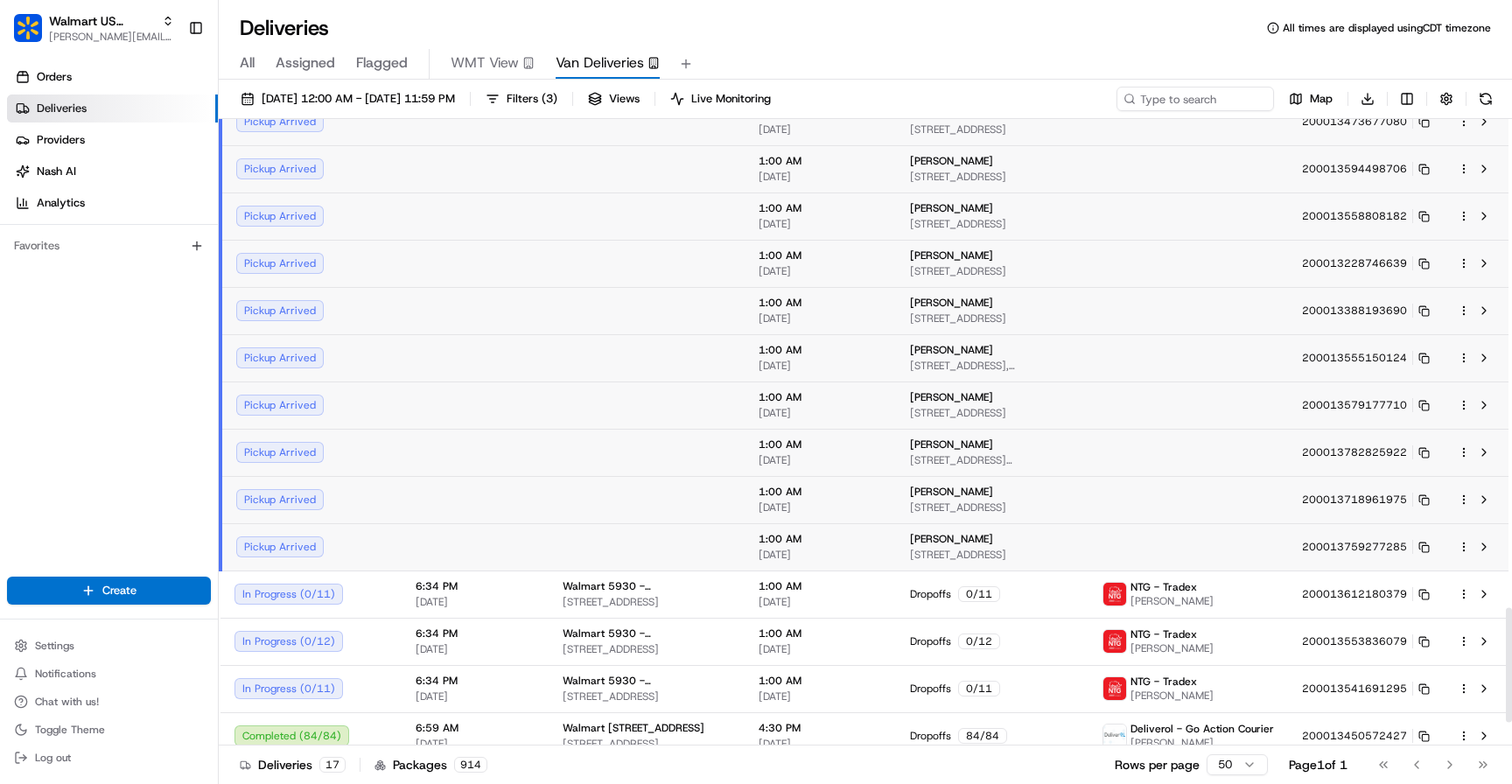
scroll to position [2703, 0]
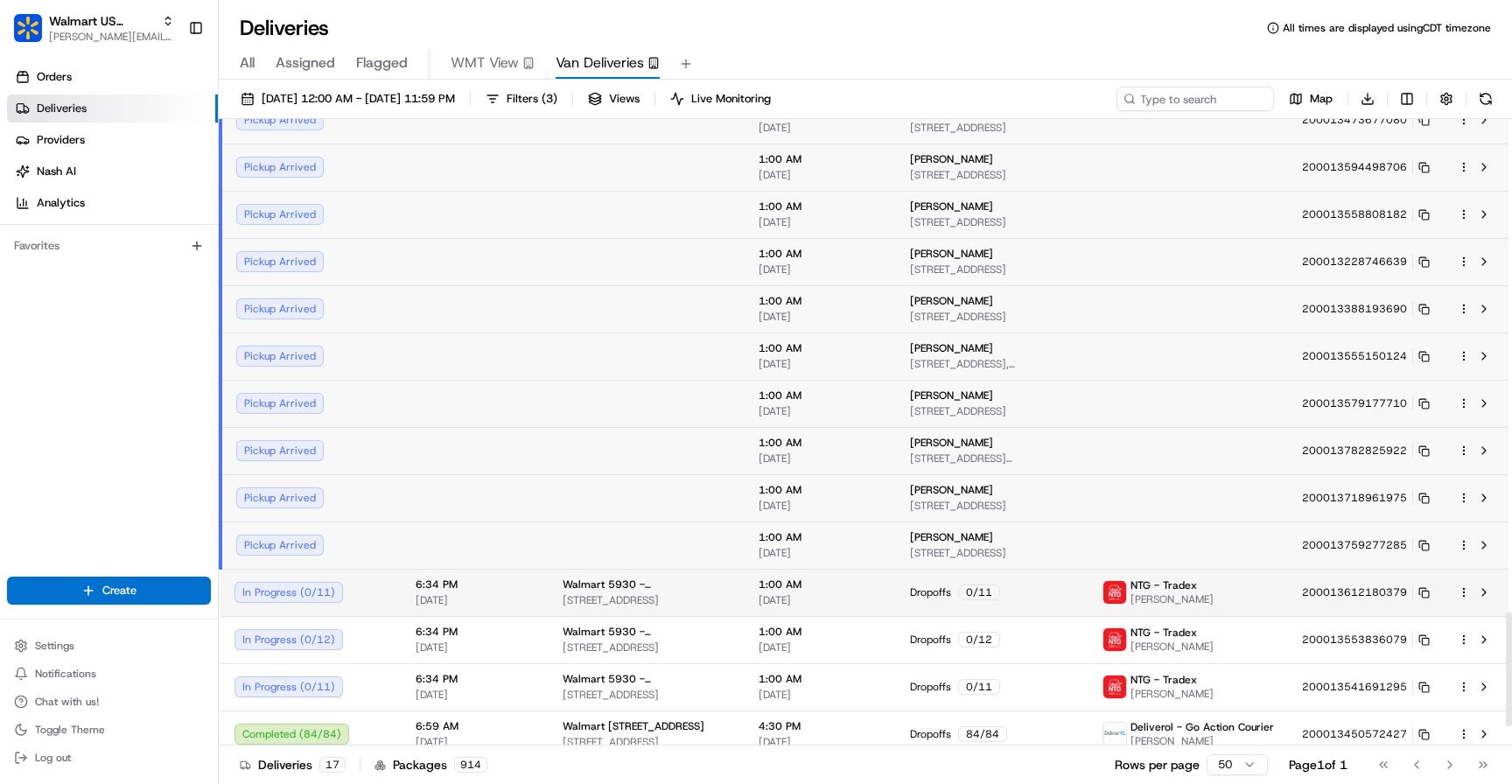
click at [455, 594] on span "[DATE]" at bounding box center [475, 600] width 119 height 14
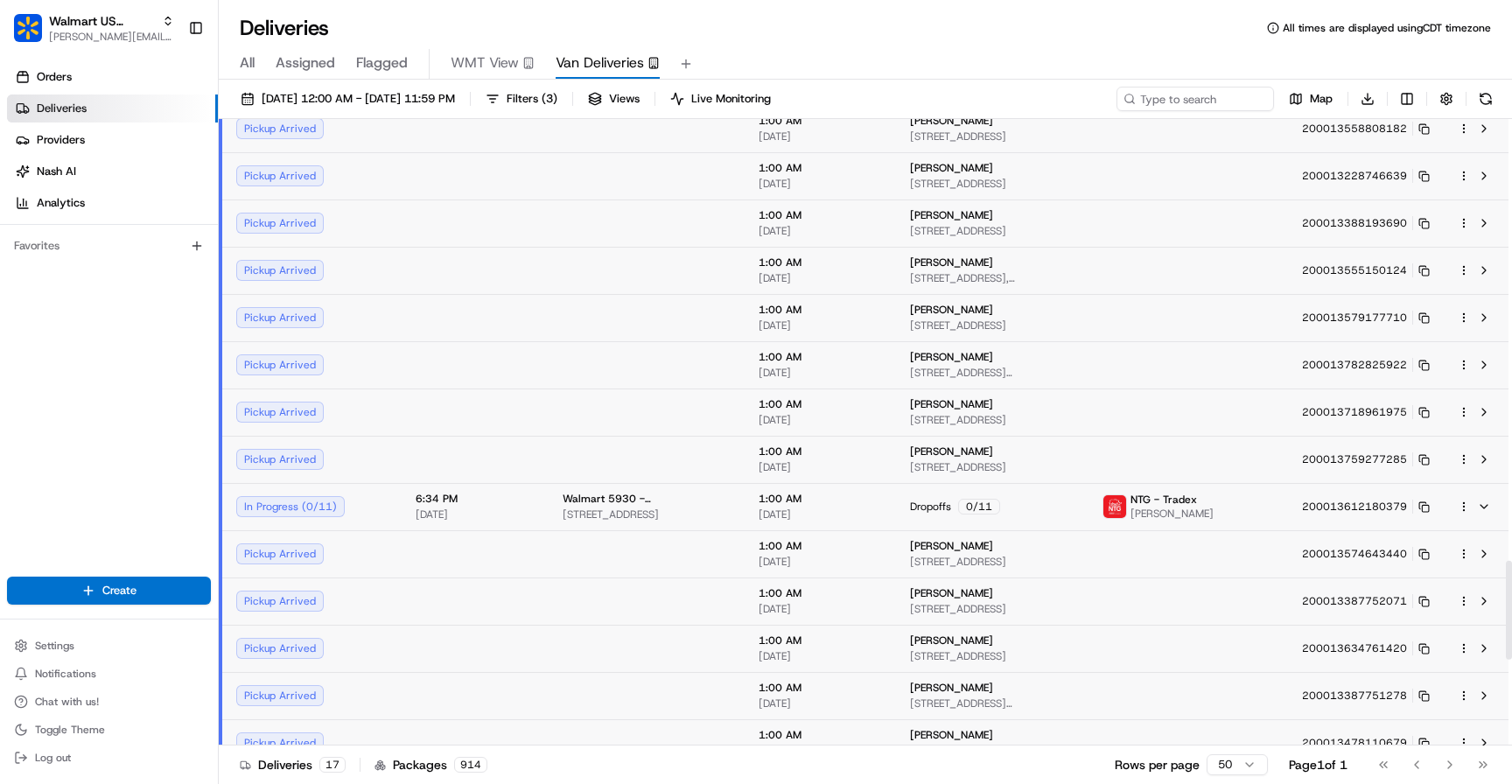
scroll to position [2789, 0]
click at [517, 512] on span "[DATE]" at bounding box center [475, 512] width 119 height 14
